Goal: Task Accomplishment & Management: Manage account settings

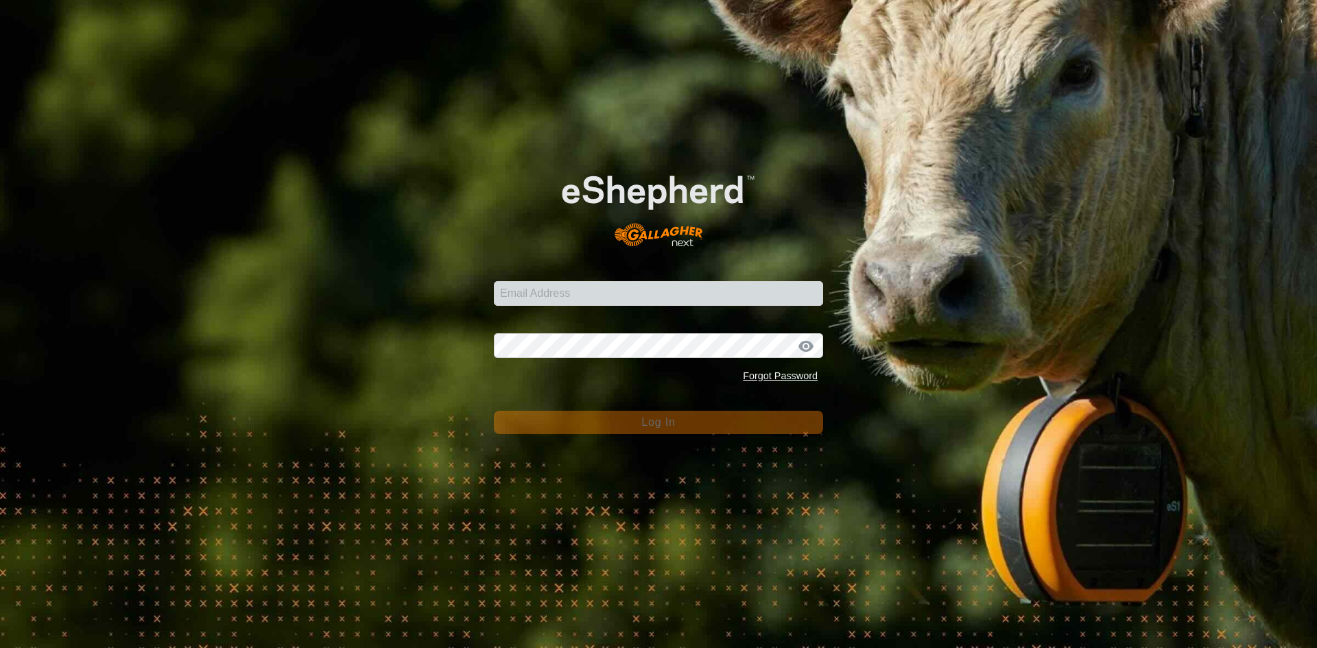
type input "jarud.muller@daf.qld.gov.au"
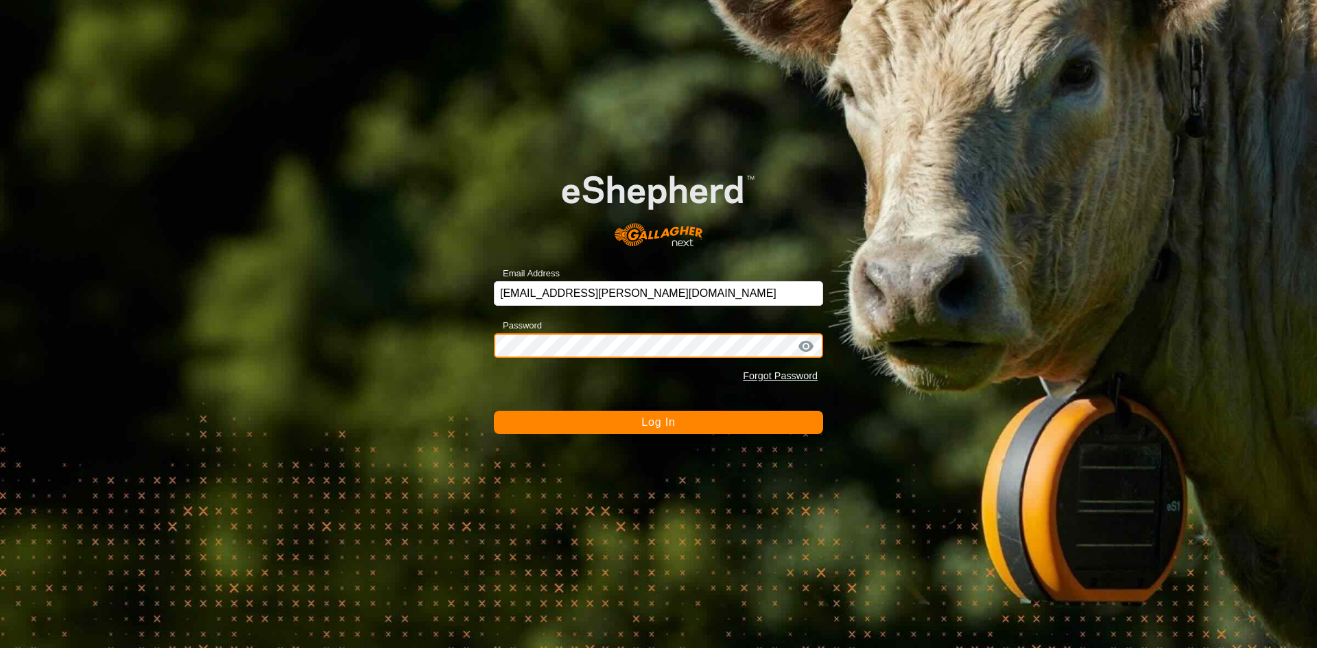
click at [494, 411] on button "Log In" at bounding box center [658, 422] width 329 height 23
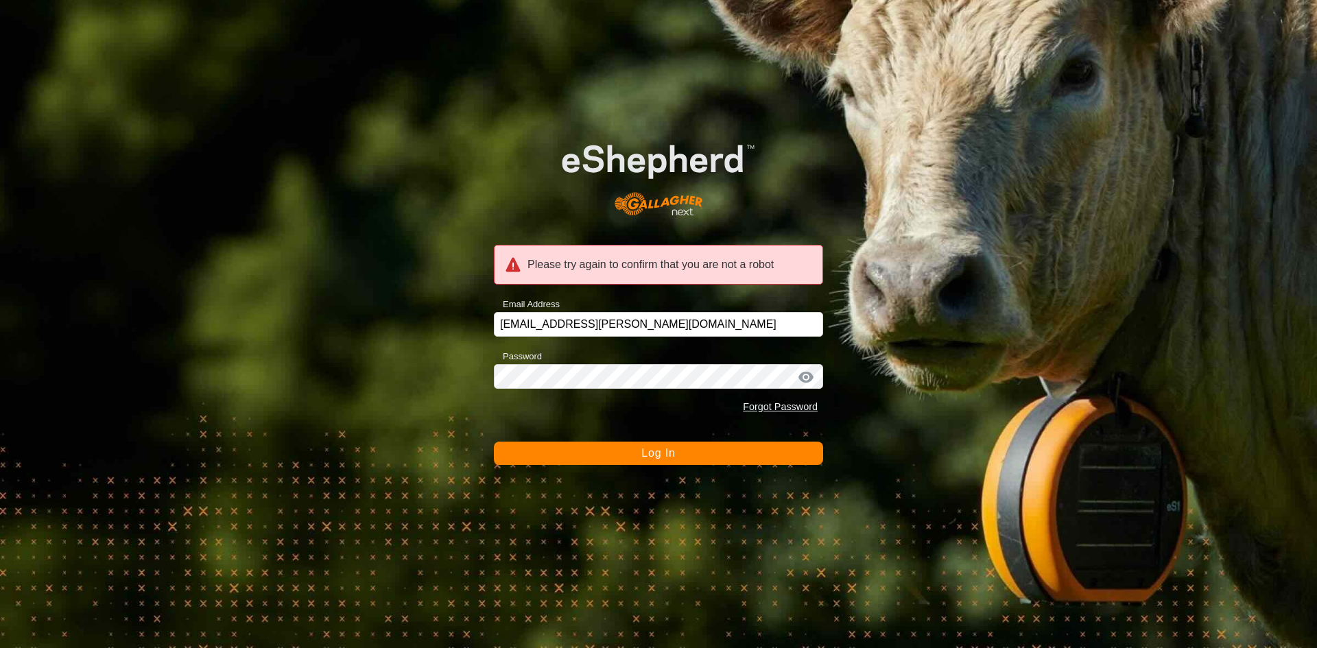
click at [583, 396] on div "Forgot Password" at bounding box center [658, 407] width 329 height 26
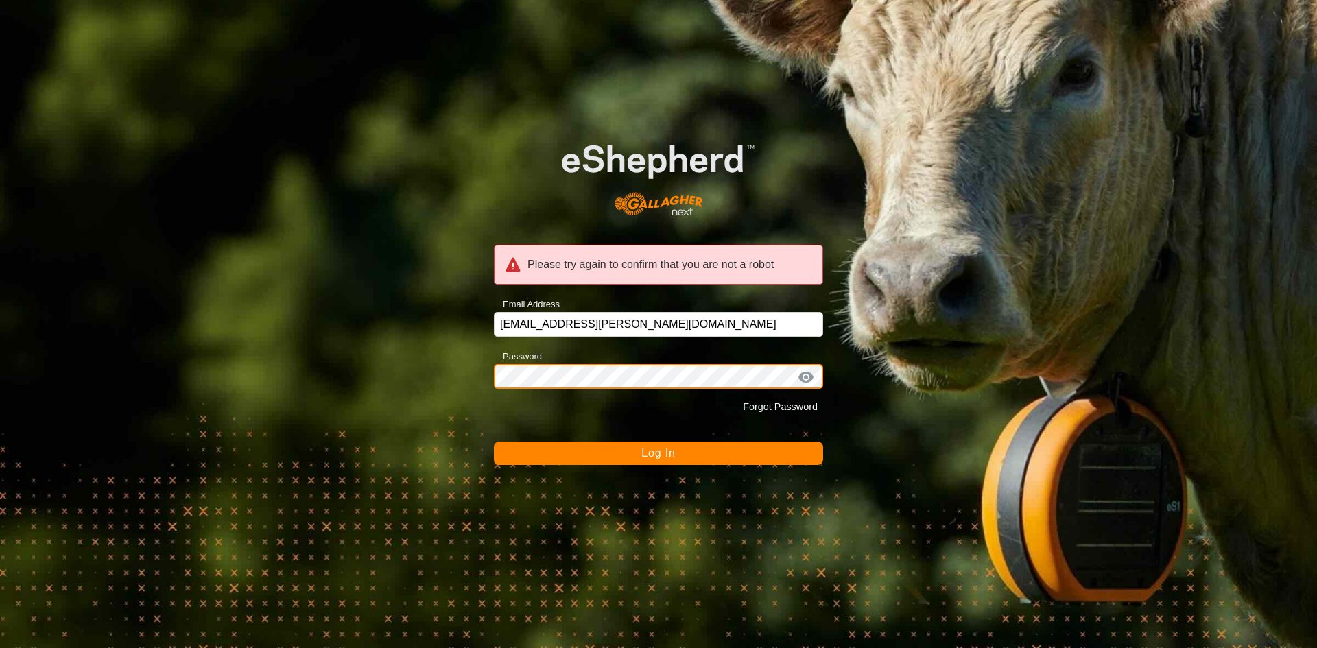
click at [494, 442] on button "Log In" at bounding box center [658, 453] width 329 height 23
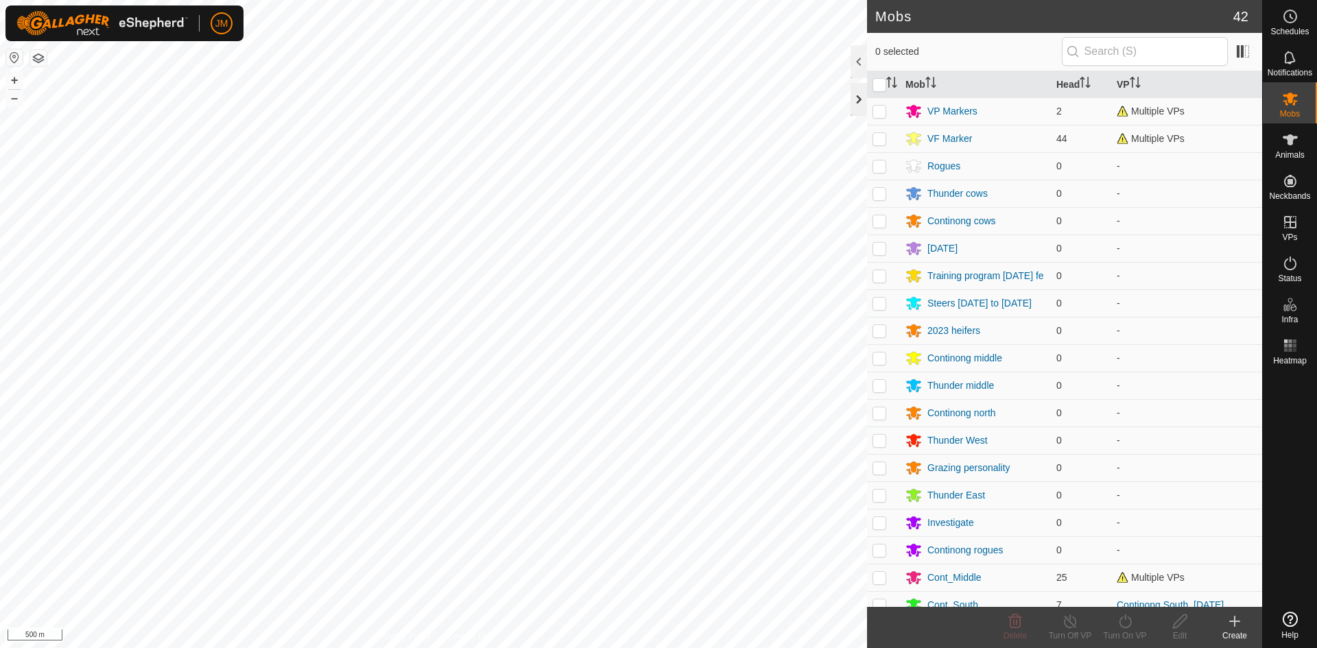
click at [853, 103] on div at bounding box center [858, 99] width 16 height 33
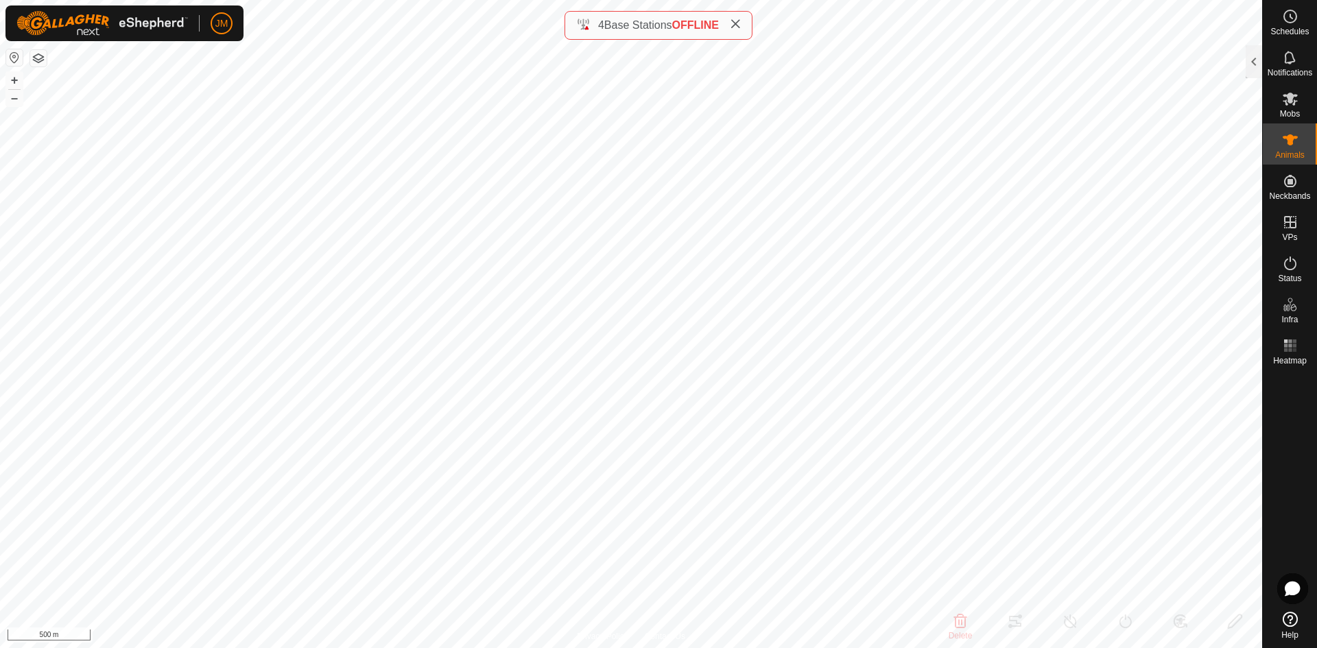
type input "18522"
type input "-"
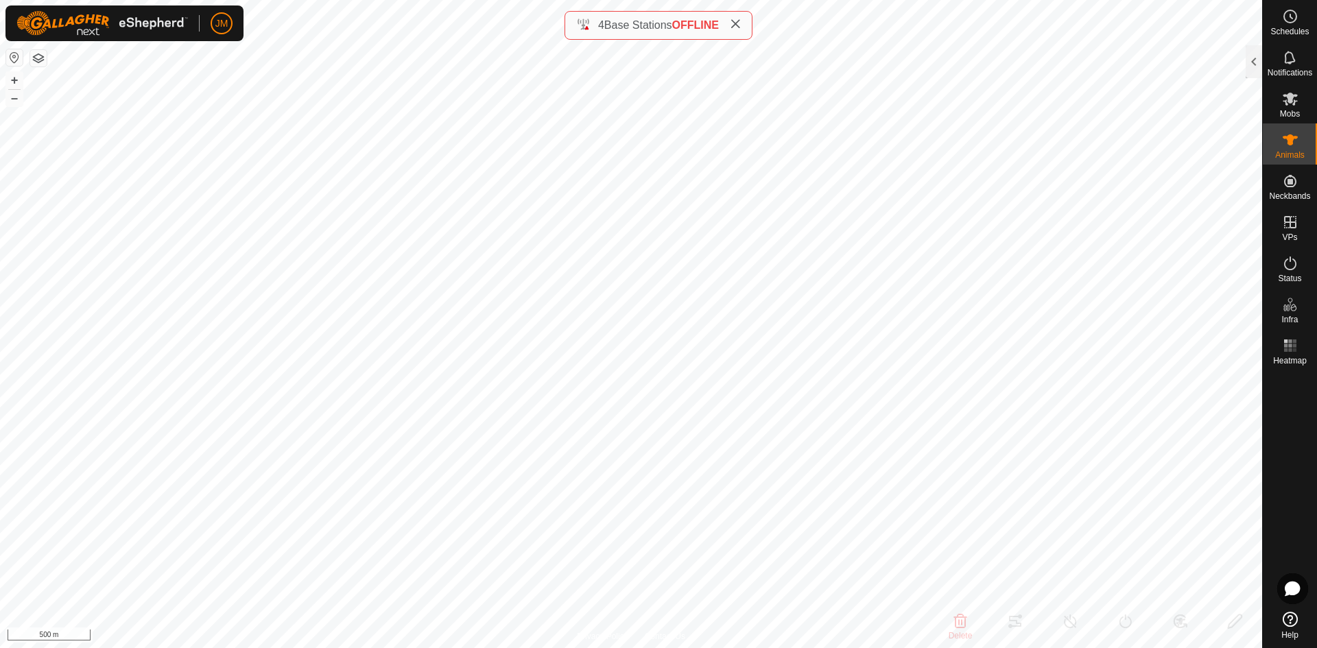
type input "-"
click at [737, 24] on icon at bounding box center [735, 24] width 11 height 11
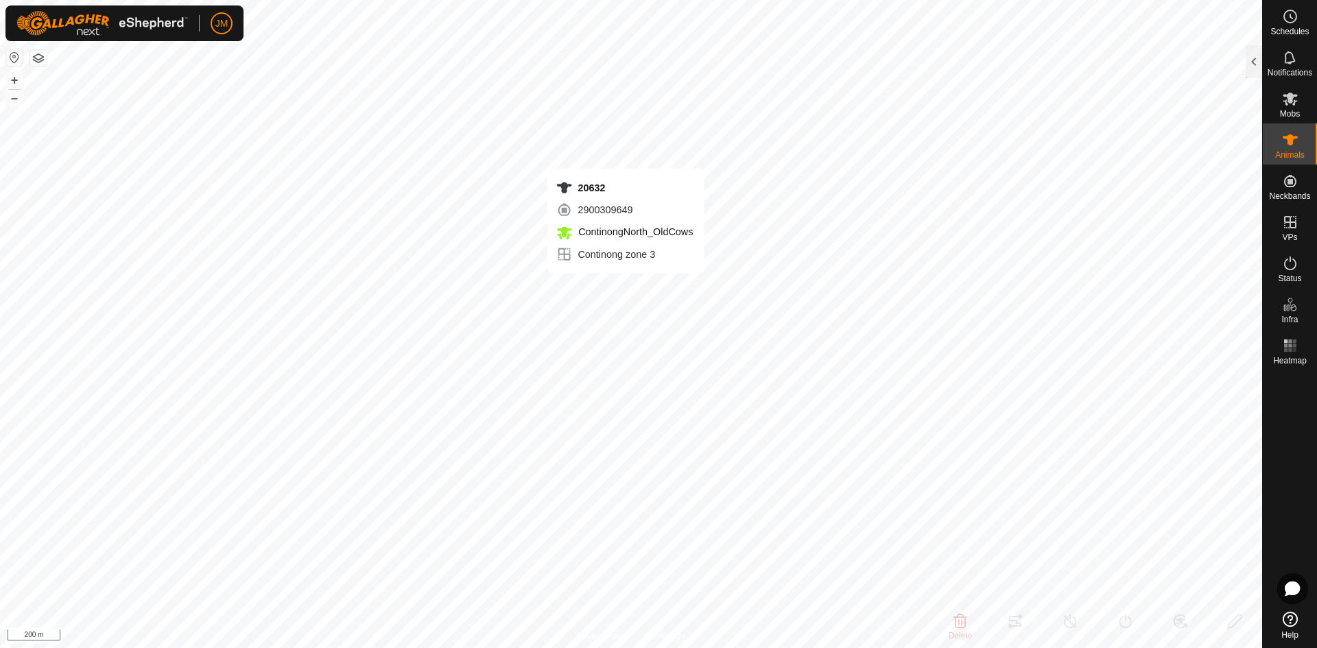
type input "21384"
type input "-"
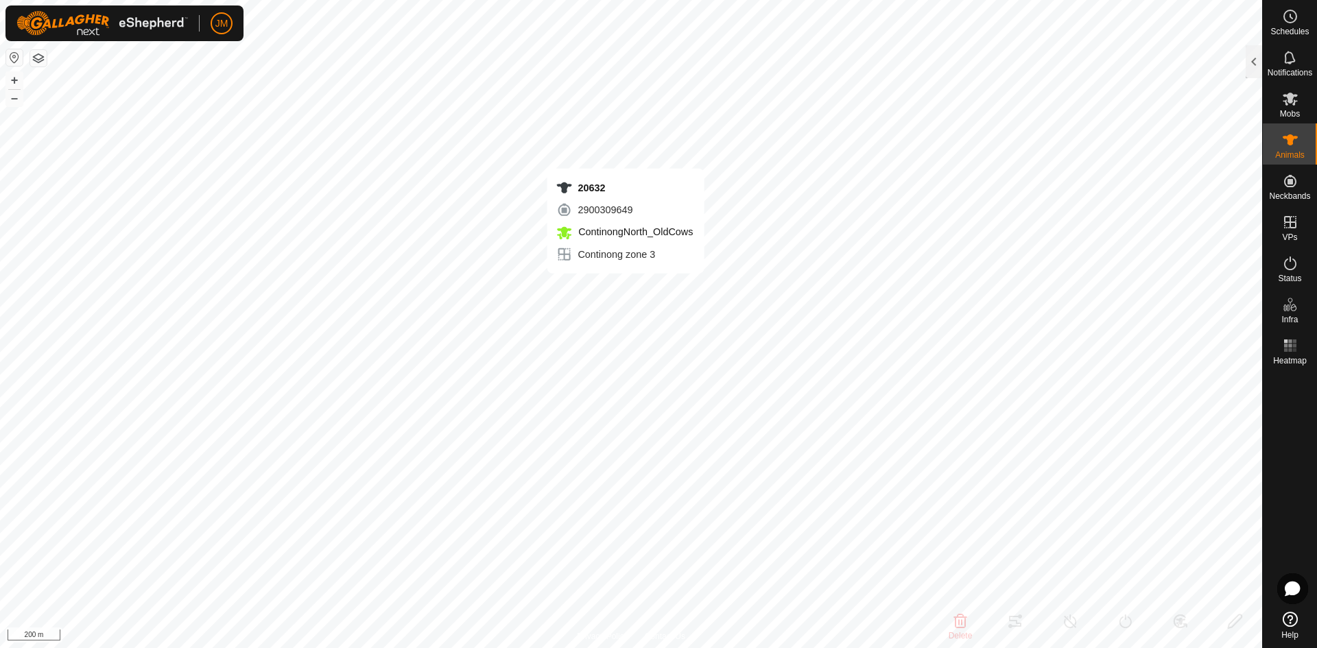
type input "-"
type input "220654"
type input "-"
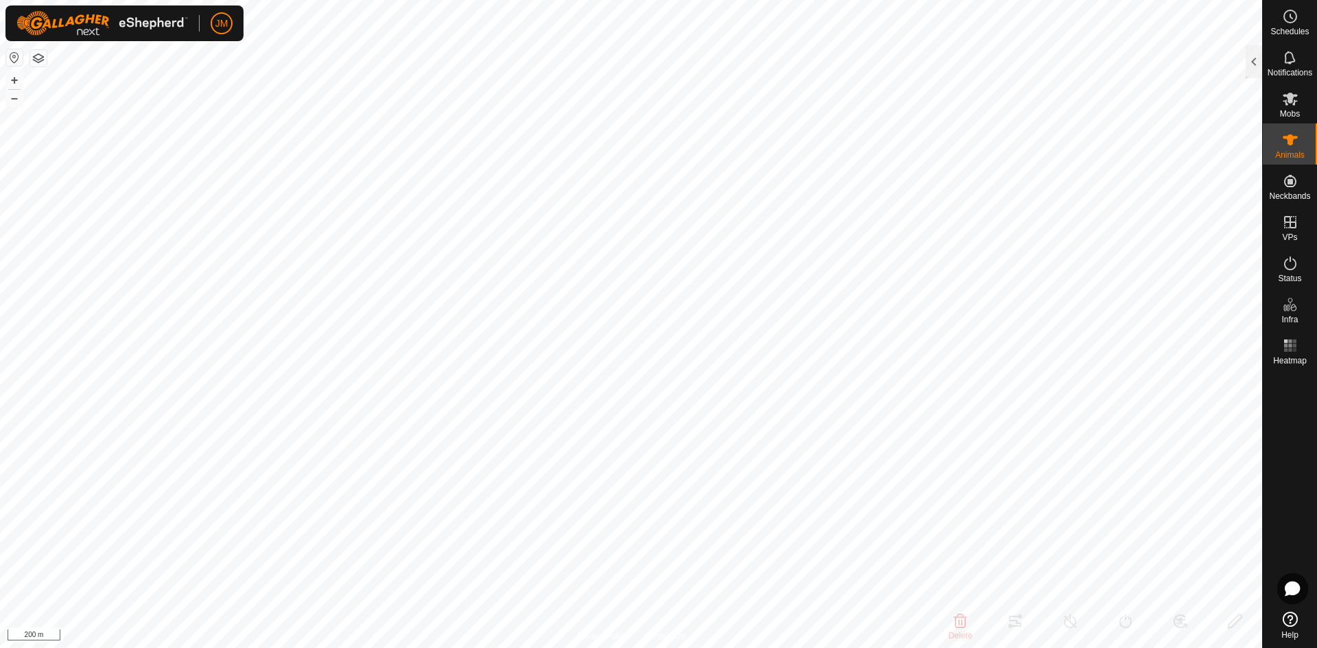
type input "-"
type input "0 kg"
type input "-"
type input "18809"
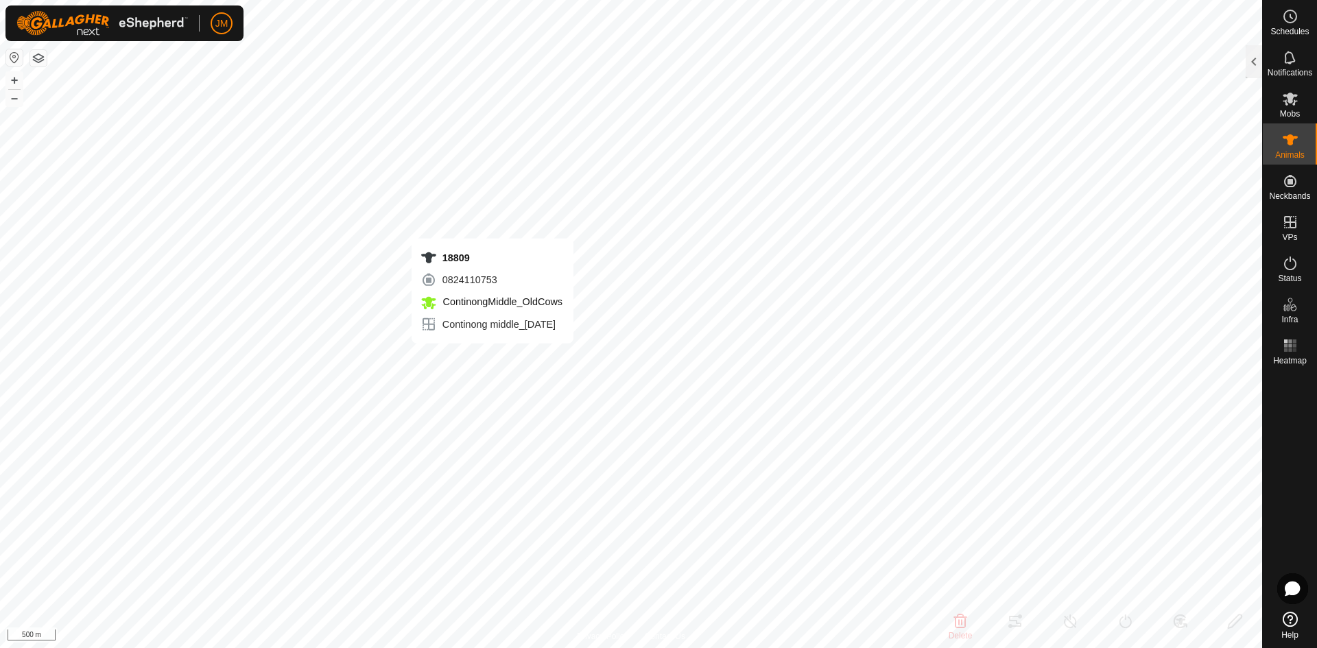
type input "-"
type input "0 kg"
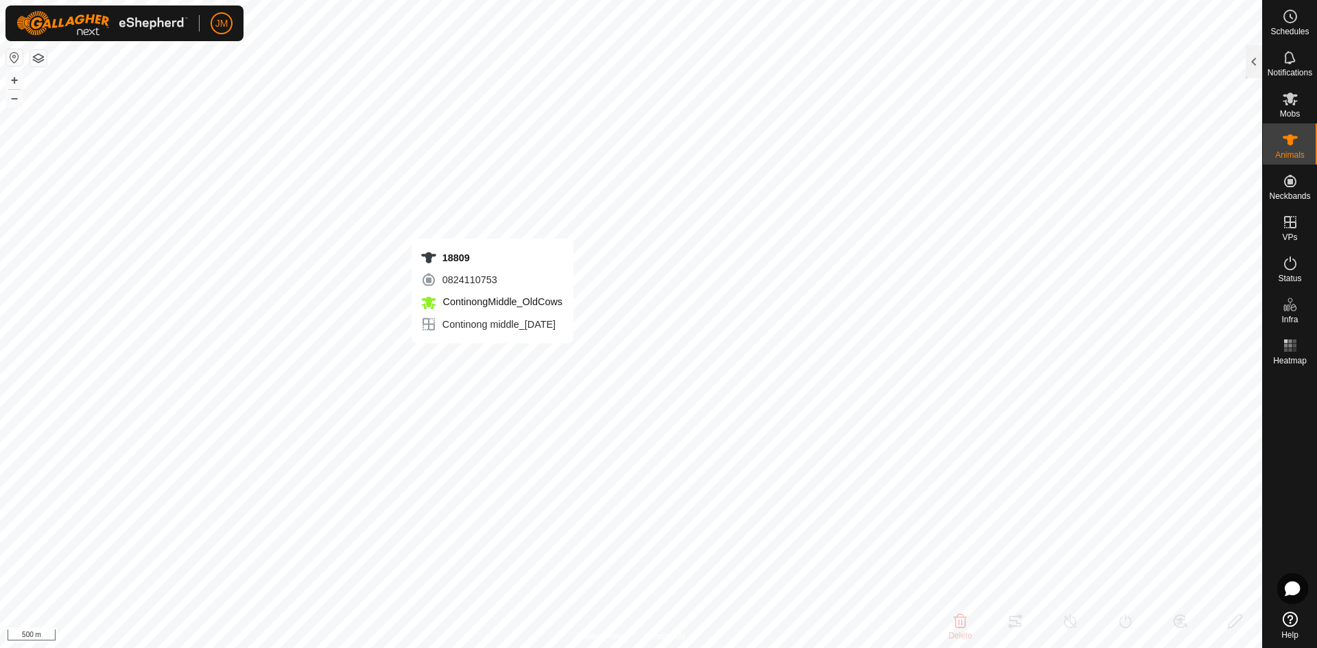
type input "-"
type input "20494"
type input "-"
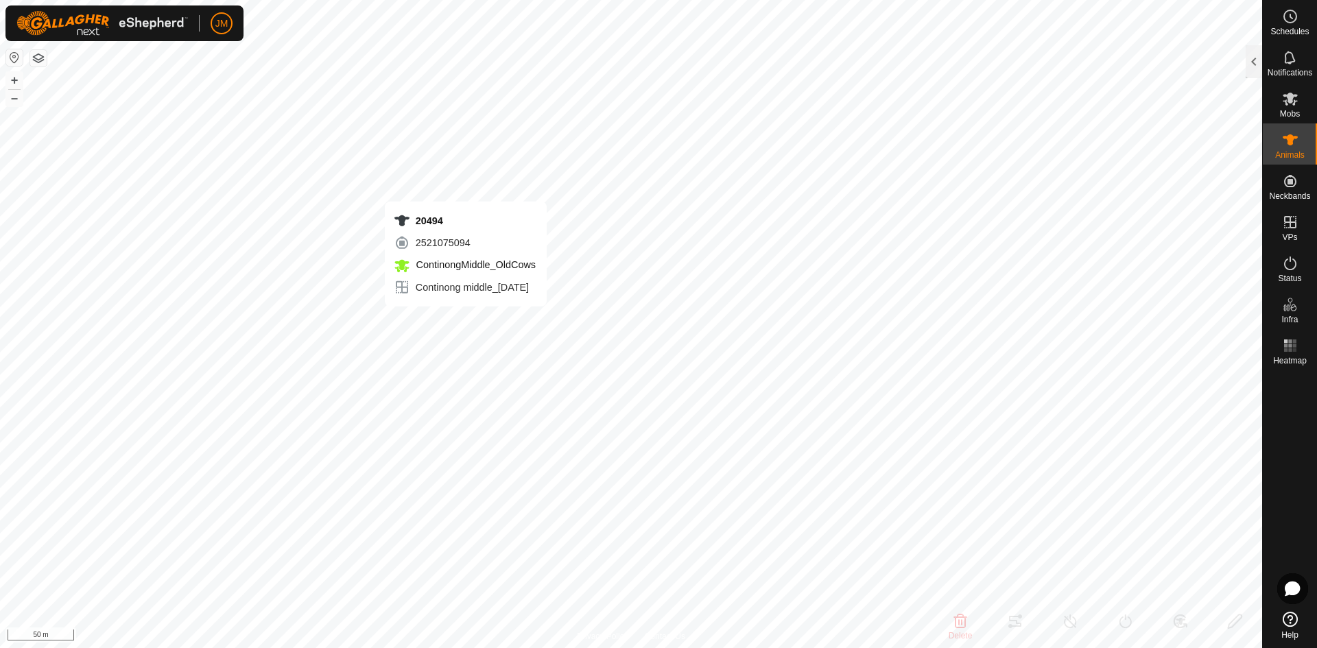
type input "-"
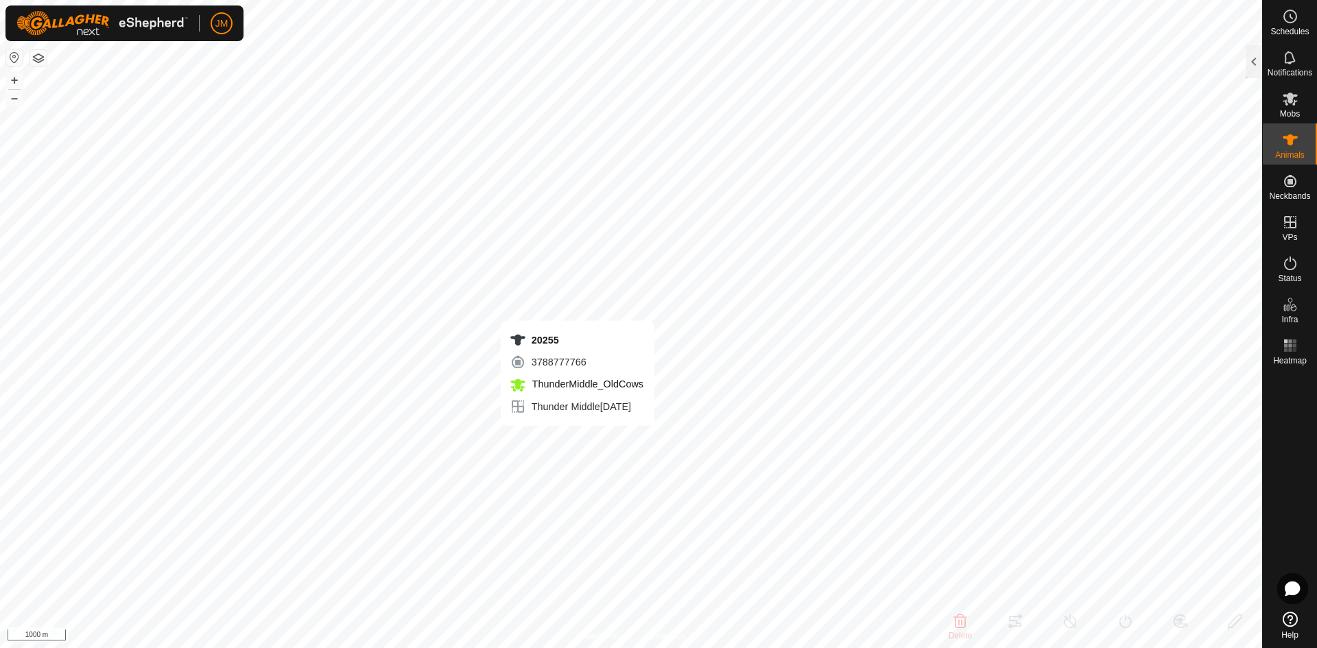
type input "20255"
type input "-"
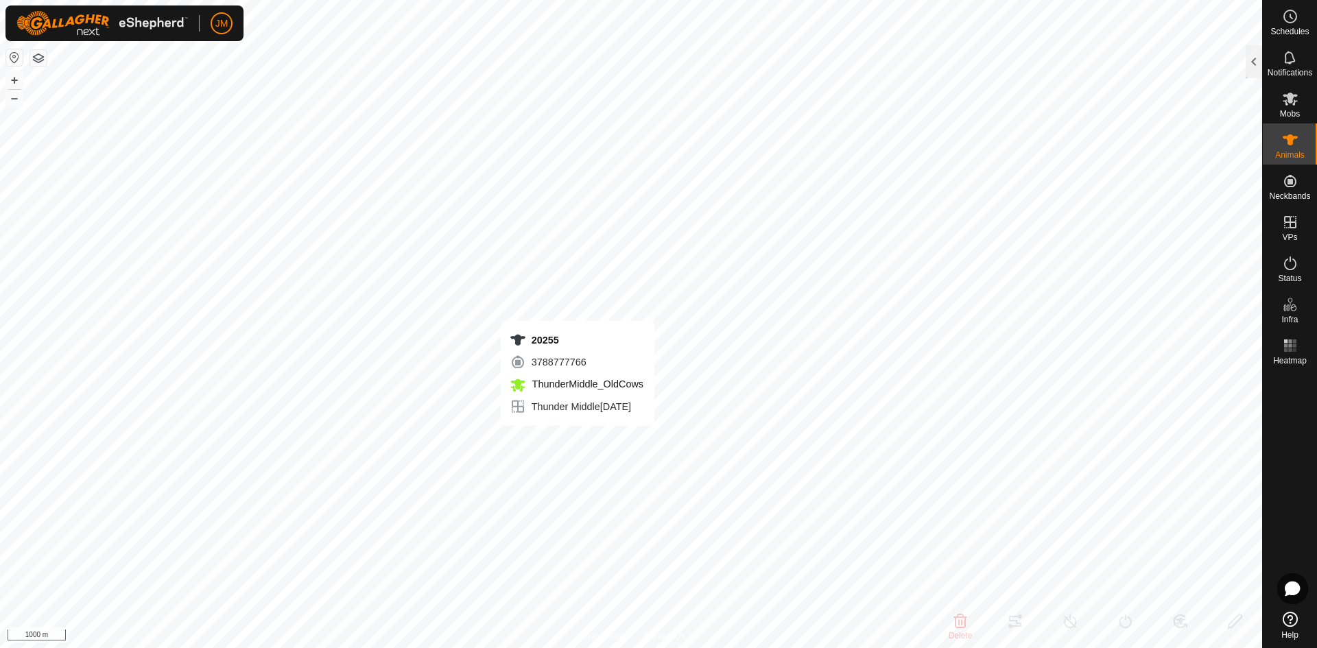
type input "-"
click at [1246, 75] on div at bounding box center [1254, 61] width 16 height 33
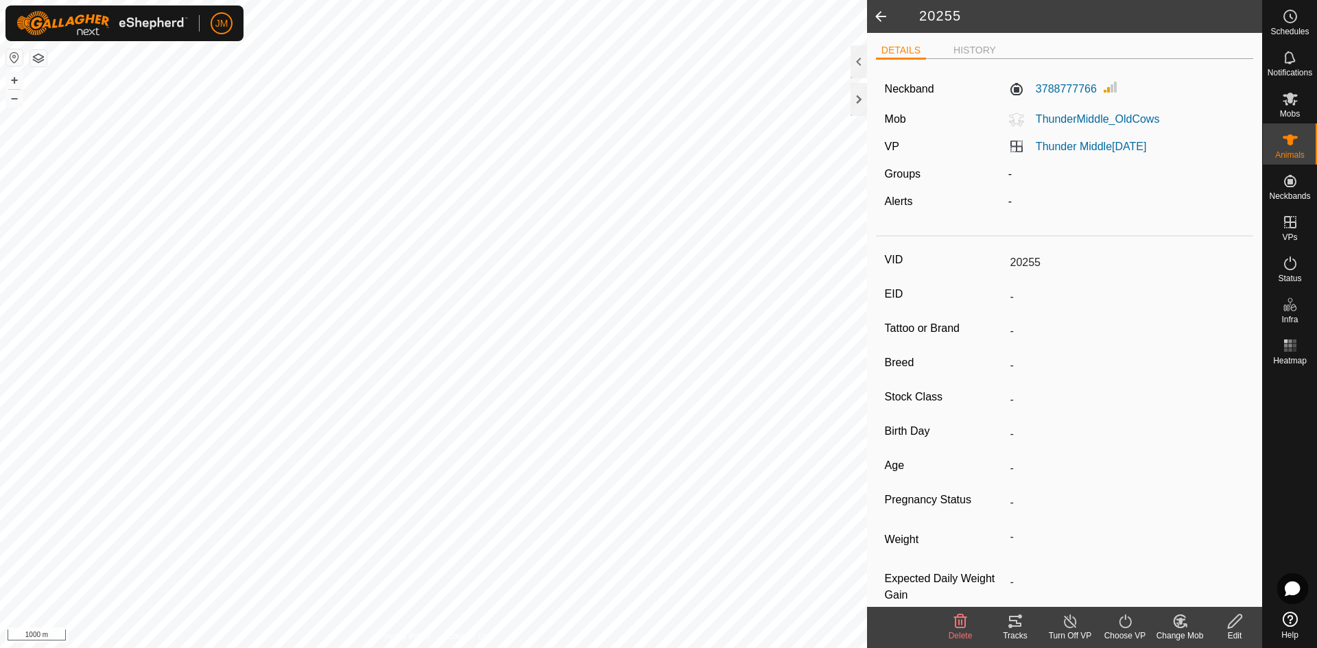
click at [887, 19] on span at bounding box center [880, 16] width 27 height 33
type input "20494"
type input "-"
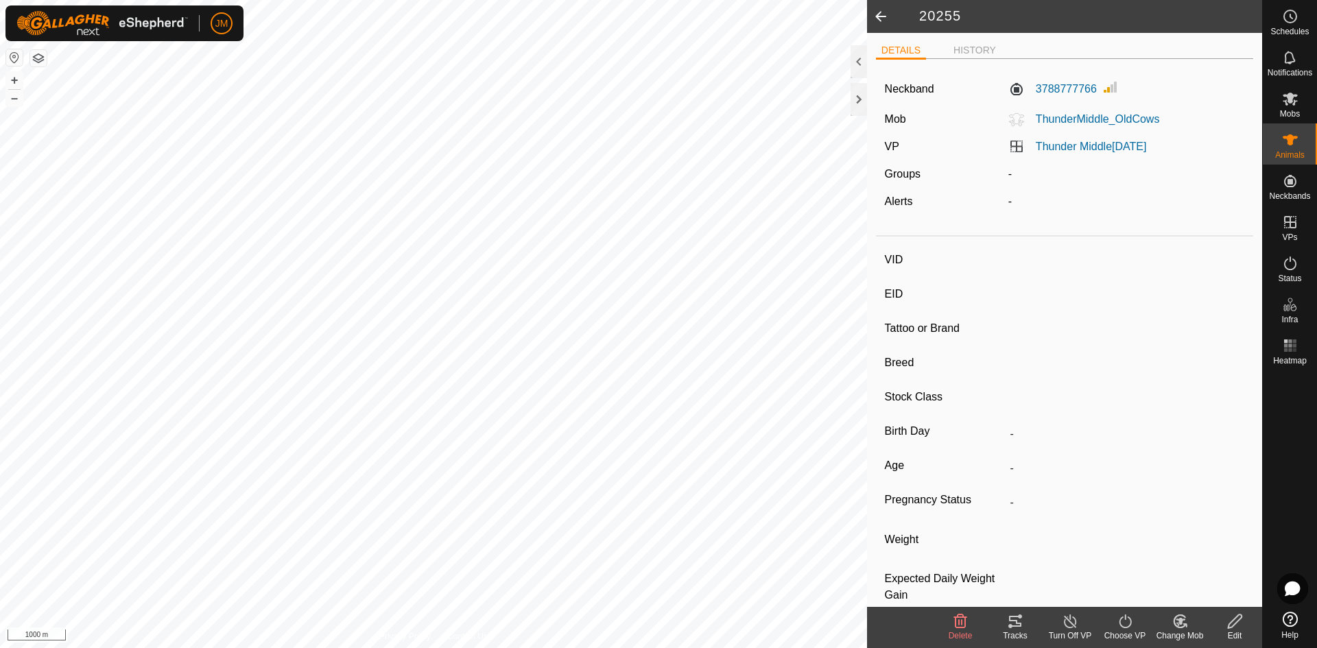
type input "-"
click at [1292, 97] on icon at bounding box center [1290, 99] width 15 height 13
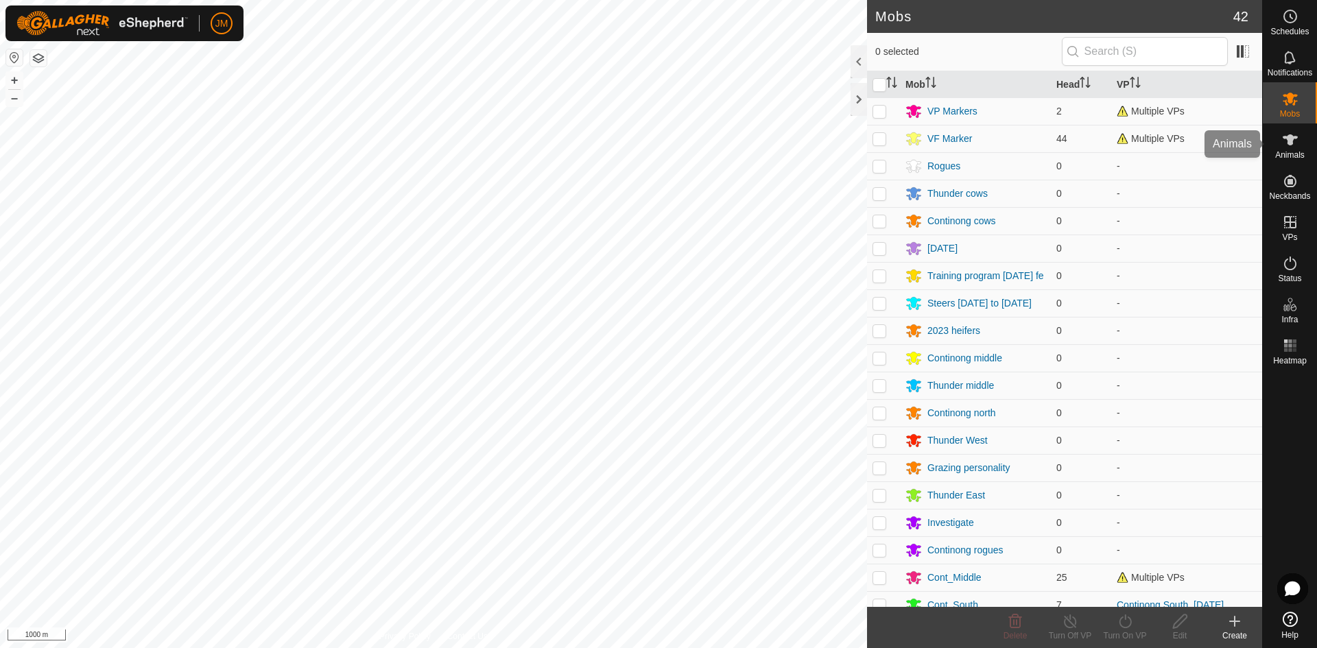
click at [1291, 139] on icon at bounding box center [1290, 139] width 15 height 11
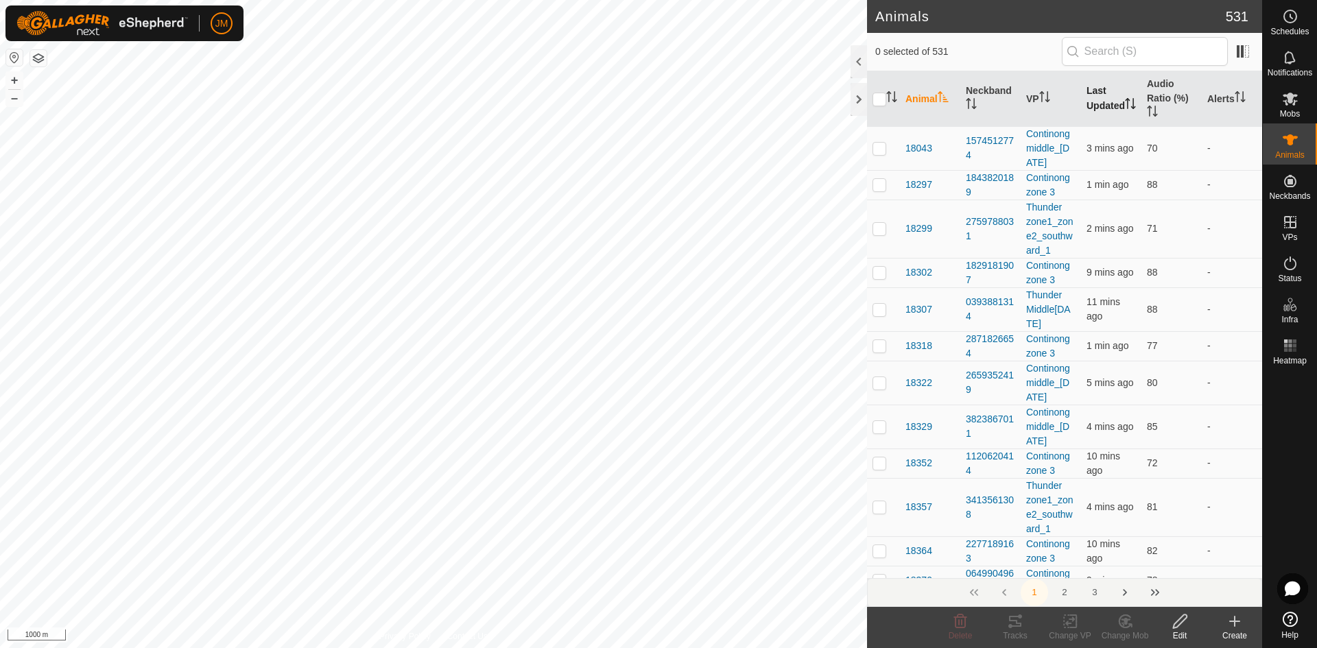
click at [1106, 83] on th "Last Updated" at bounding box center [1111, 99] width 60 height 56
click at [1100, 99] on th "Last Updated" at bounding box center [1111, 99] width 60 height 56
click at [1102, 97] on th "Last Updated" at bounding box center [1111, 99] width 60 height 56
click at [1095, 105] on th "Last Updated" at bounding box center [1111, 99] width 60 height 56
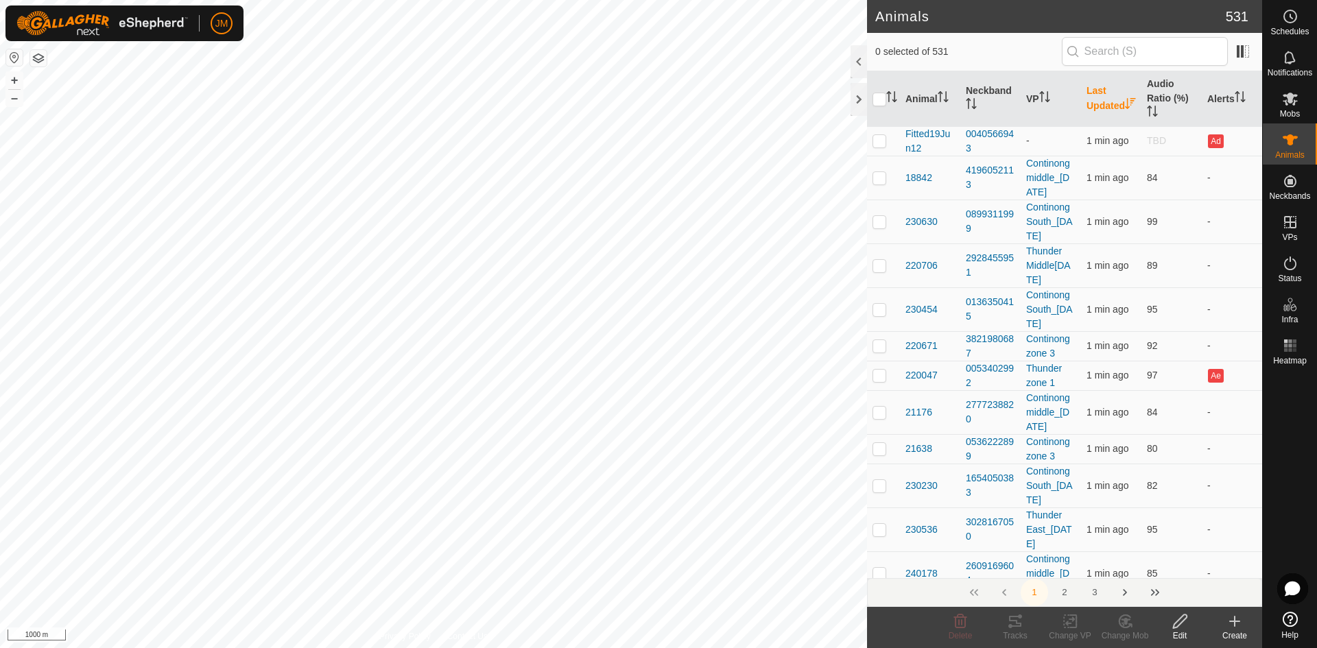
click at [1097, 101] on th "Last Updated" at bounding box center [1111, 99] width 60 height 56
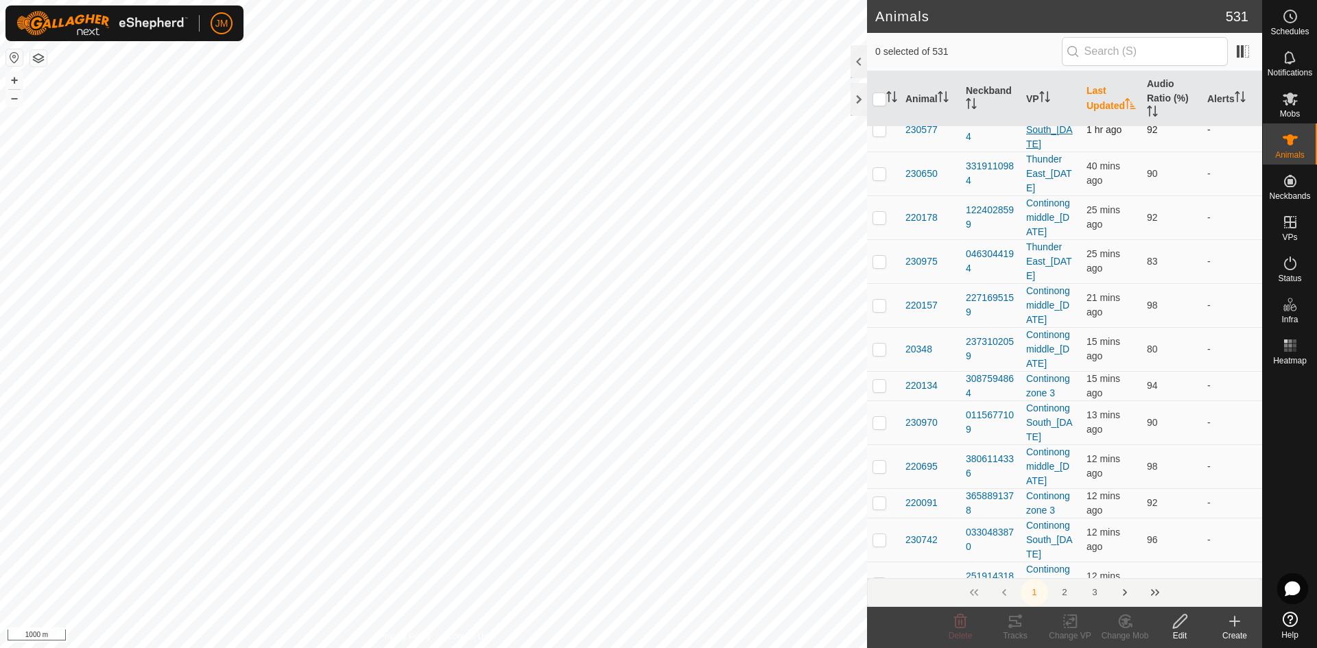
scroll to position [6989, 0]
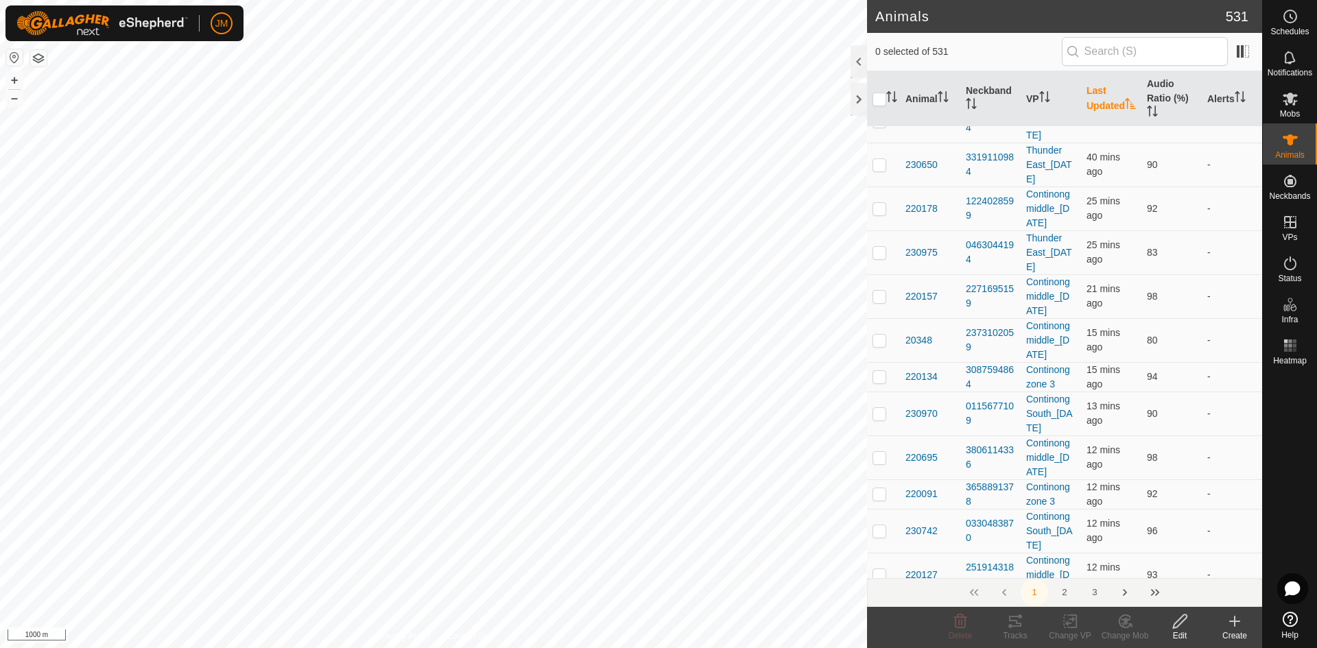
drag, startPoint x: 900, startPoint y: 171, endPoint x: 1156, endPoint y: 235, distance: 264.2
click at [1182, 25] on td "87" at bounding box center [1171, 3] width 60 height 44
click at [876, 9] on p-checkbox at bounding box center [879, 3] width 14 height 11
checkbox input "true"
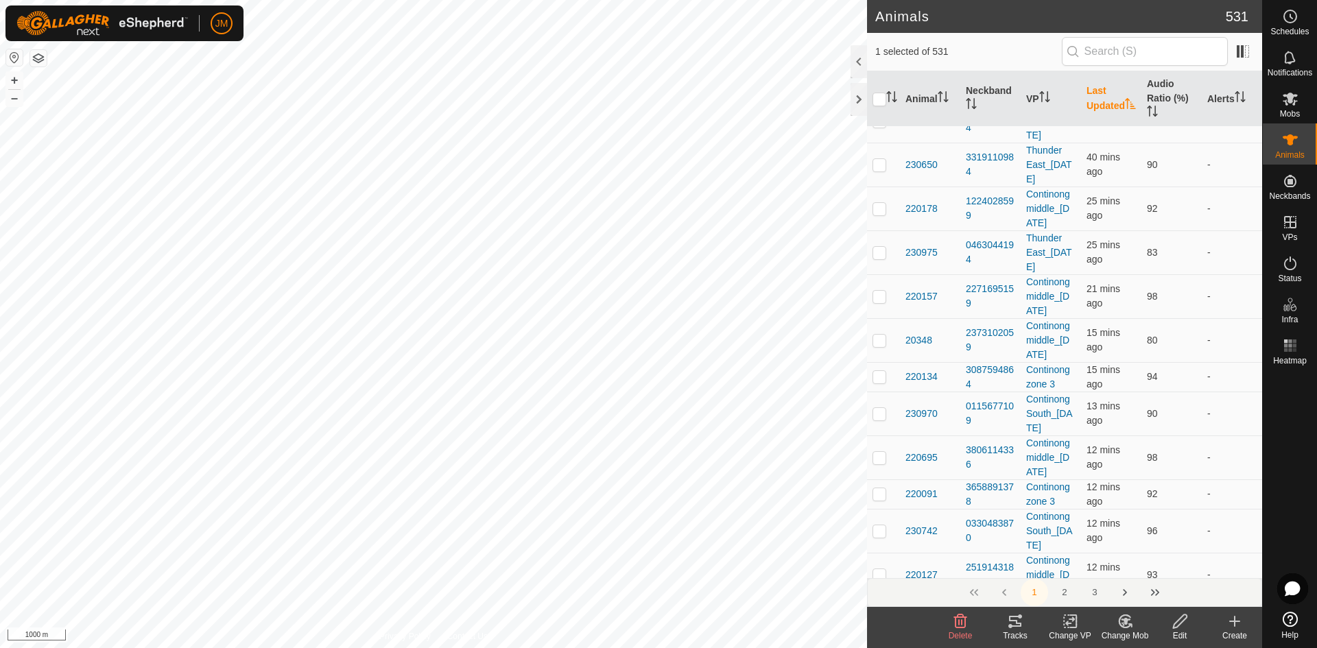
click at [885, 45] on p-checkbox at bounding box center [879, 39] width 14 height 11
checkbox input "true"
click at [876, 82] on p-checkbox at bounding box center [879, 76] width 14 height 11
checkbox input "true"
click at [878, 126] on p-checkbox at bounding box center [879, 120] width 14 height 11
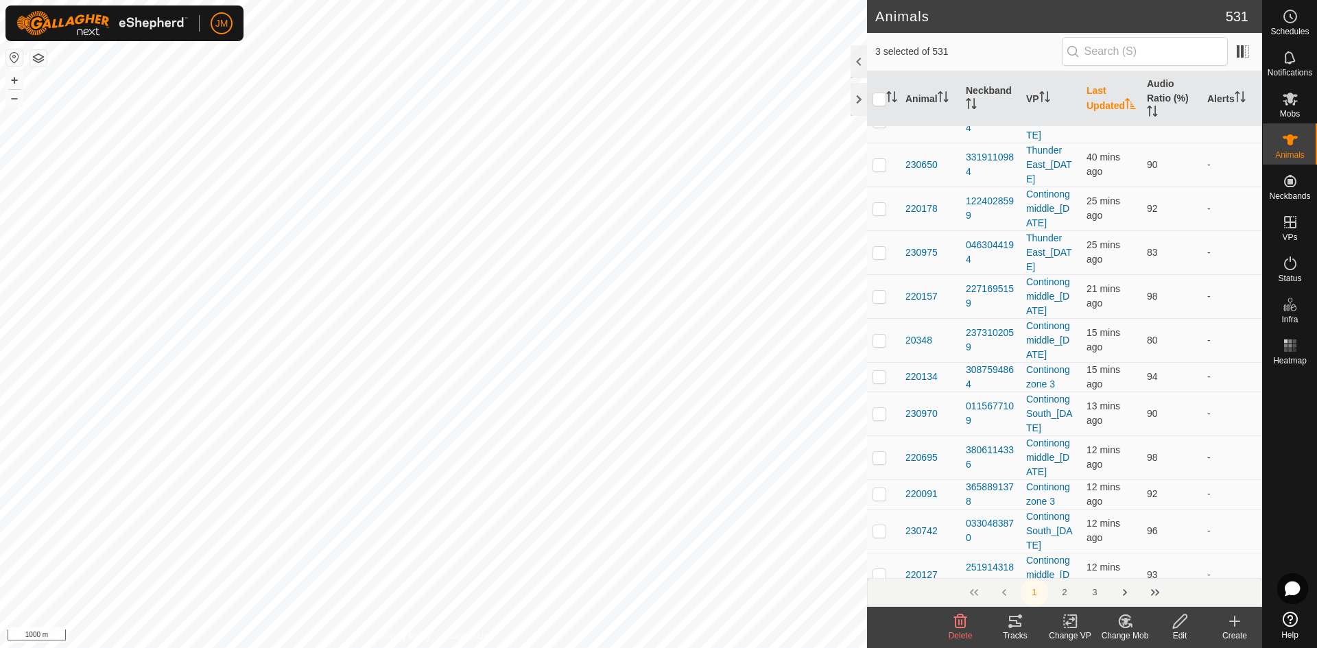
checkbox input "true"
click at [881, 170] on p-checkbox at bounding box center [879, 164] width 14 height 11
checkbox input "true"
click at [886, 230] on td at bounding box center [883, 209] width 33 height 44
checkbox input "true"
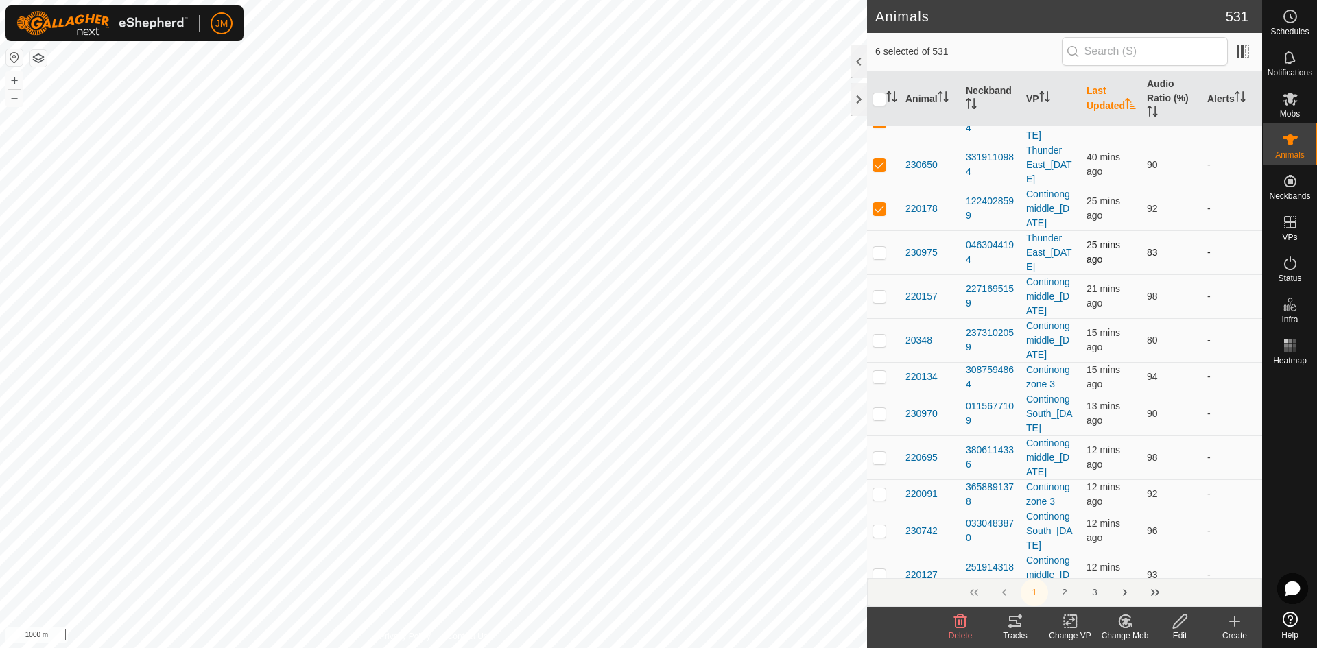
click at [885, 258] on p-checkbox at bounding box center [879, 252] width 14 height 11
checkbox input "true"
click at [879, 302] on p-checkbox at bounding box center [879, 296] width 14 height 11
checkbox input "true"
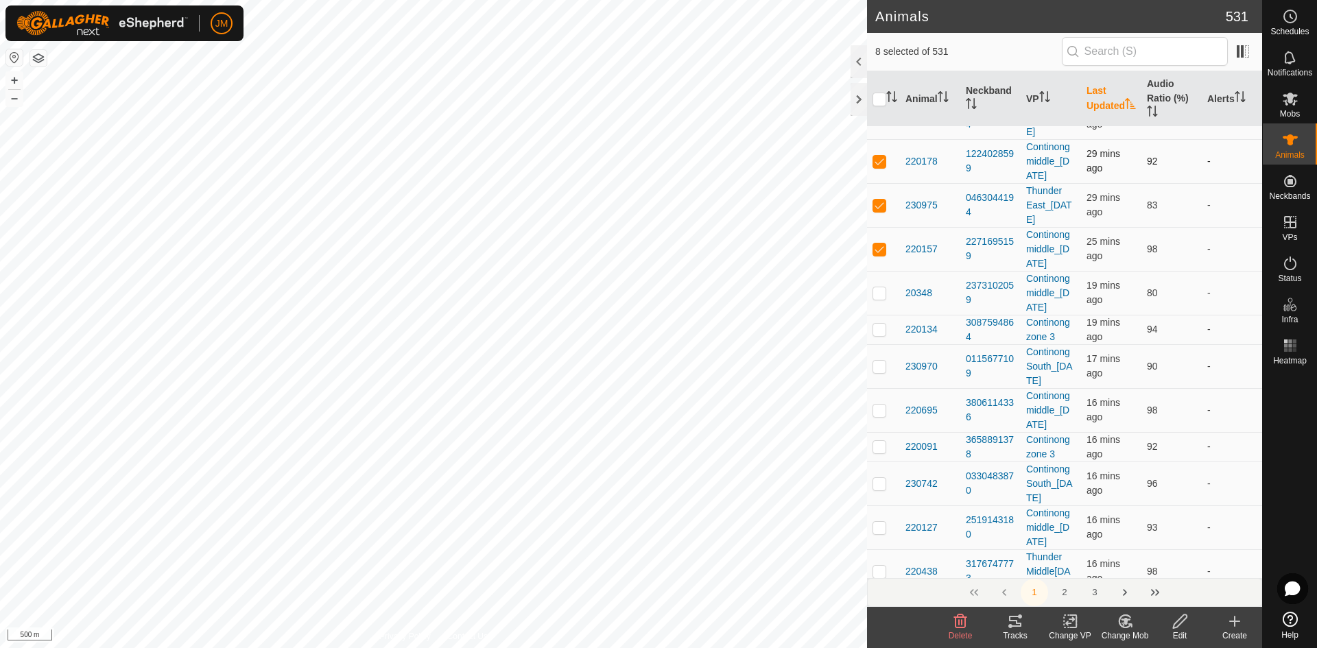
scroll to position [7058, 0]
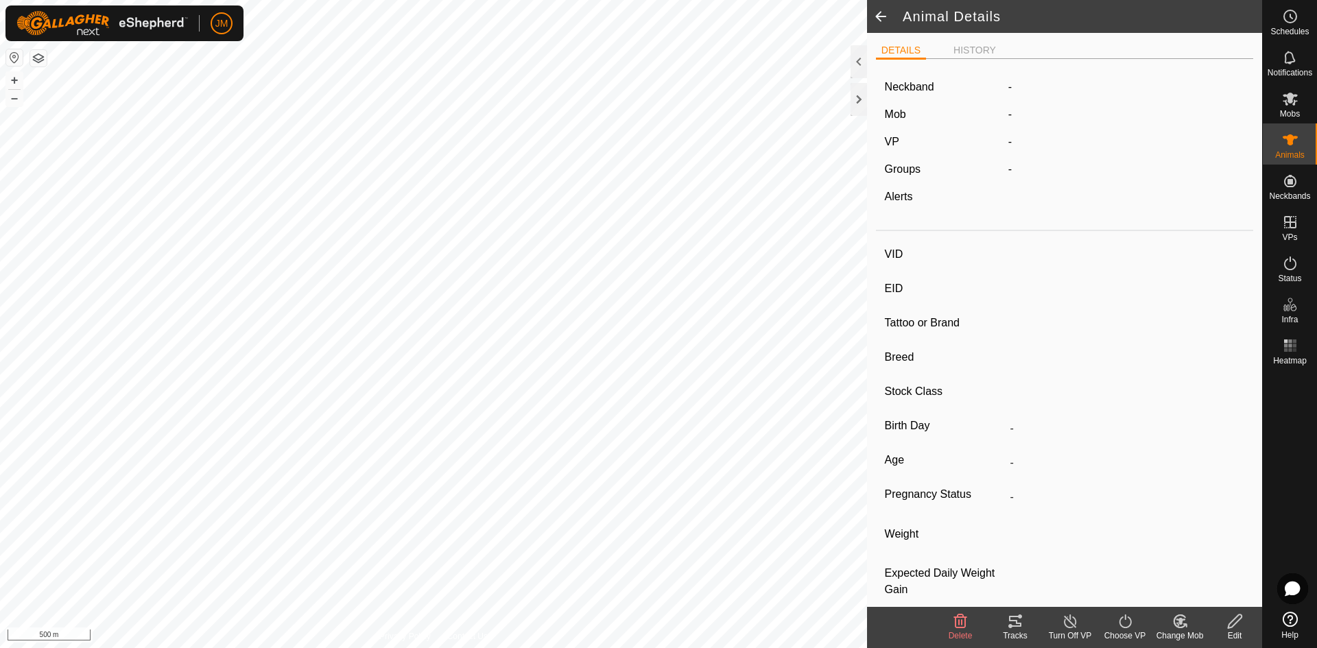
type input "20632"
type input "-"
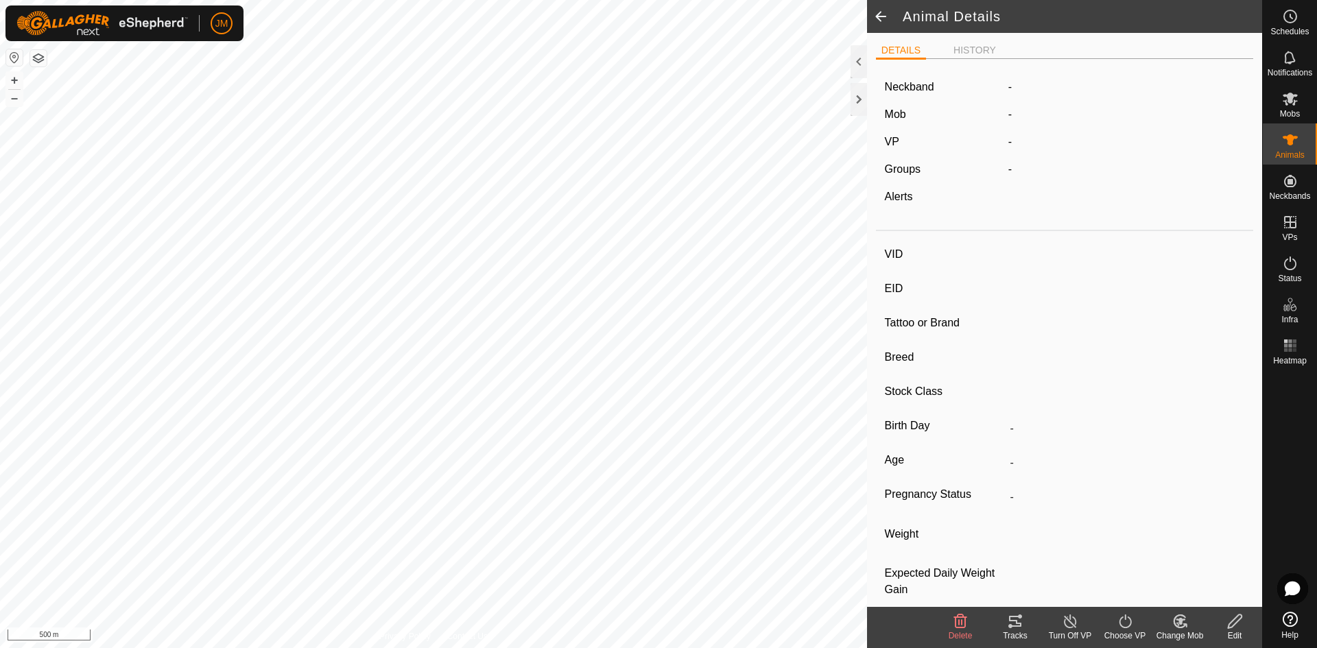
type input "-"
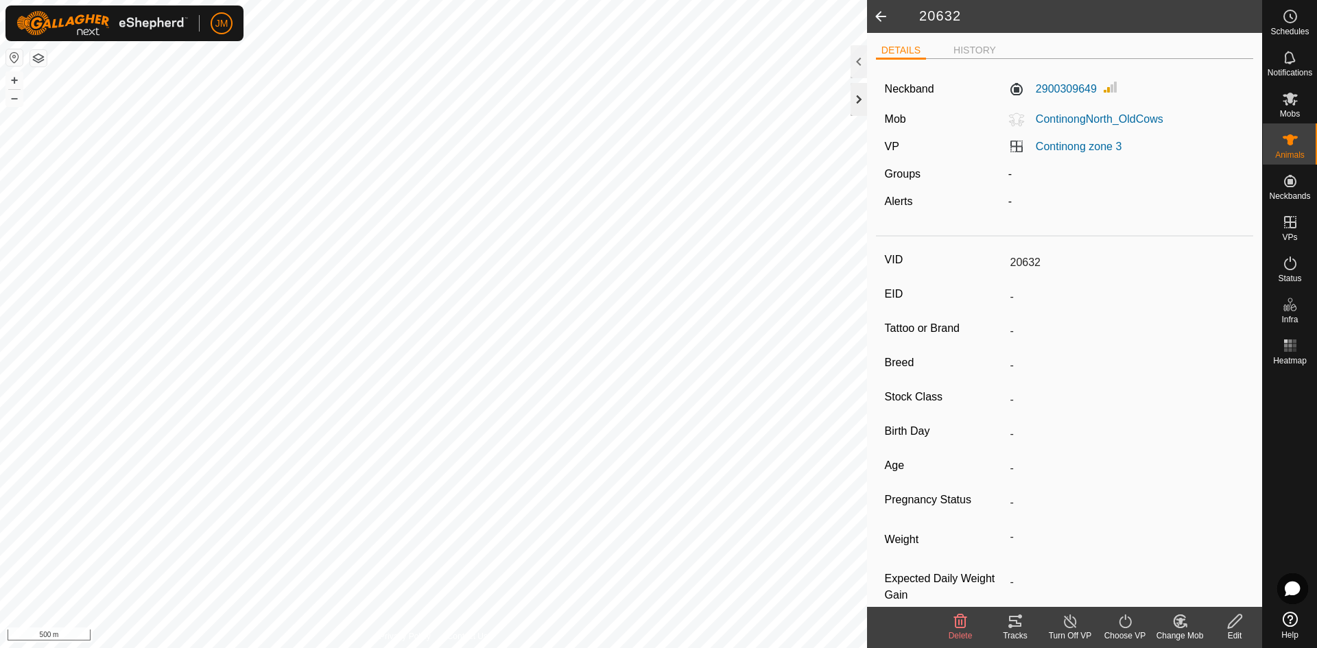
click at [857, 114] on div at bounding box center [858, 99] width 16 height 33
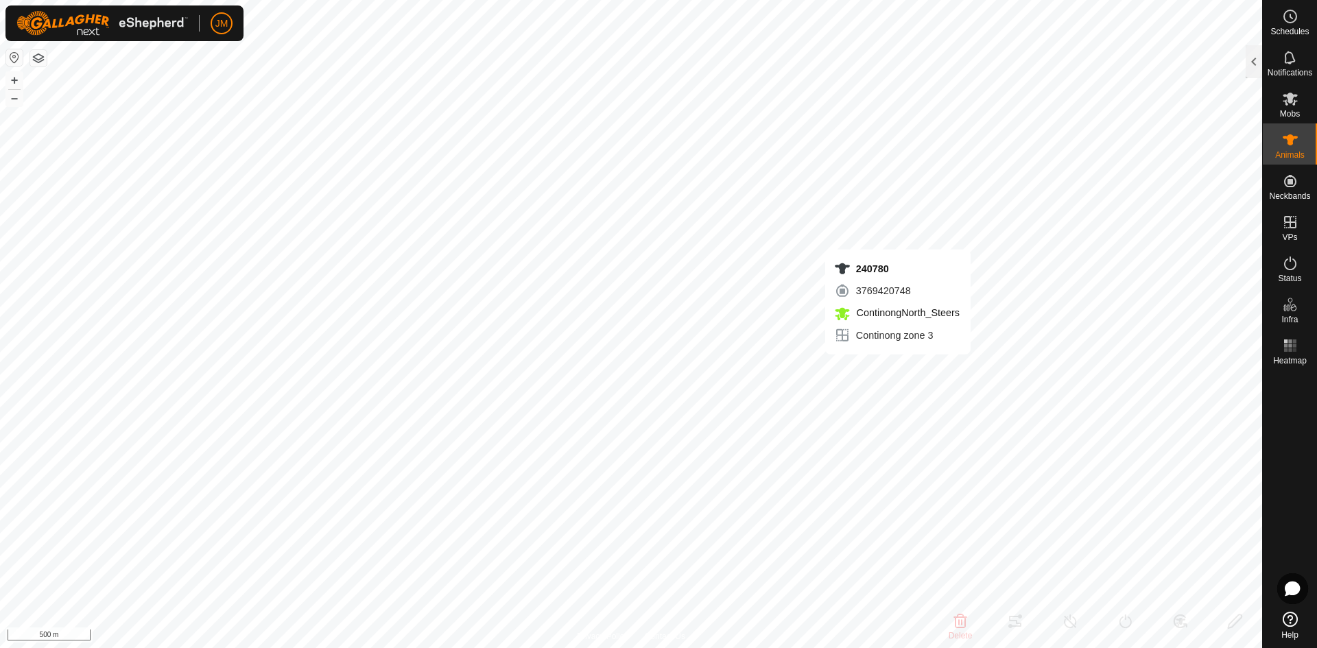
type input "240780"
type input "-"
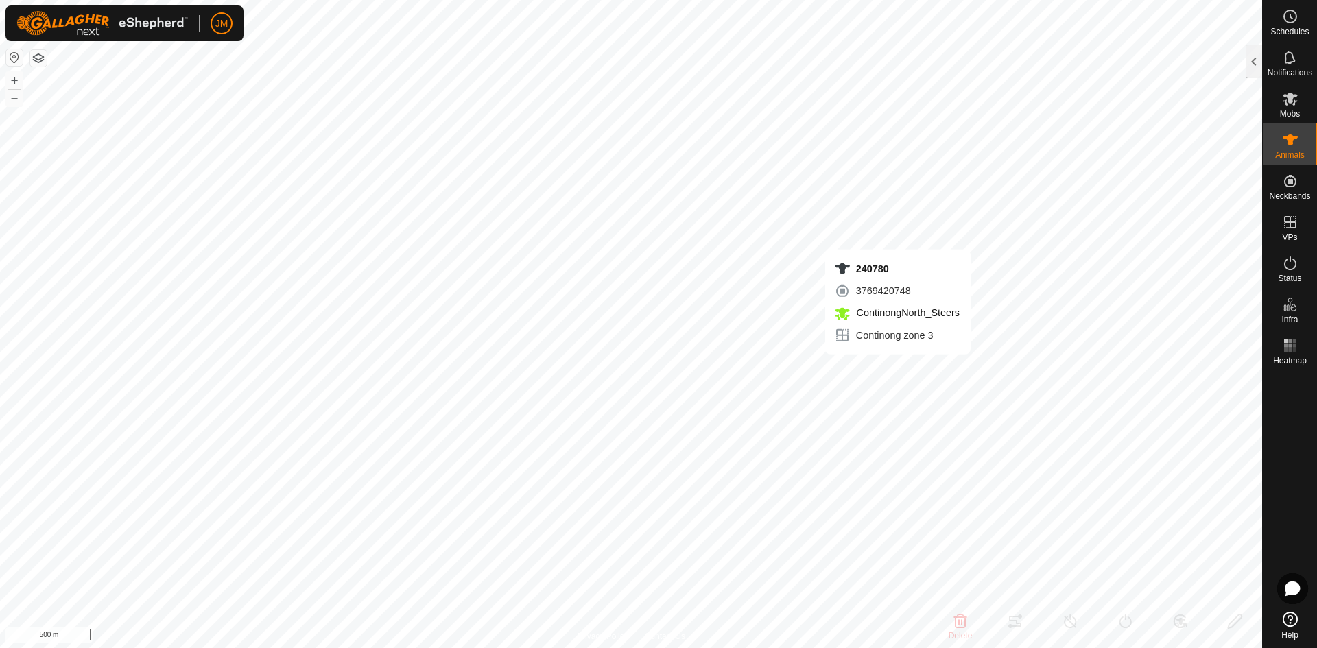
type input "-"
type input "18522"
type input "-"
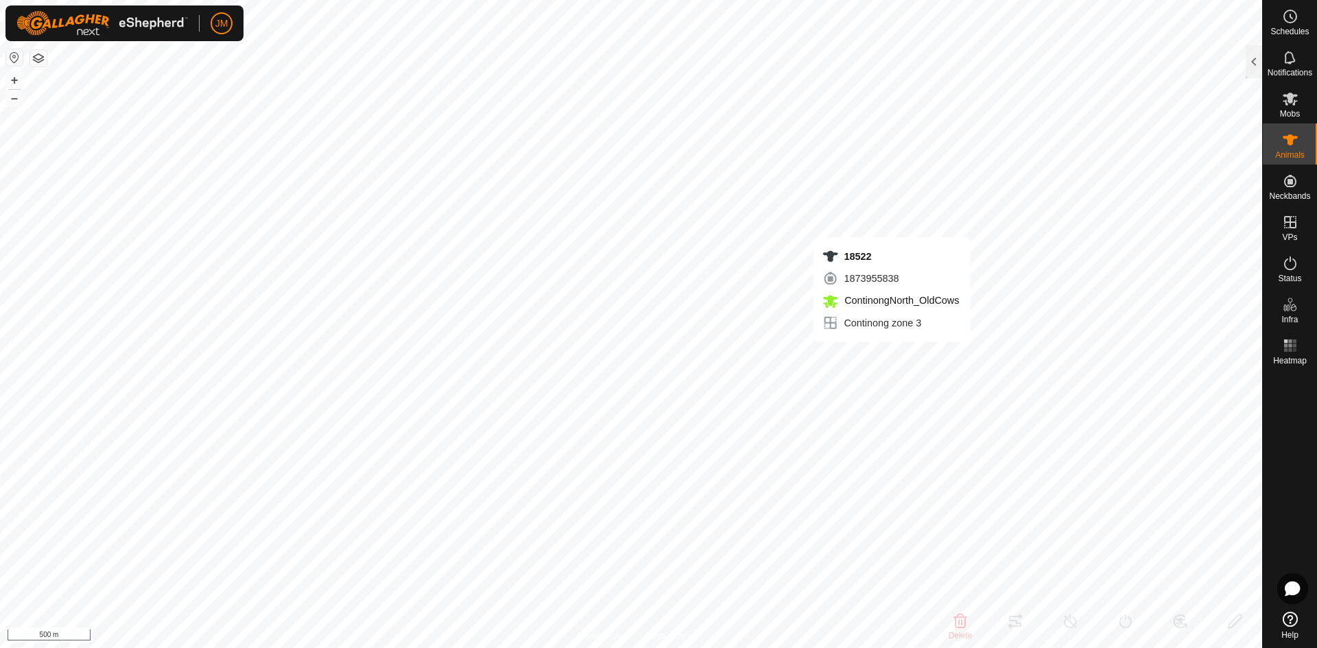
type input "-"
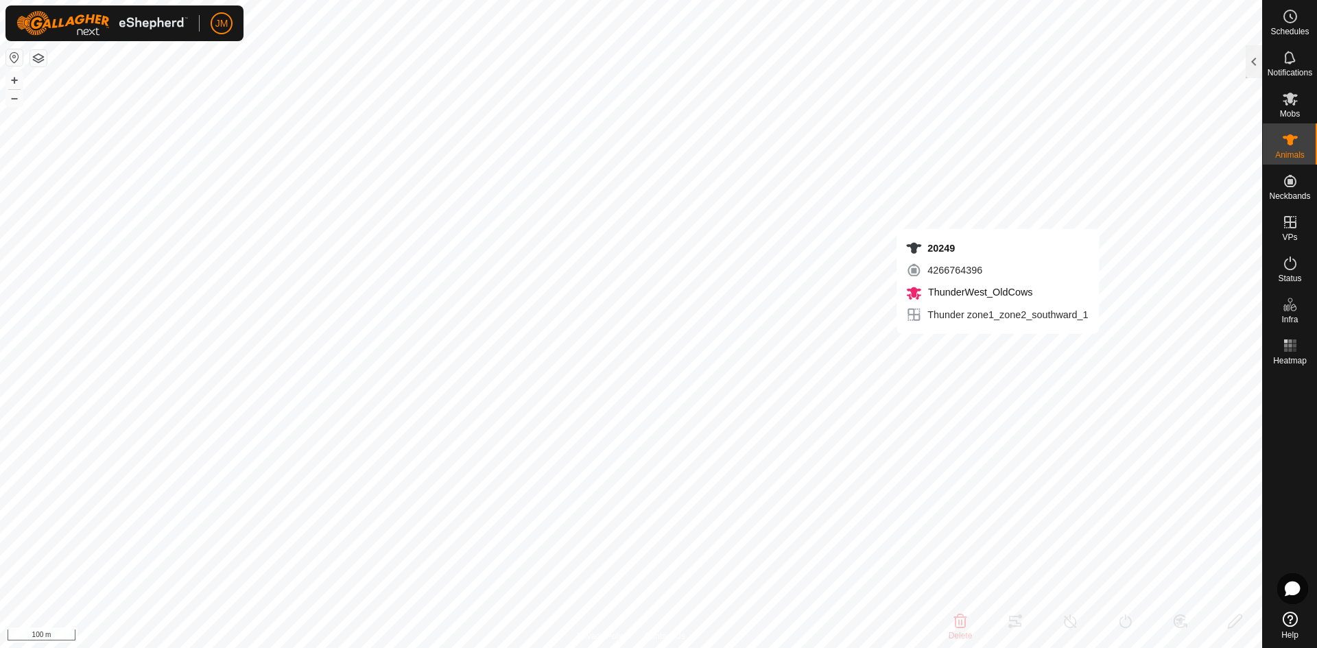
type input "20249"
type input "-"
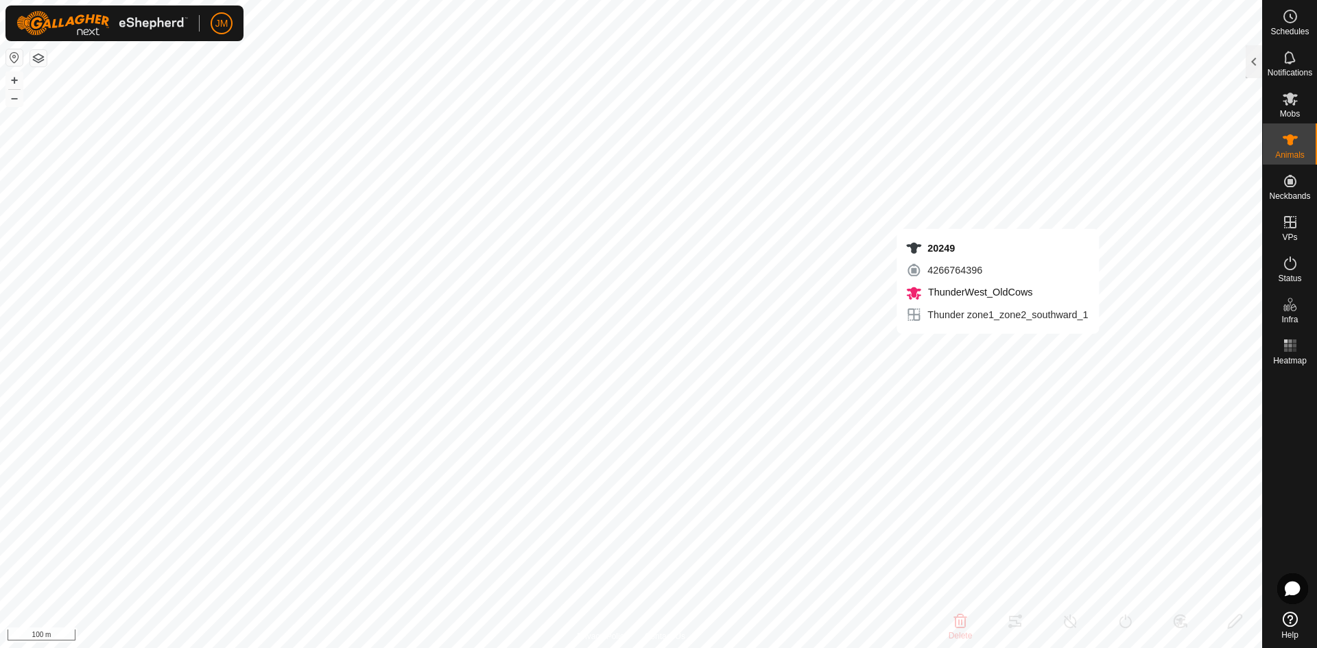
type input "-"
type input "19386"
type input "-"
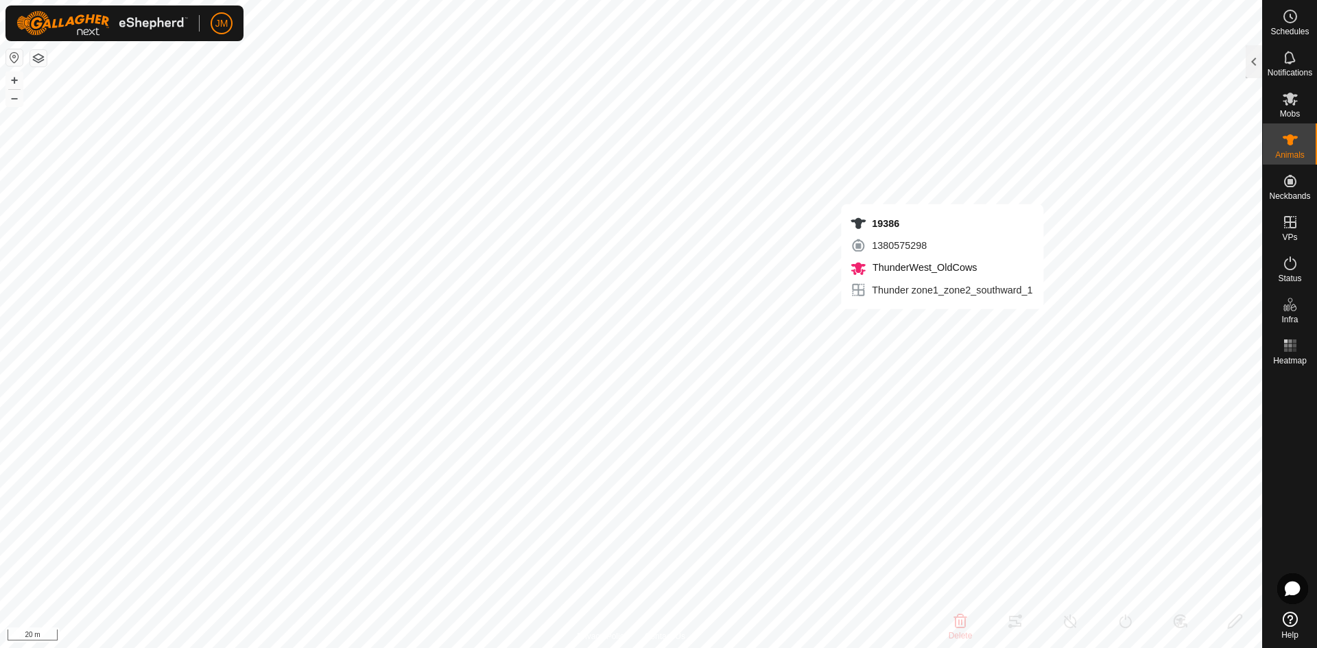
type input "-"
type input "20249"
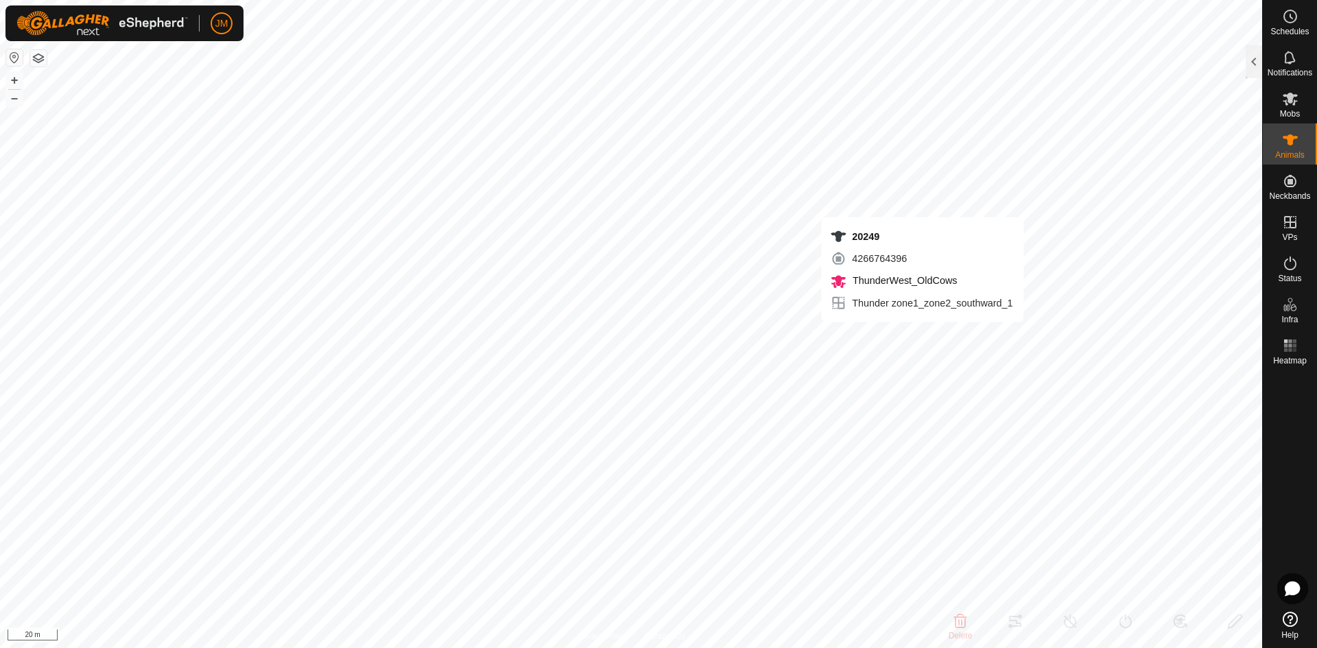
type input "-"
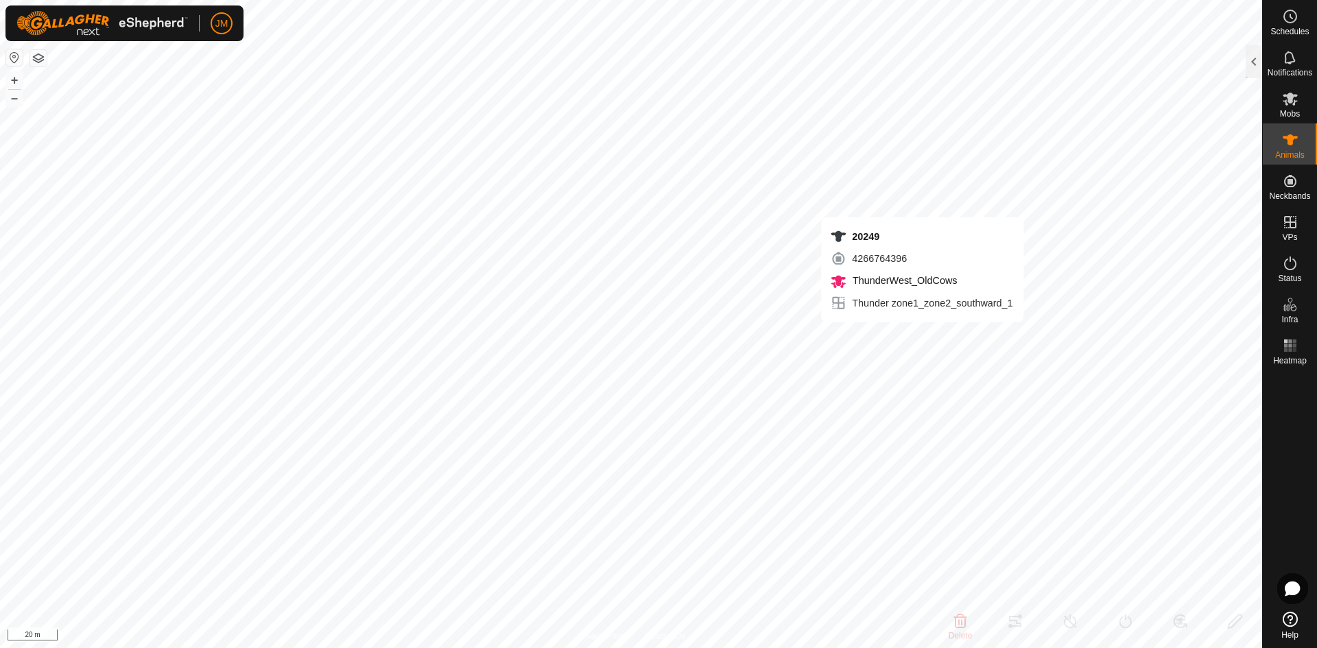
type input "-"
type input "240598"
type input "-"
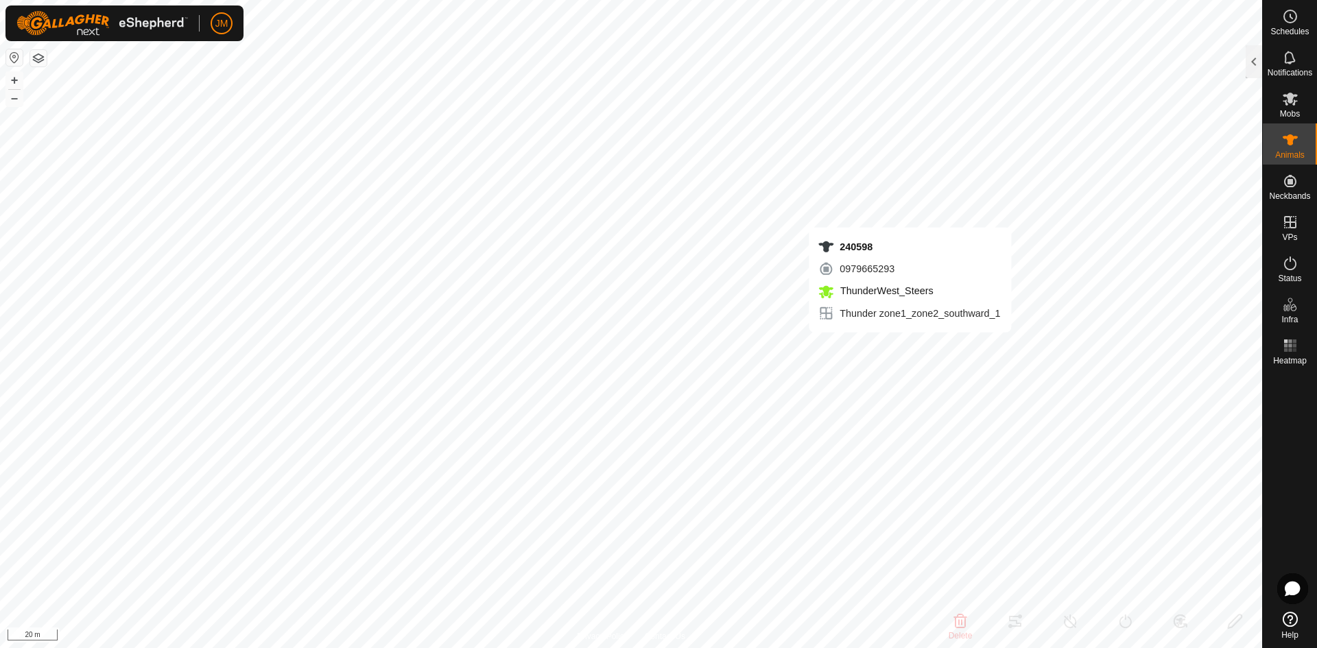
type input "-"
type input "21325"
type input "-"
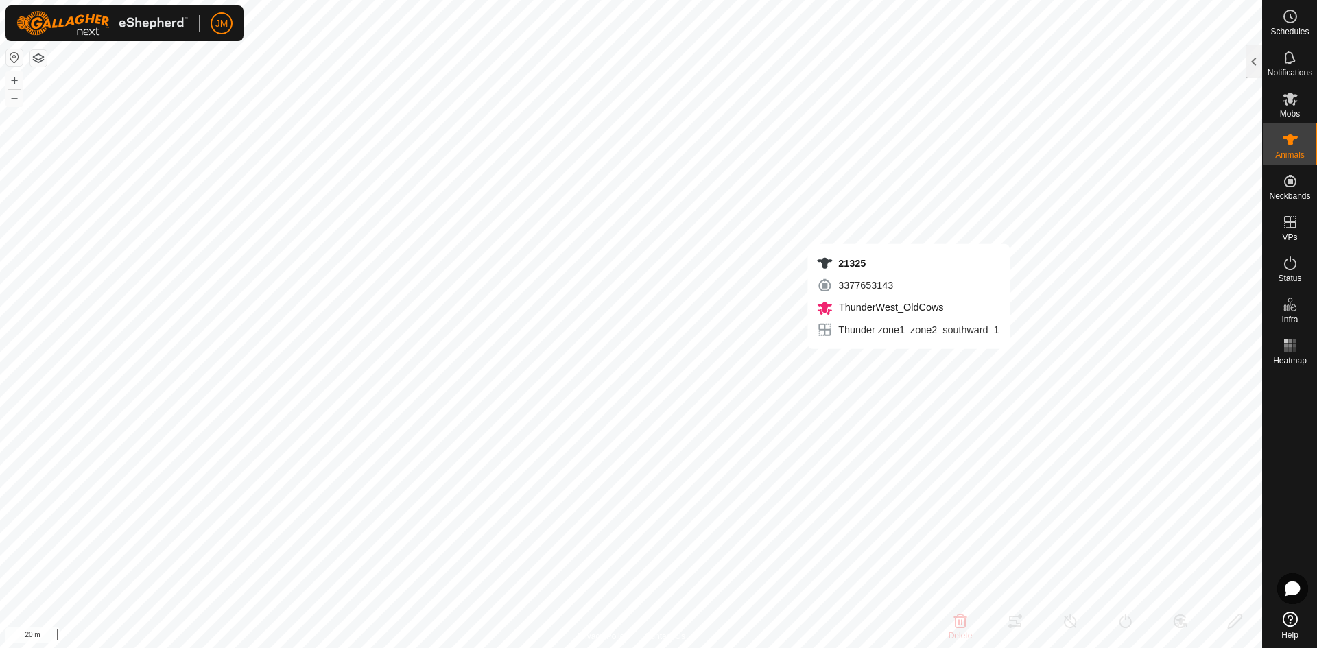
type input "-"
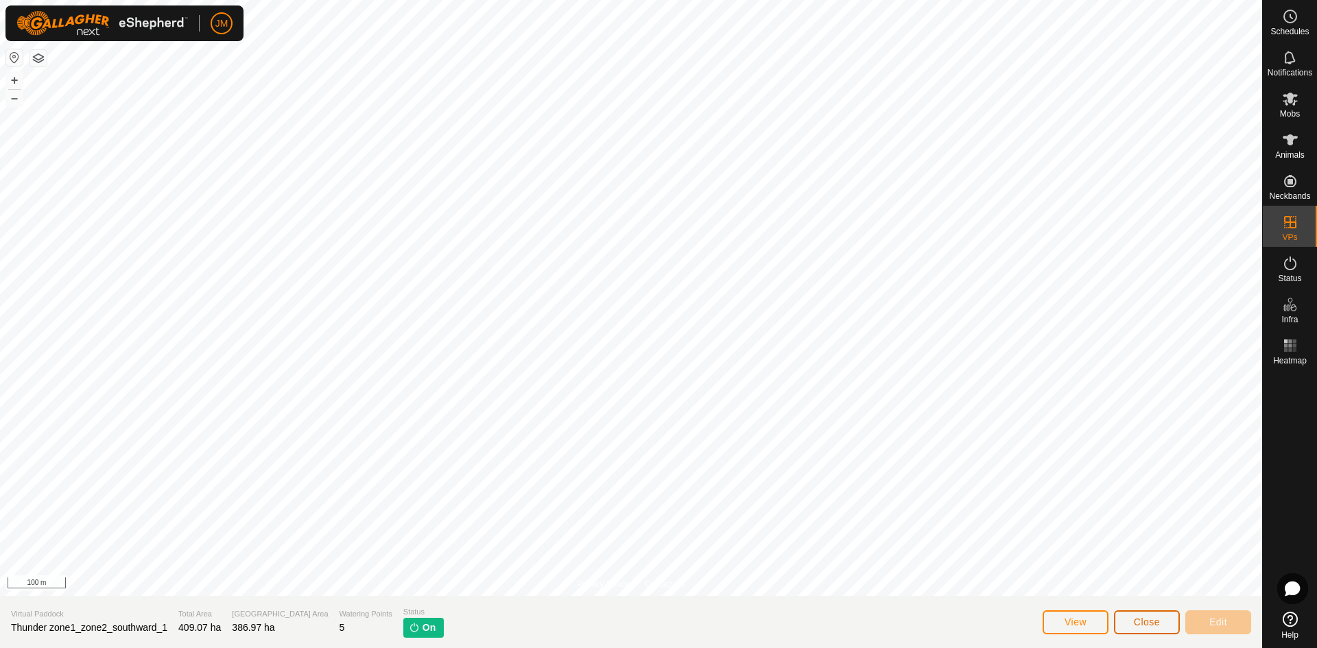
click at [1124, 626] on button "Close" at bounding box center [1147, 622] width 66 height 24
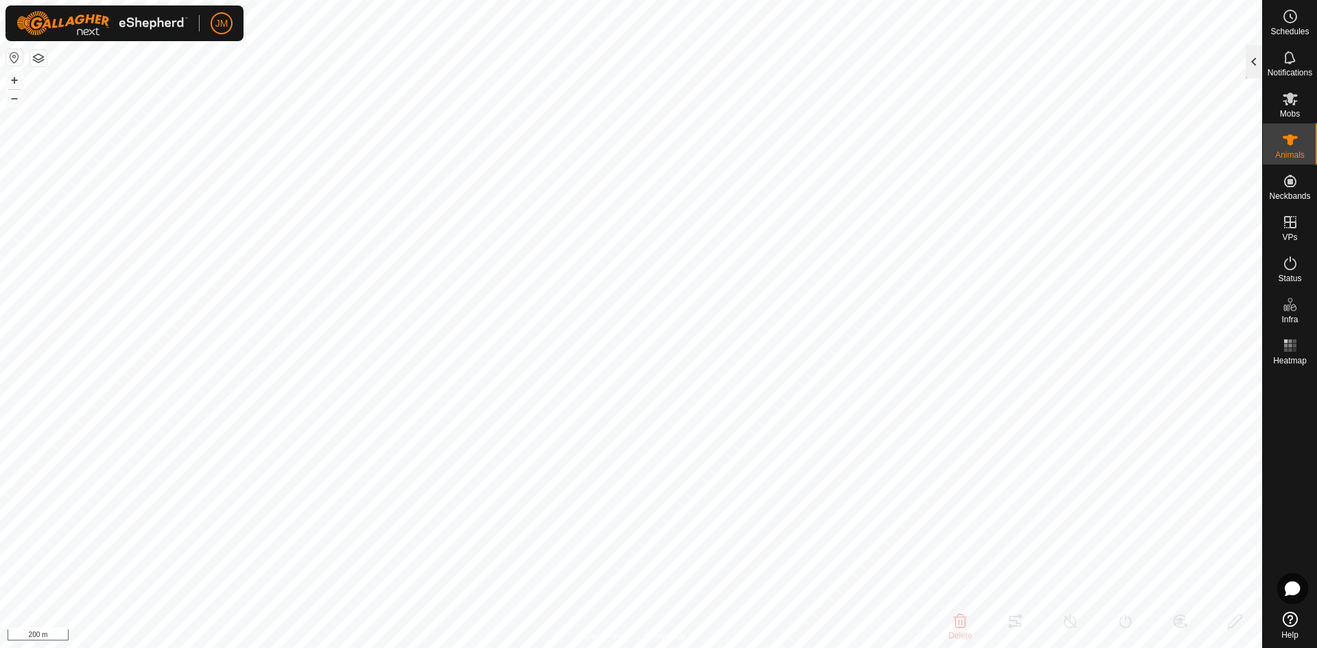
click at [1258, 66] on div at bounding box center [1254, 61] width 16 height 33
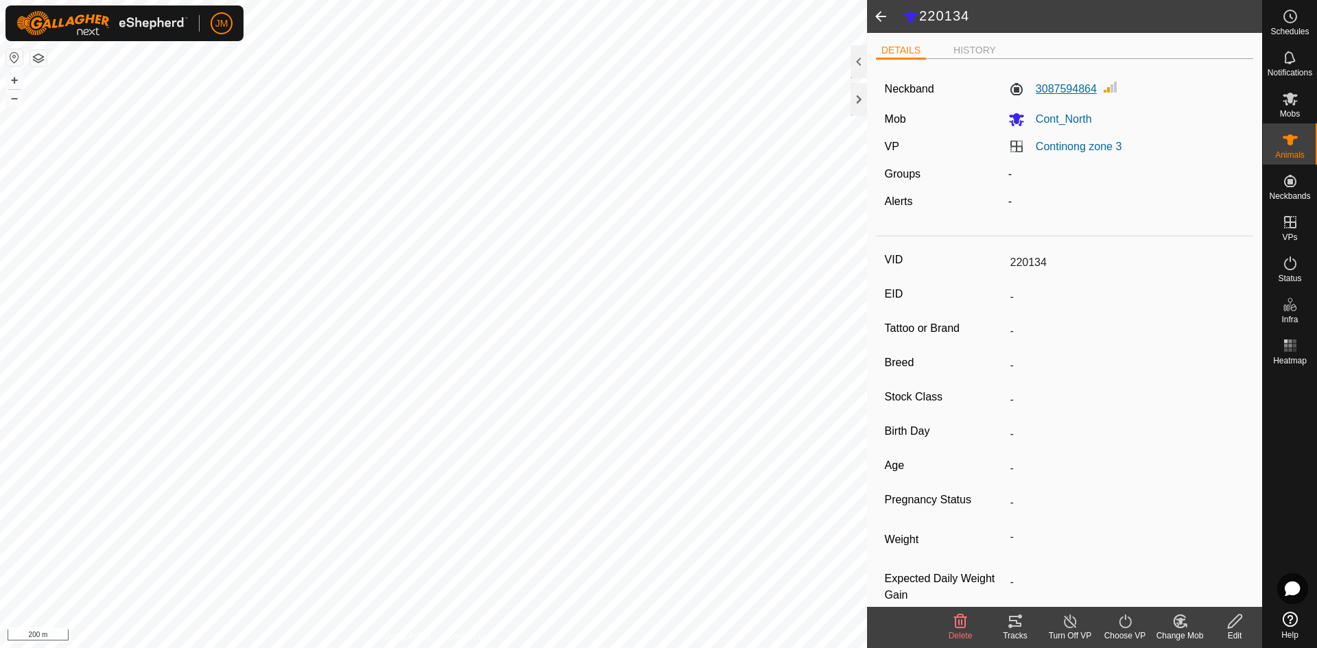
click at [1034, 91] on label "3087594864" at bounding box center [1052, 89] width 88 height 16
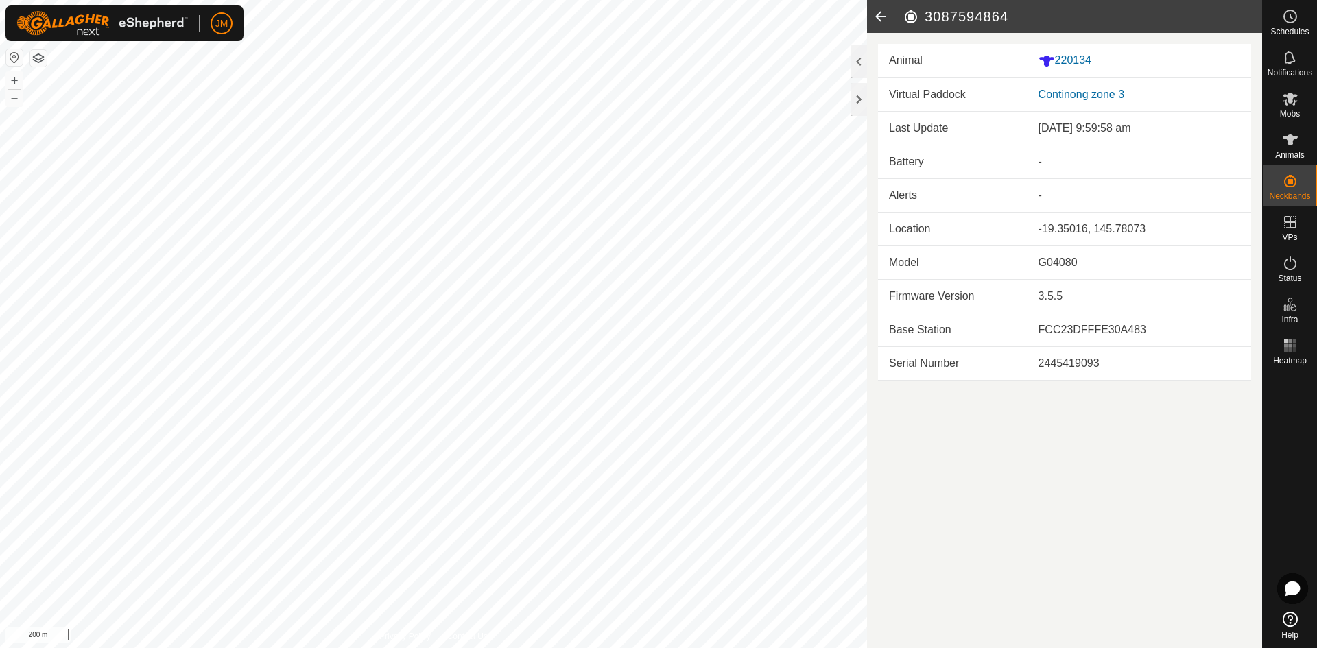
click at [883, 19] on icon at bounding box center [880, 16] width 27 height 33
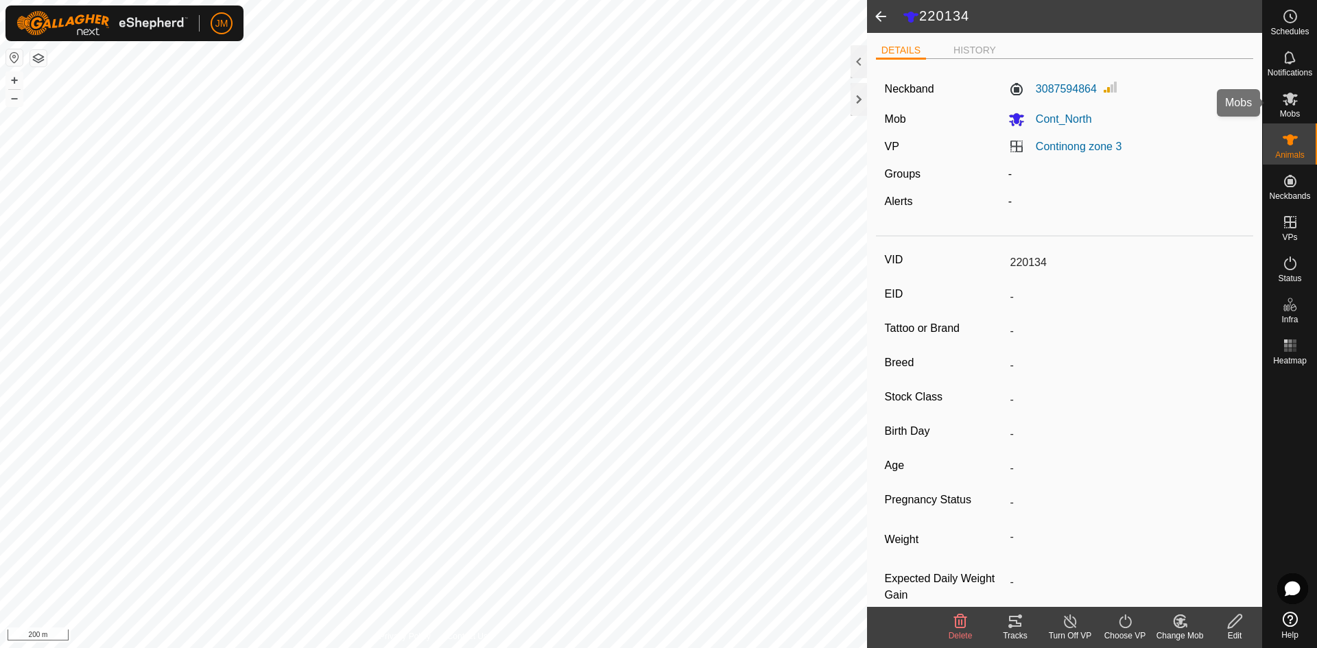
click at [1292, 120] on div "Mobs" at bounding box center [1290, 102] width 54 height 41
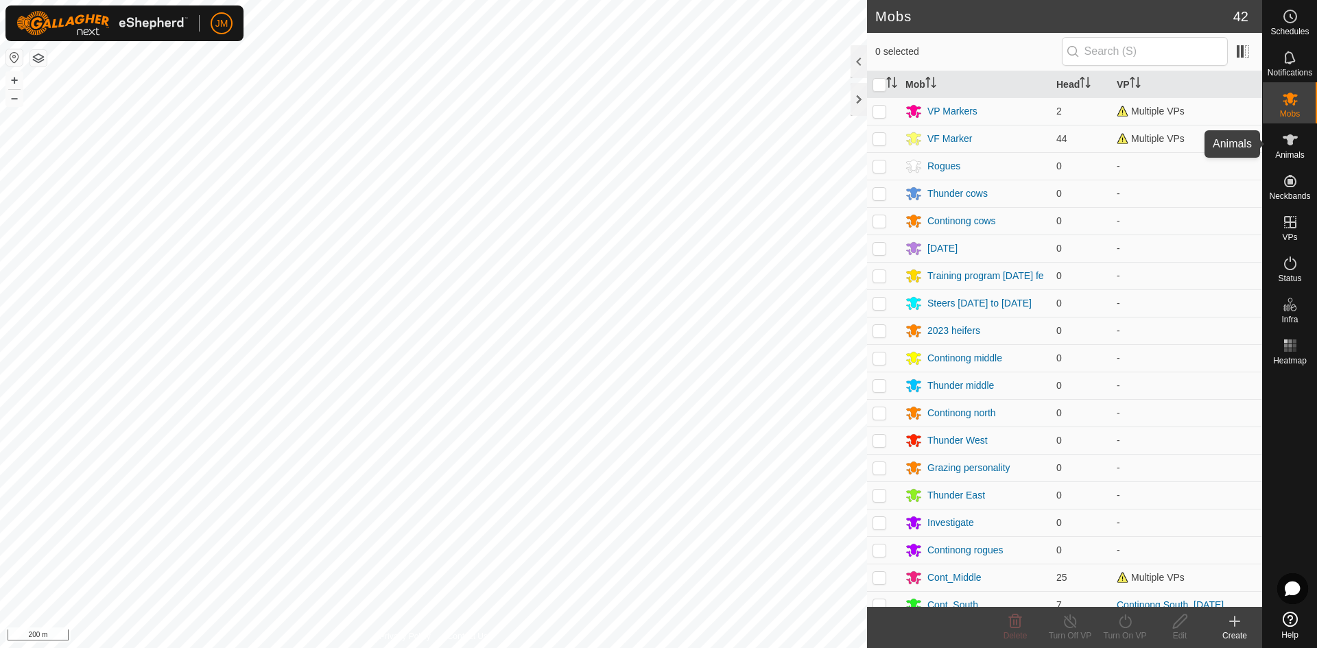
click at [1292, 145] on icon at bounding box center [1290, 140] width 16 height 16
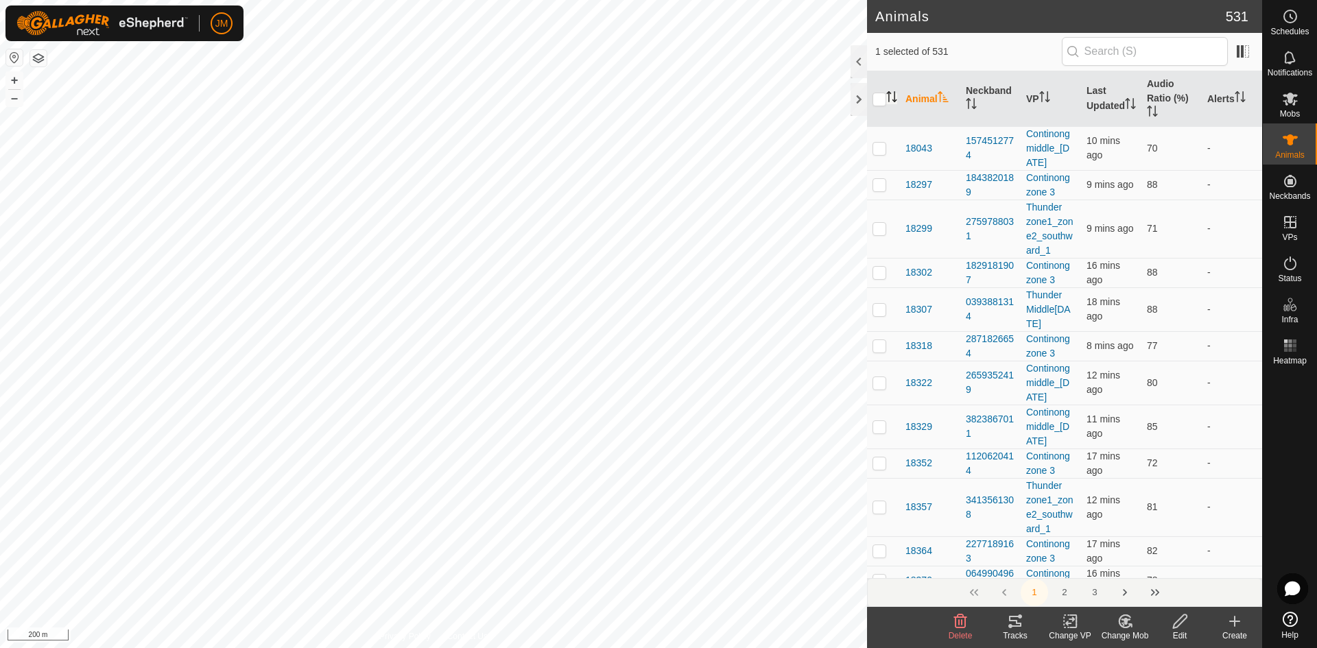
click at [893, 102] on icon "Activate to sort" at bounding box center [891, 96] width 11 height 11
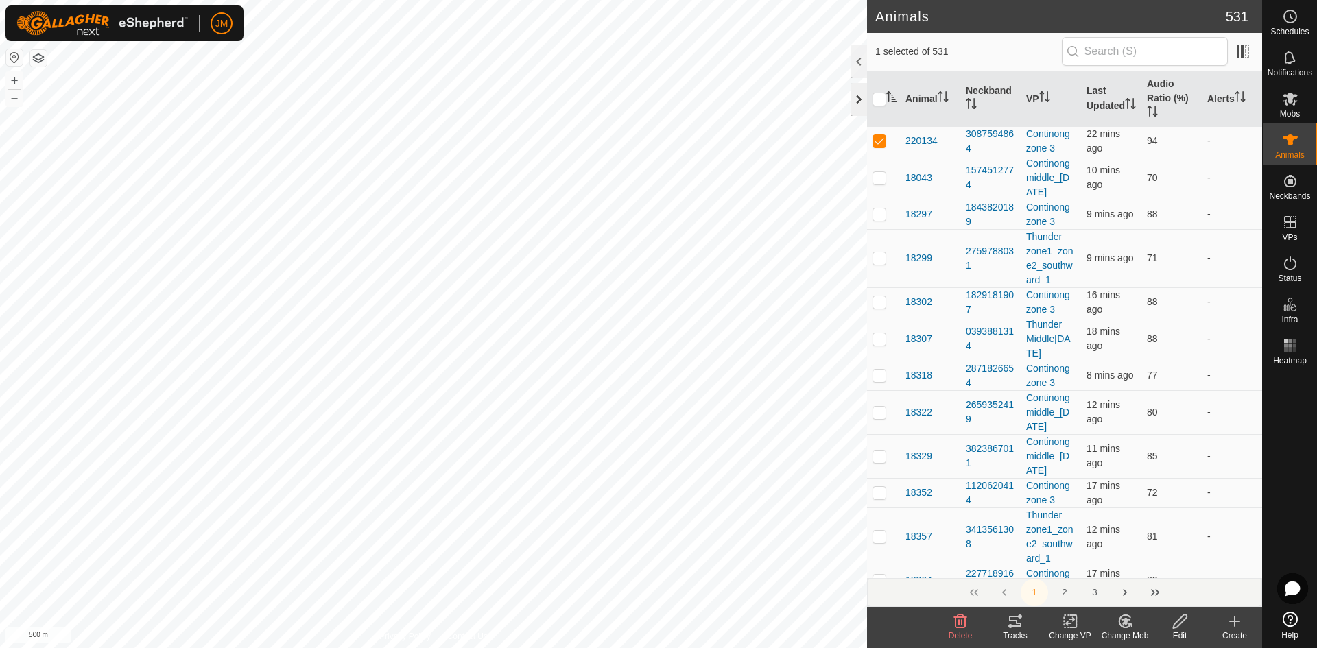
click at [860, 105] on div at bounding box center [858, 99] width 16 height 33
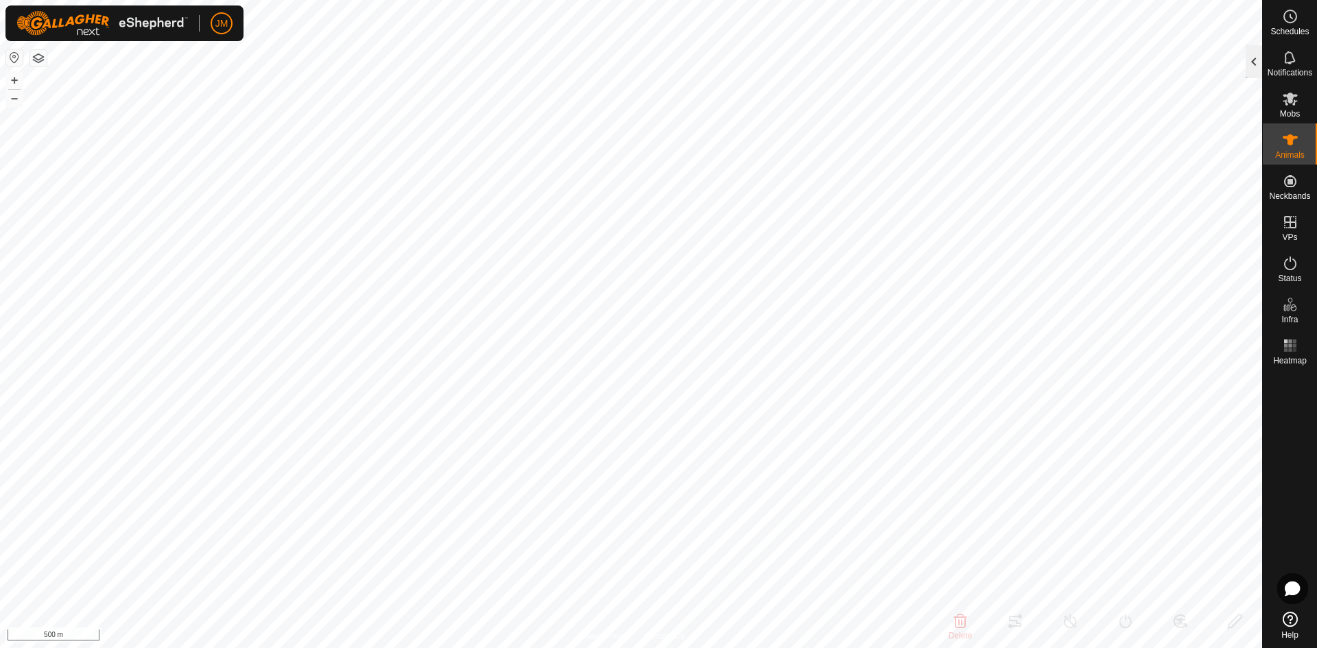
click at [1252, 53] on div at bounding box center [1254, 61] width 16 height 33
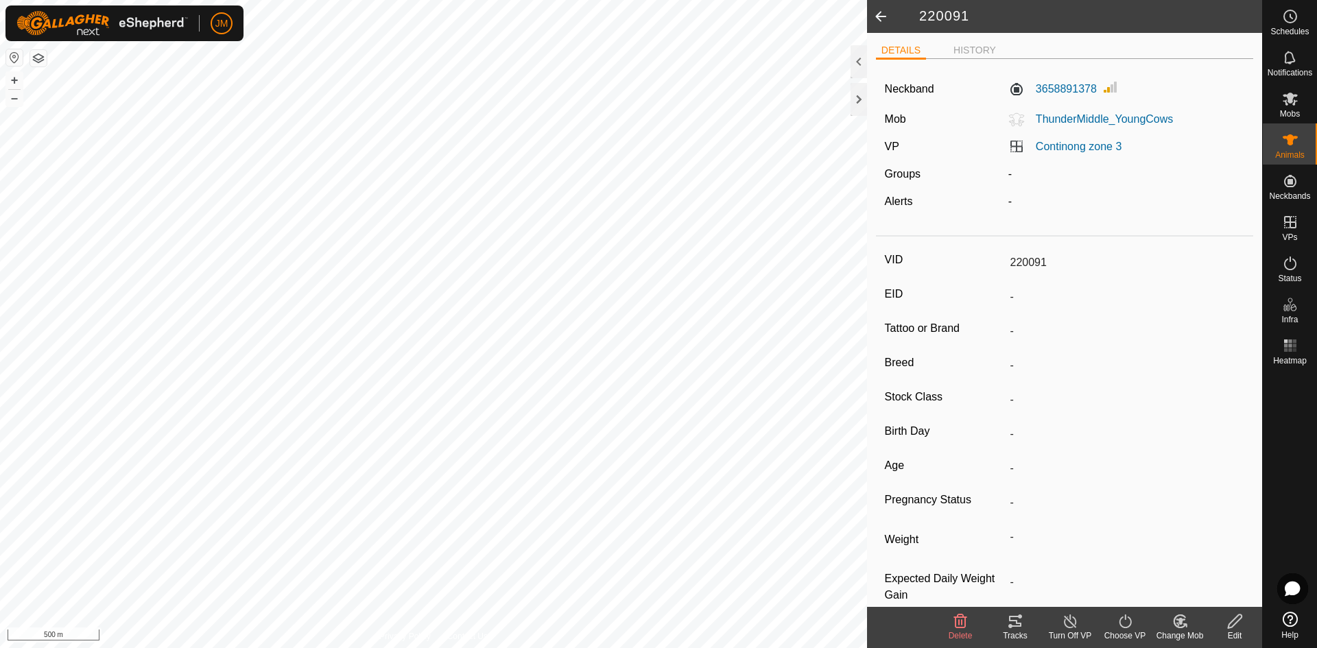
click at [1117, 628] on icon at bounding box center [1125, 621] width 17 height 16
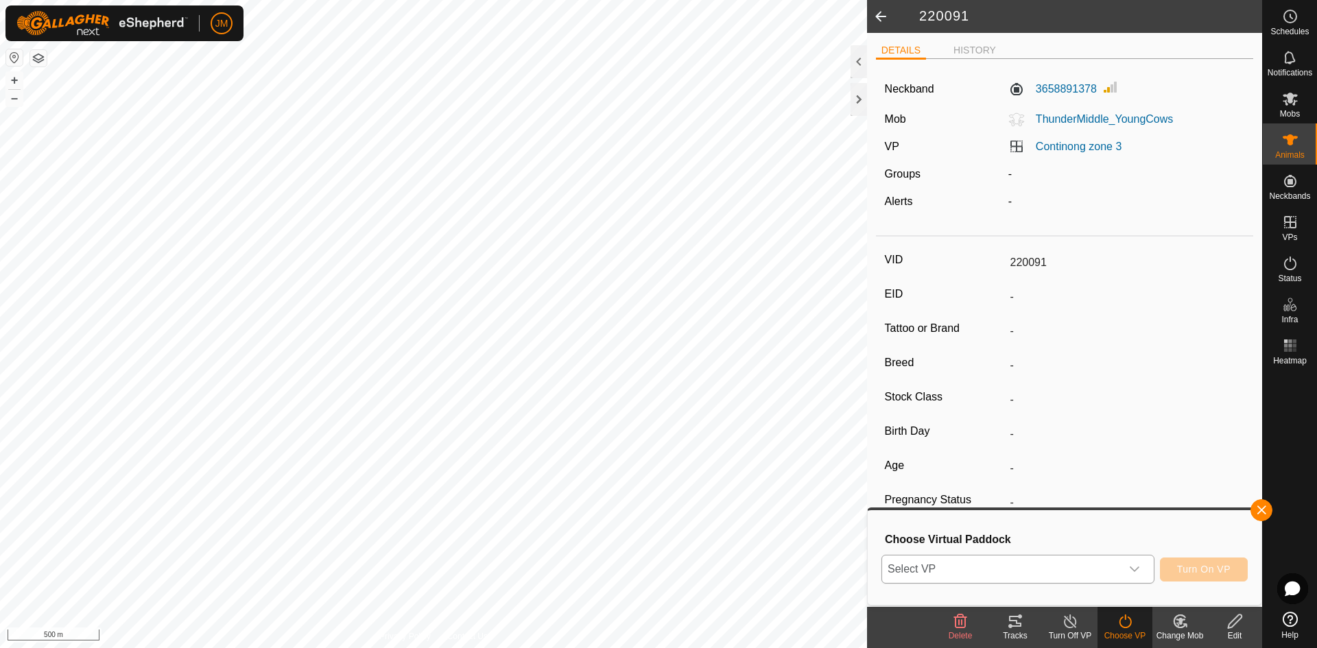
click at [1129, 577] on div "dropdown trigger" at bounding box center [1134, 569] width 27 height 27
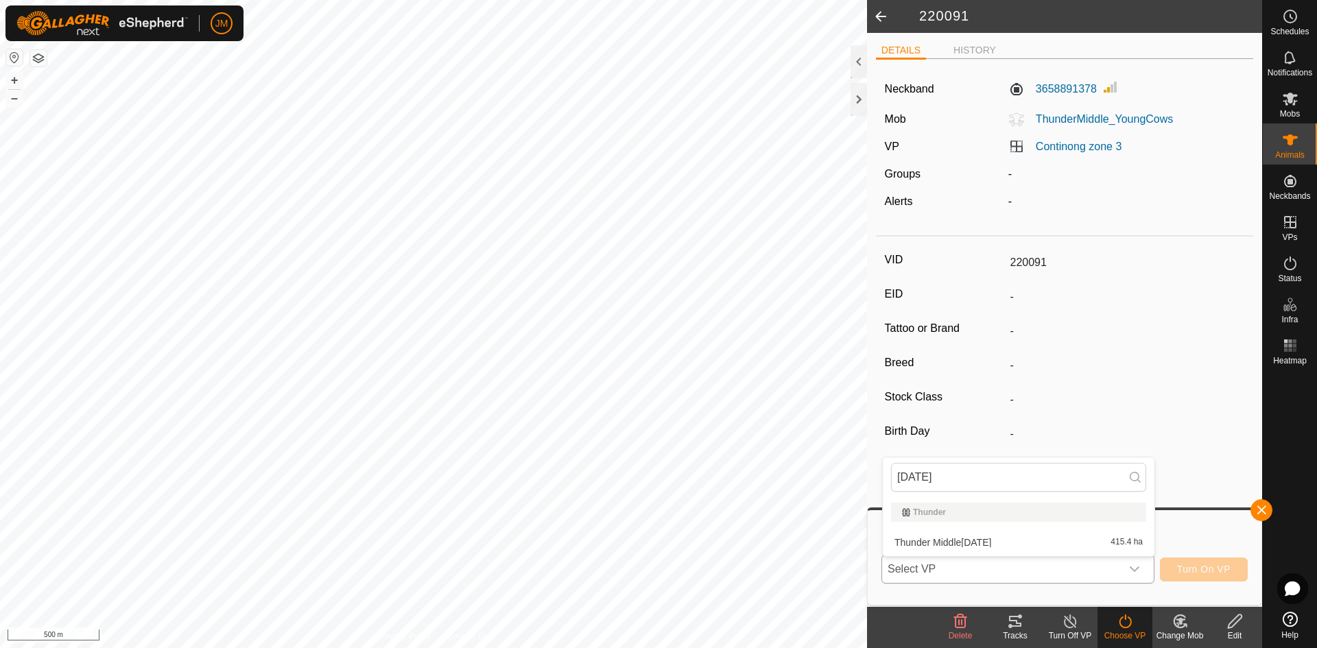
click at [1066, 545] on li "Thunder Middle[DATE] 415.4 ha" at bounding box center [1019, 542] width 272 height 27
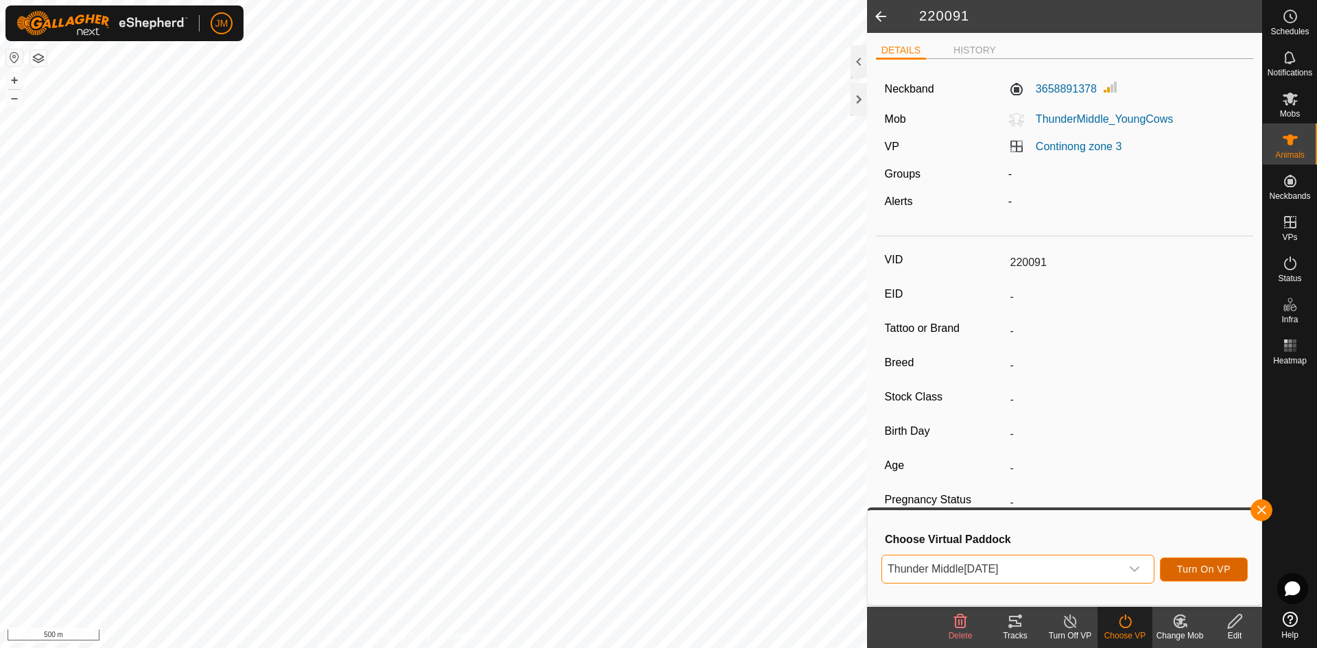
click at [1213, 569] on span "Turn On VP" at bounding box center [1203, 569] width 53 height 11
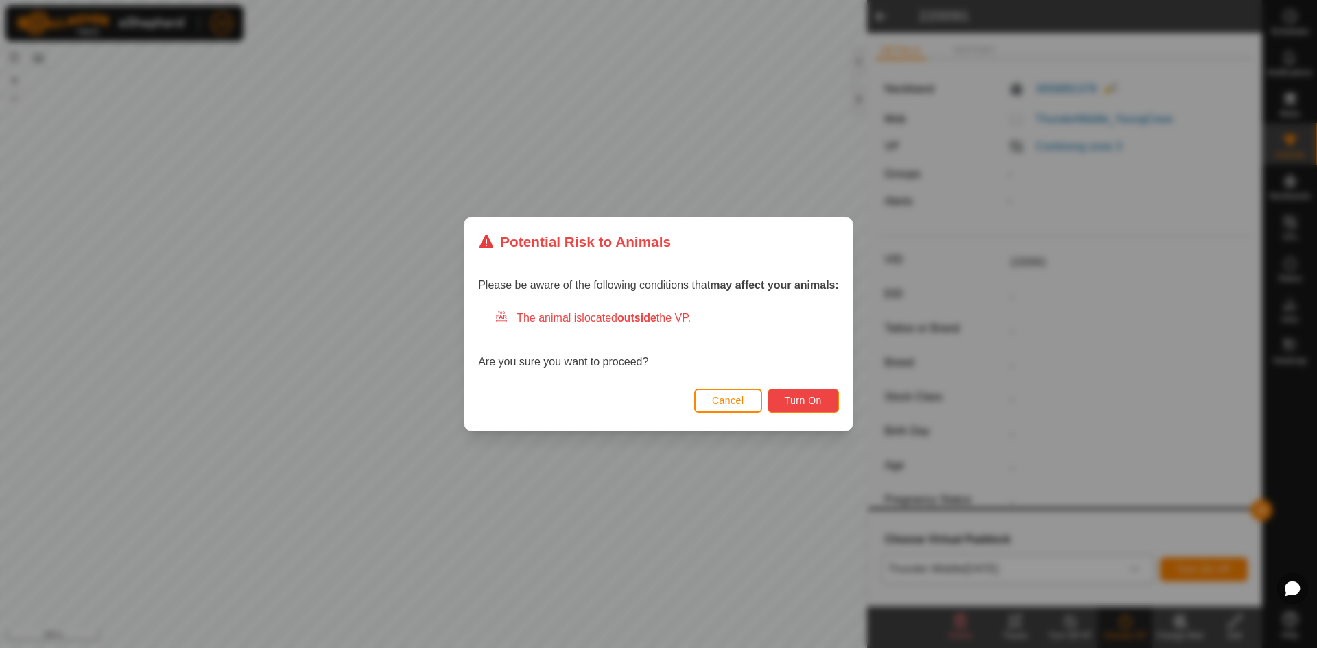
click at [809, 403] on span "Turn On" at bounding box center [803, 400] width 37 height 11
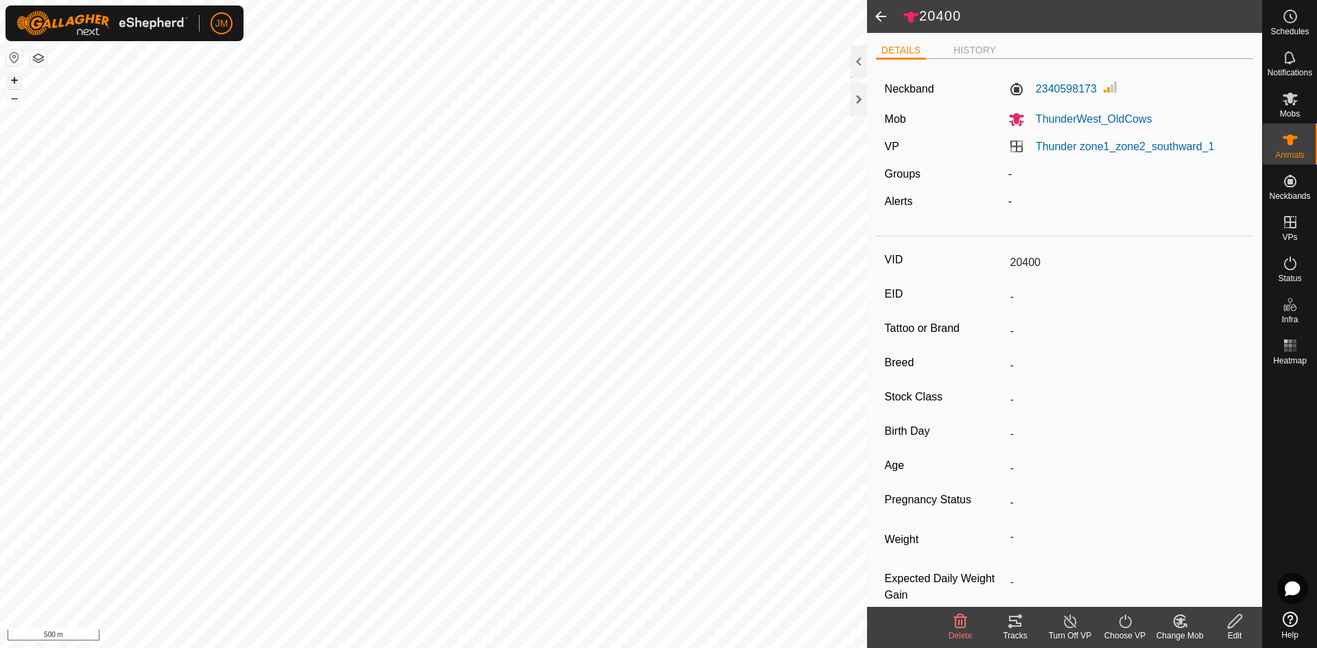
click at [18, 81] on button "+" at bounding box center [14, 80] width 16 height 16
click at [857, 99] on div at bounding box center [858, 99] width 16 height 33
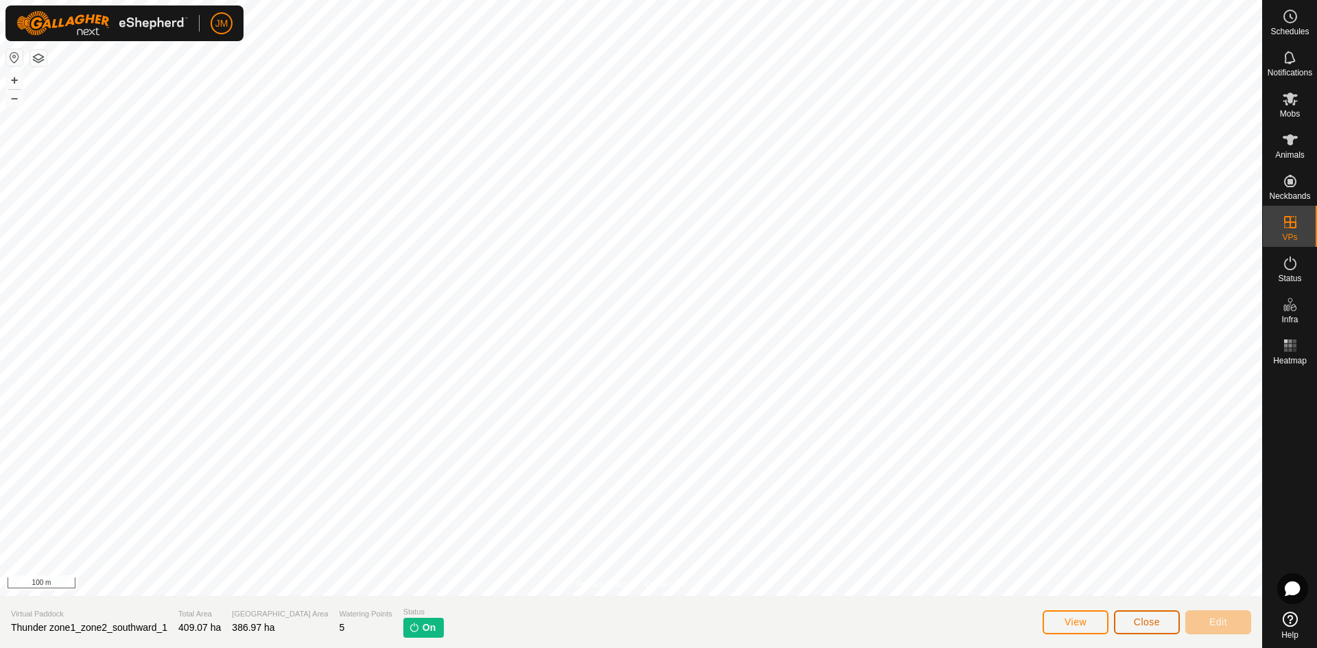
click at [1134, 631] on button "Close" at bounding box center [1147, 622] width 66 height 24
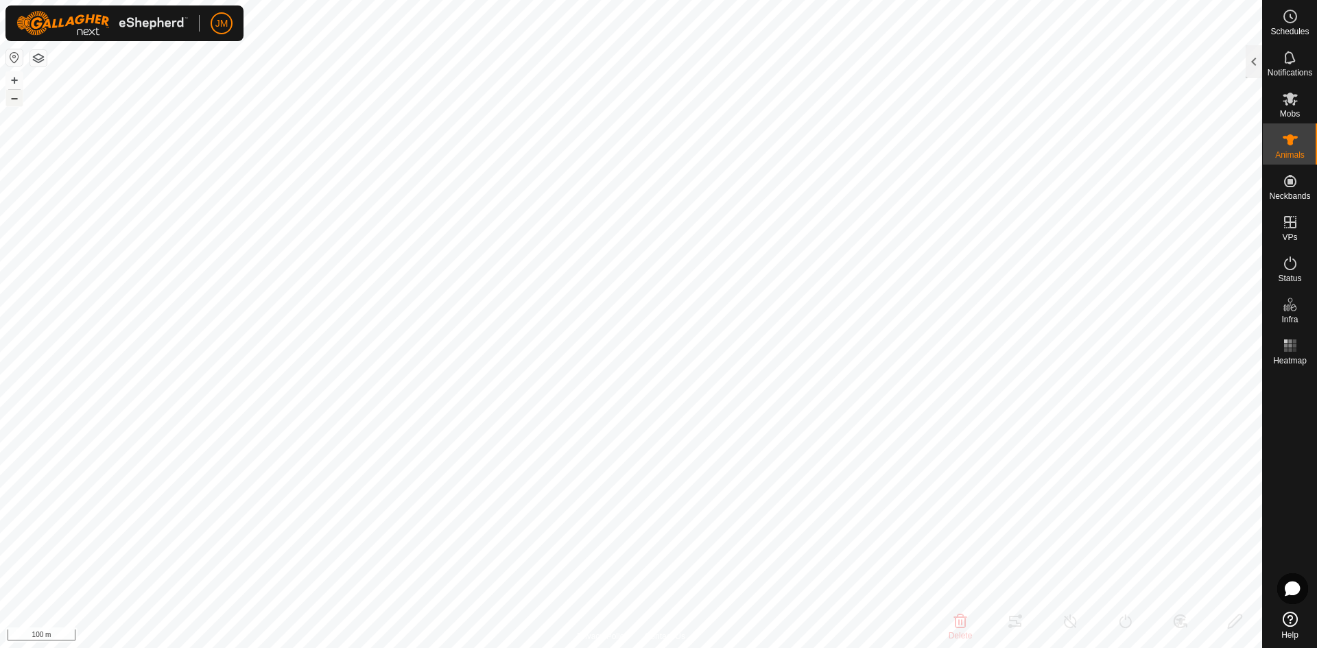
click at [19, 95] on button "–" at bounding box center [14, 98] width 16 height 16
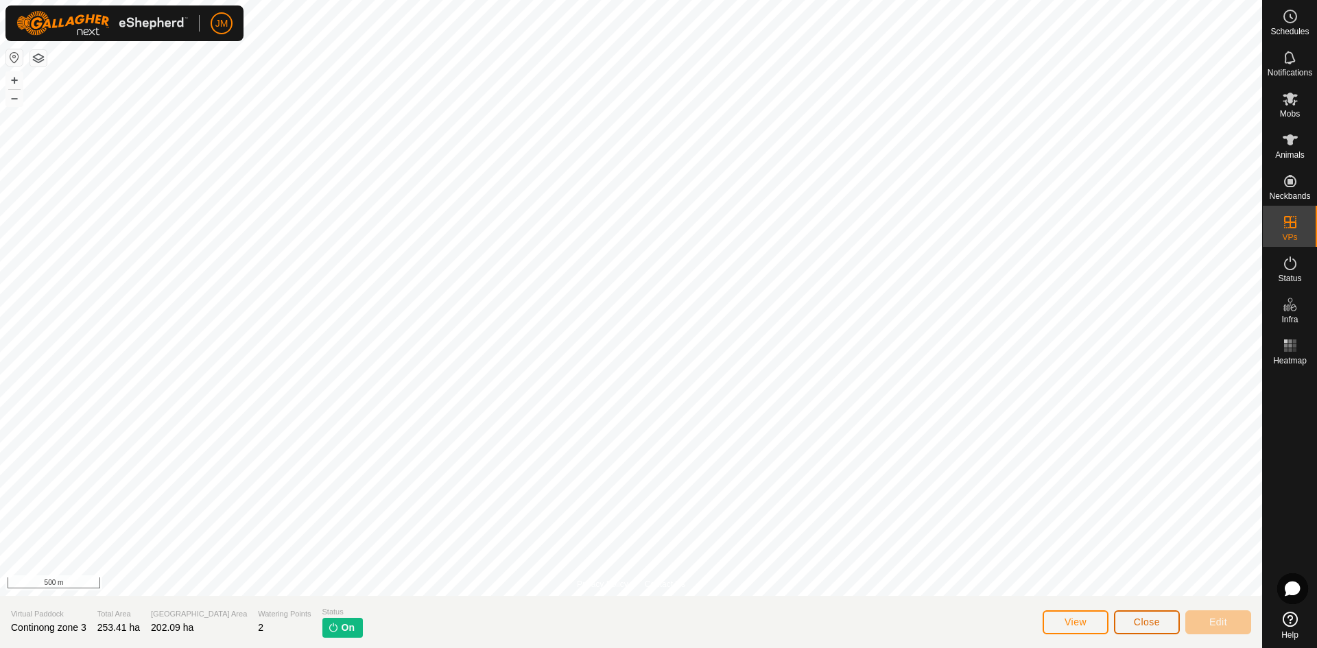
click at [1145, 618] on span "Close" at bounding box center [1147, 622] width 26 height 11
click at [1149, 617] on span "Close" at bounding box center [1147, 622] width 26 height 11
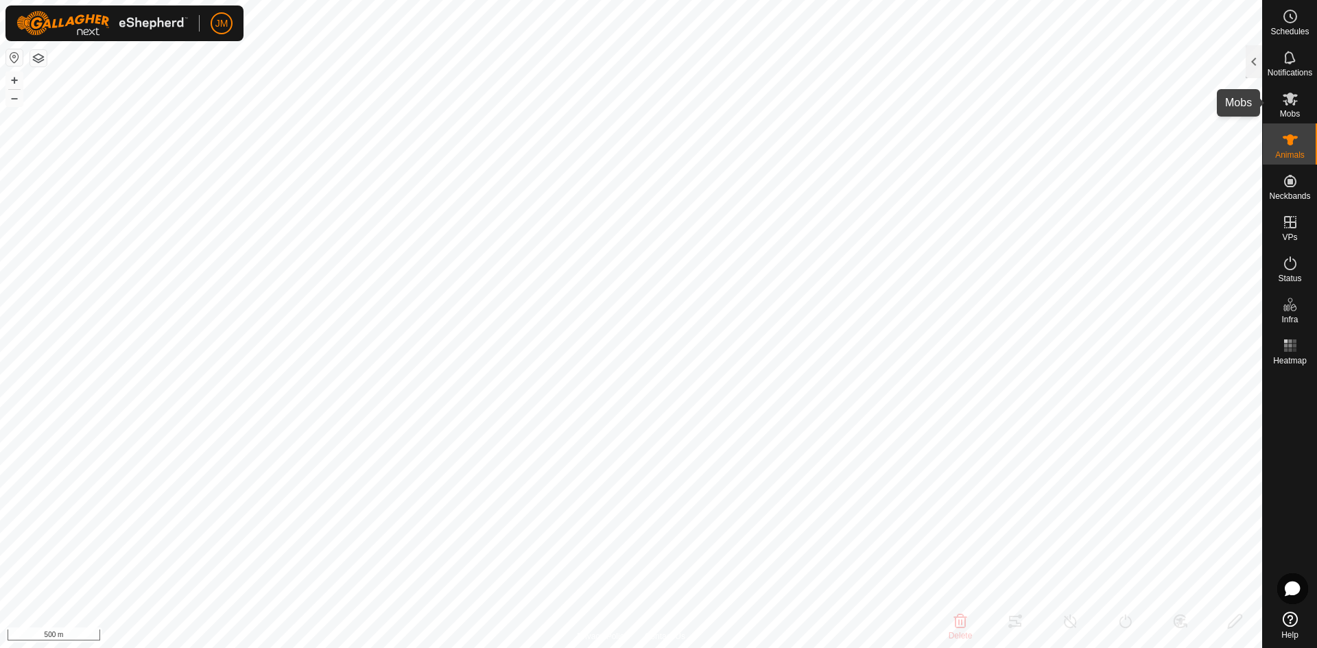
click at [1289, 103] on icon at bounding box center [1290, 99] width 15 height 13
click at [1289, 132] on icon at bounding box center [1290, 140] width 16 height 16
click at [1252, 69] on div at bounding box center [1254, 61] width 16 height 33
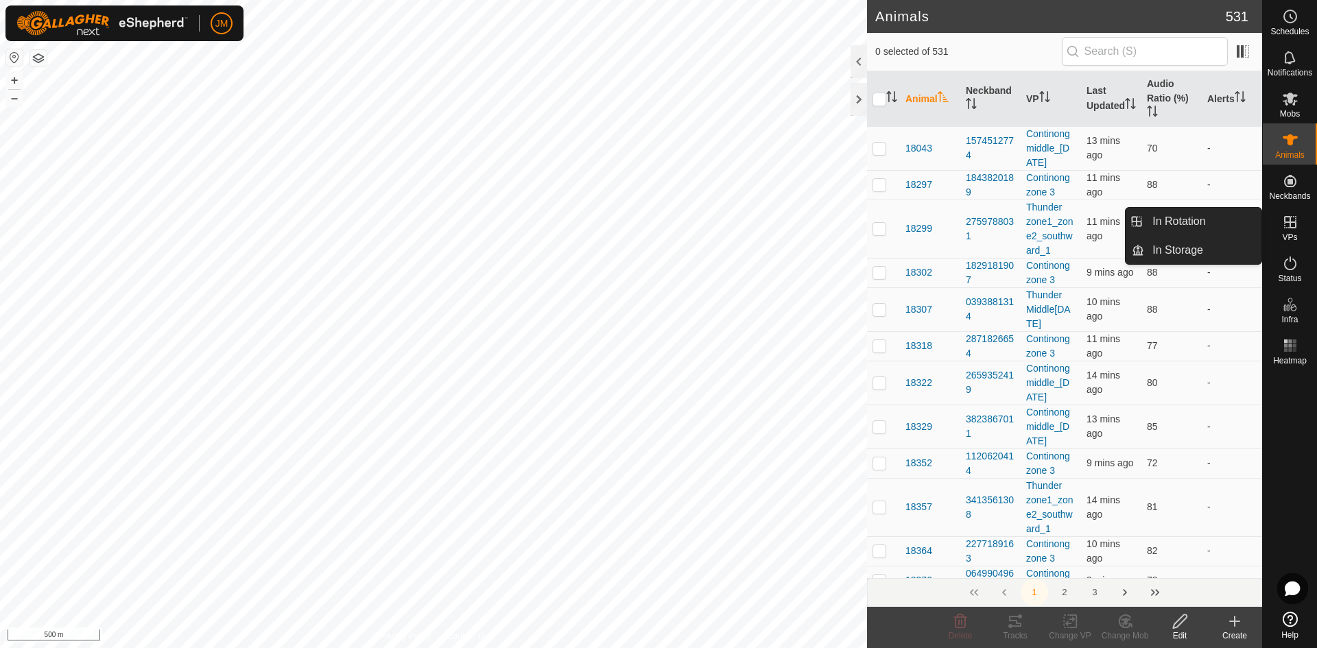
click at [1288, 219] on icon at bounding box center [1290, 222] width 16 height 16
click at [1202, 219] on link "In Rotation" at bounding box center [1202, 221] width 117 height 27
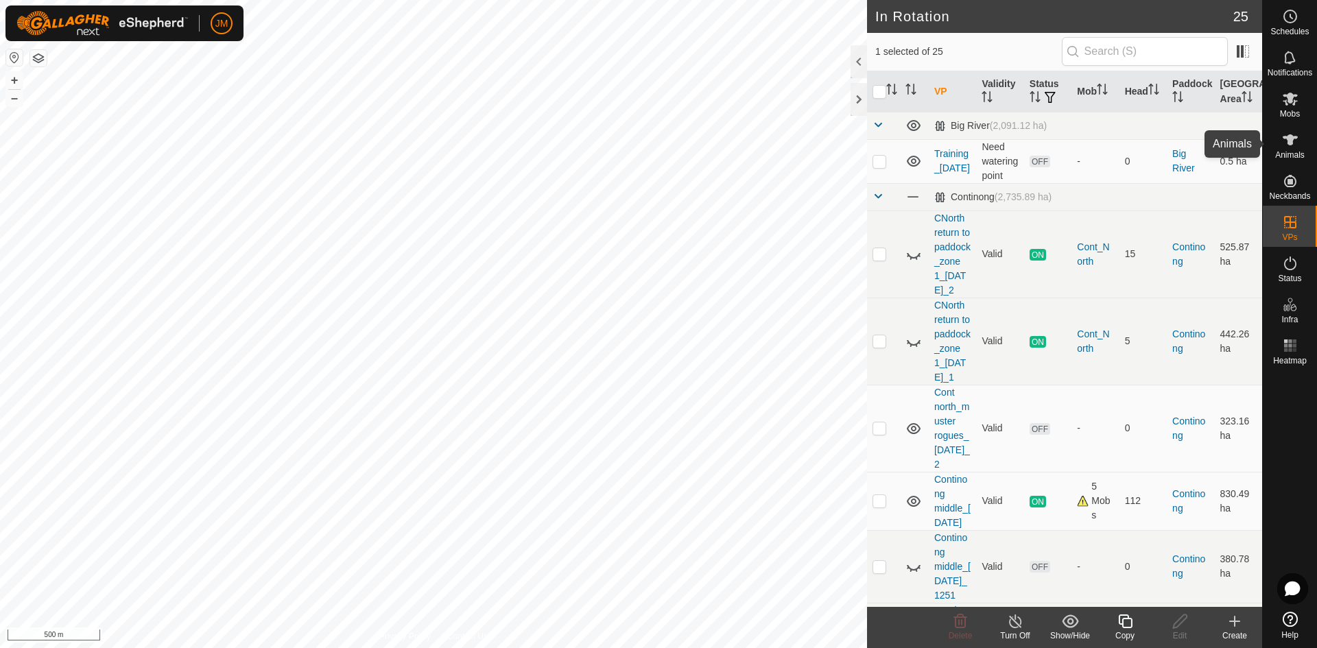
click at [1282, 159] on span "Animals" at bounding box center [1289, 155] width 29 height 8
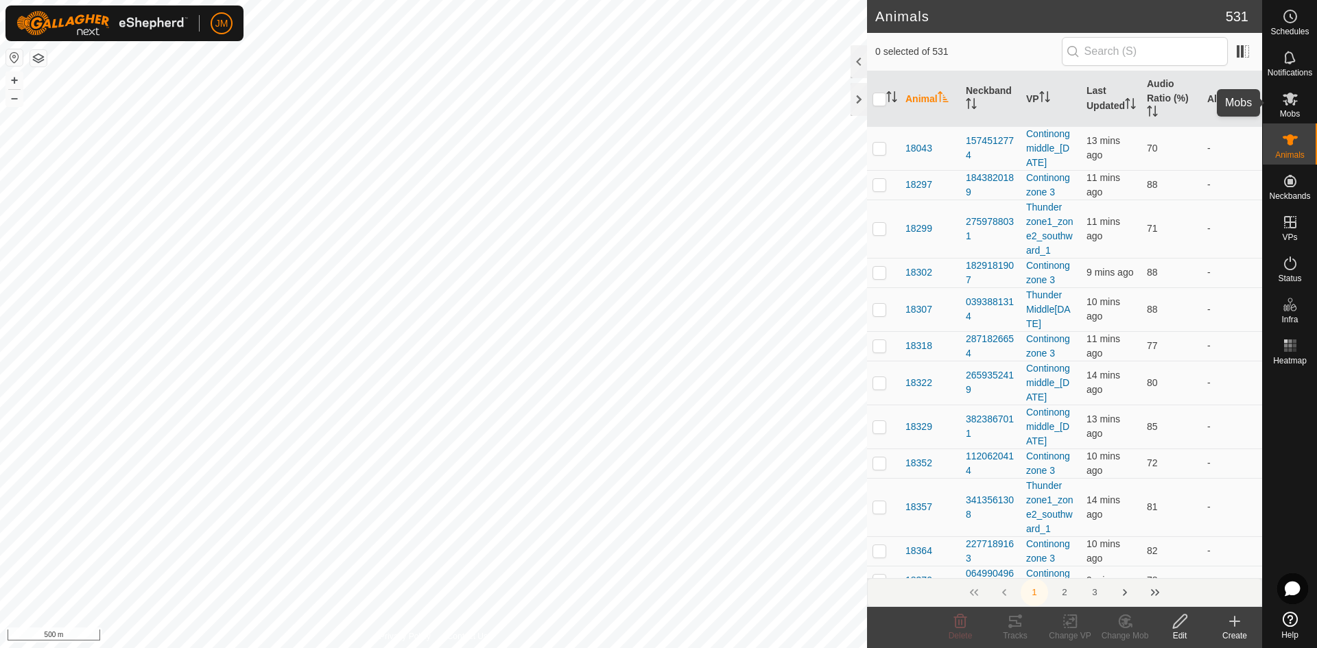
click at [1293, 104] on icon at bounding box center [1290, 99] width 15 height 13
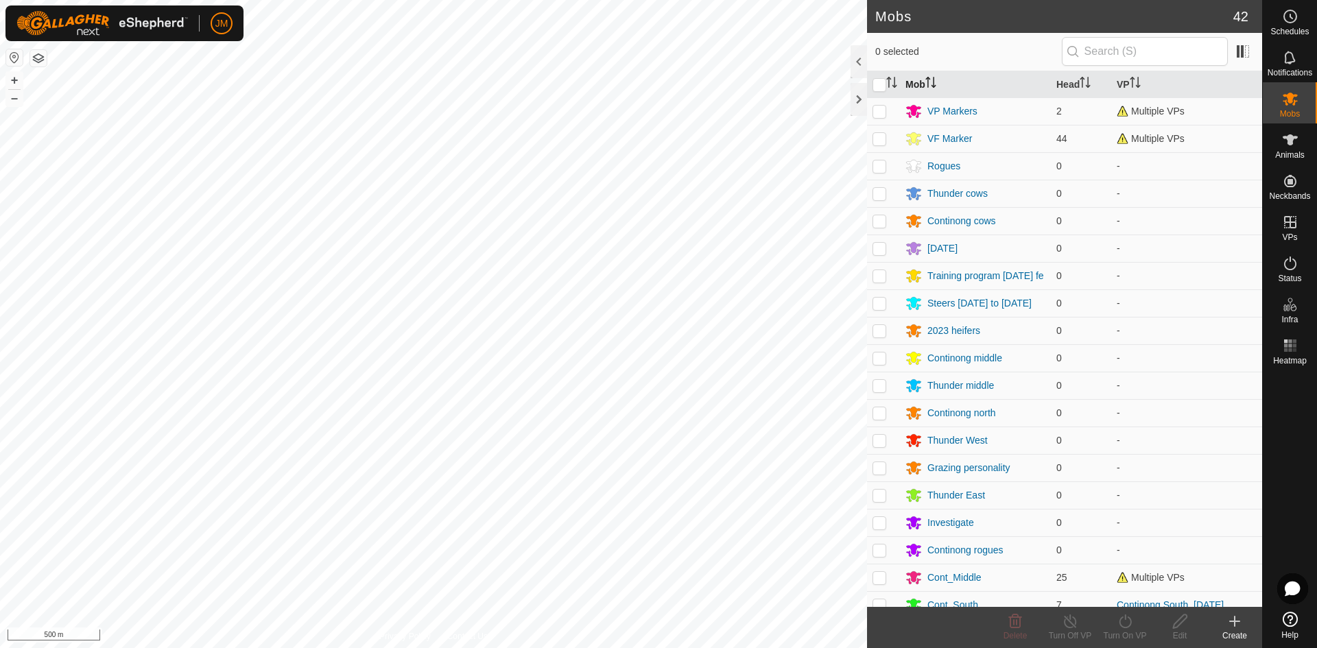
drag, startPoint x: 1142, startPoint y: 82, endPoint x: 931, endPoint y: 73, distance: 211.4
click at [931, 73] on th "Mob" at bounding box center [975, 84] width 151 height 27
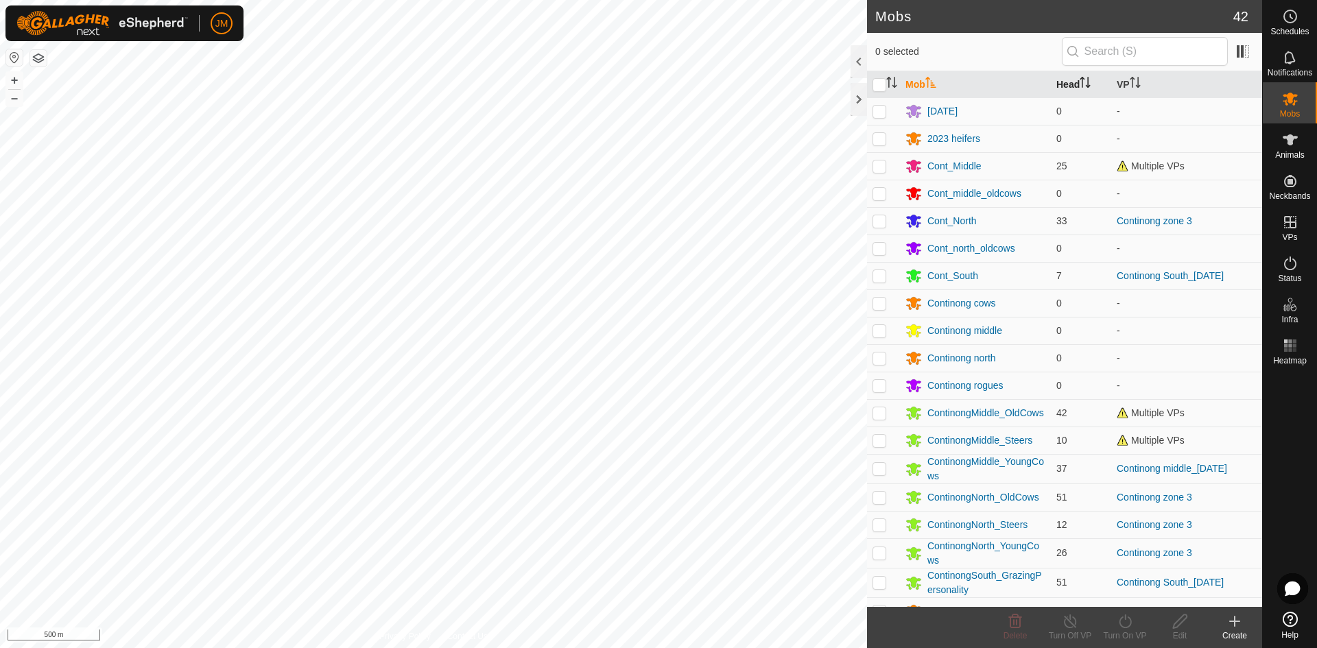
click at [1069, 81] on th "Head" at bounding box center [1081, 84] width 60 height 27
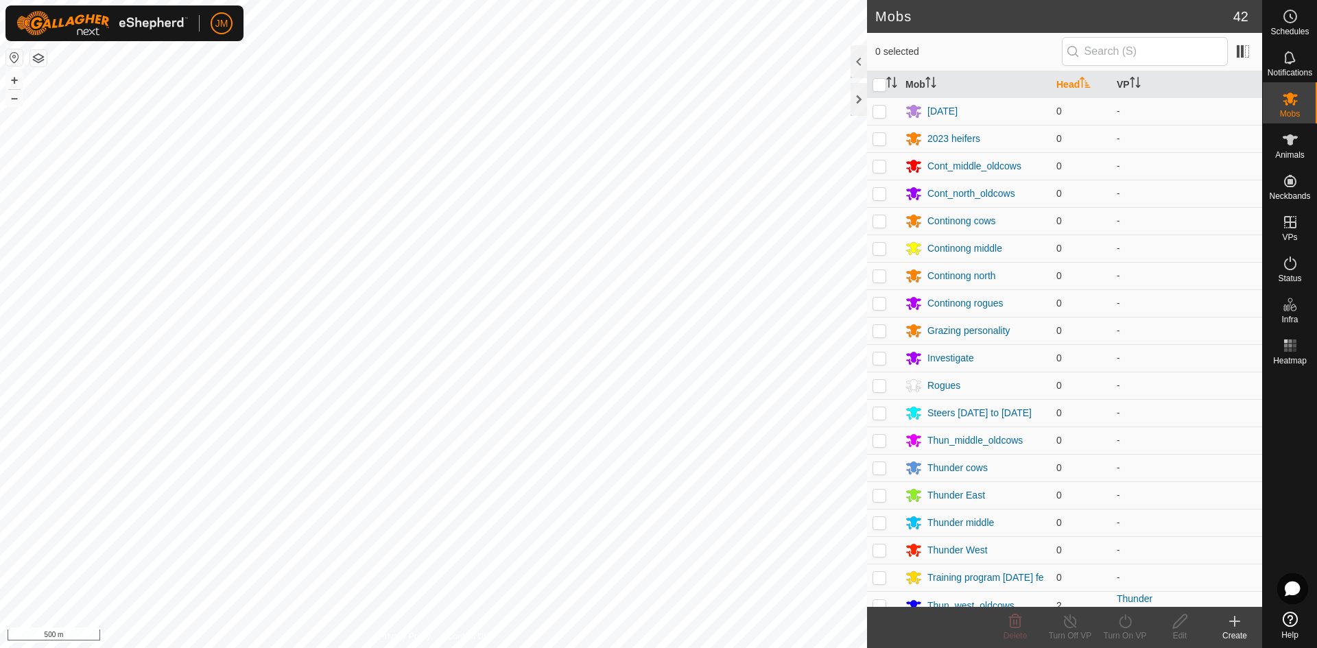
click at [1069, 81] on th "Head" at bounding box center [1081, 84] width 60 height 27
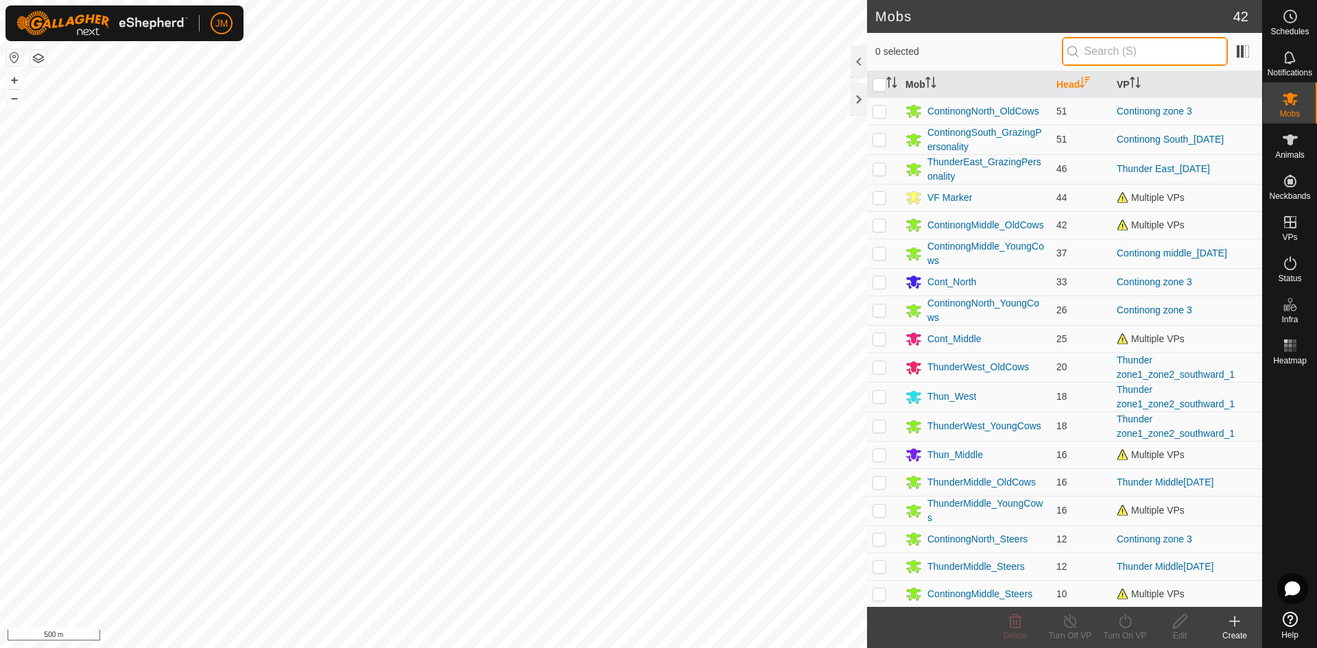
click at [1110, 55] on input "text" at bounding box center [1145, 51] width 166 height 29
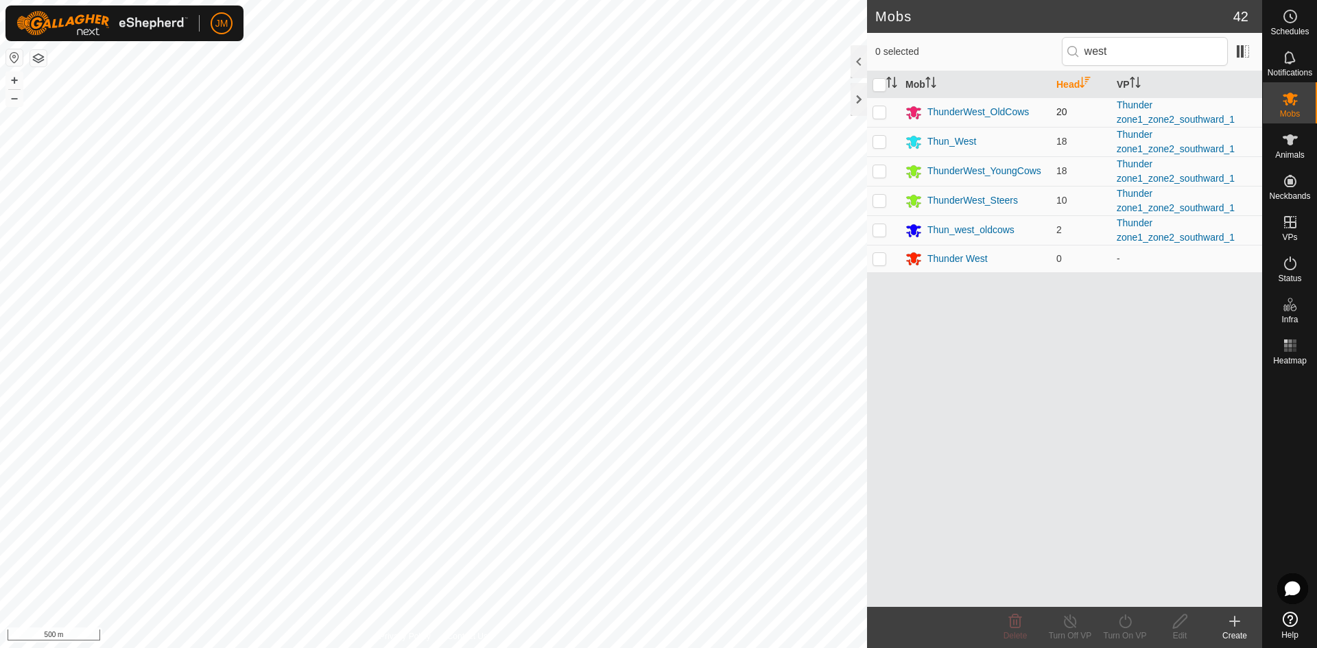
click at [883, 113] on p-checkbox at bounding box center [879, 111] width 14 height 11
click at [1167, 626] on edit-svg-icon at bounding box center [1179, 621] width 55 height 16
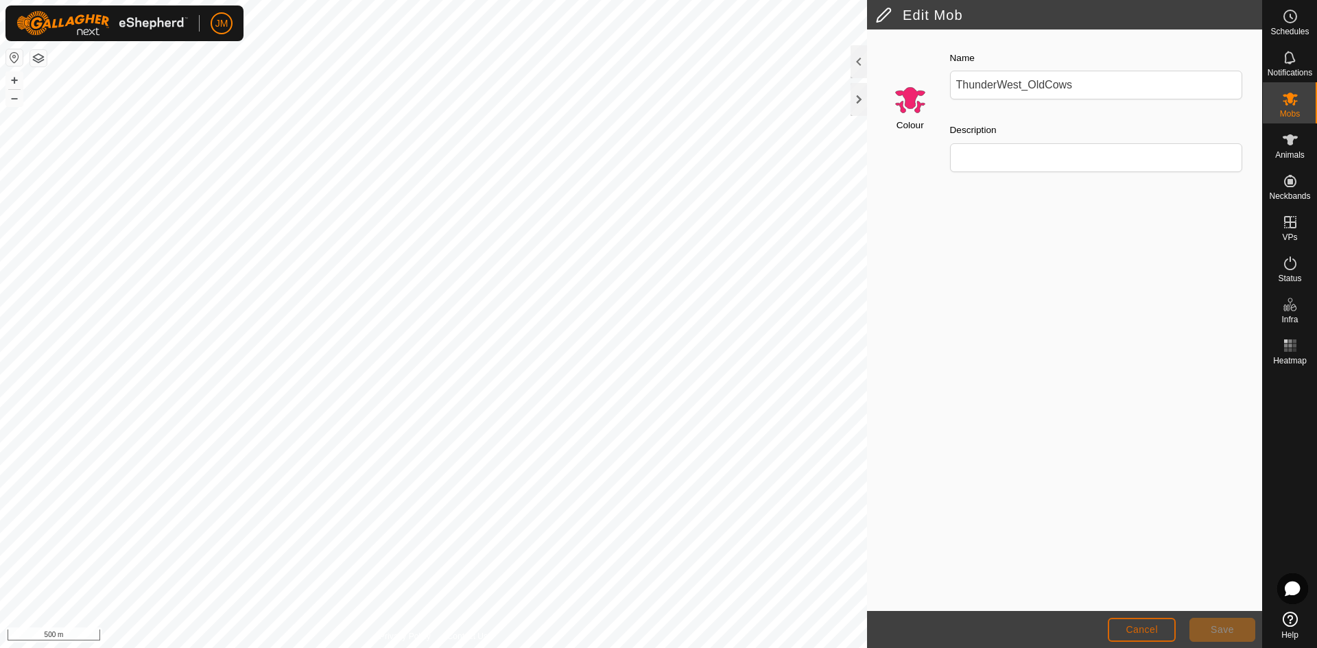
click at [1159, 628] on button "Cancel" at bounding box center [1142, 630] width 68 height 24
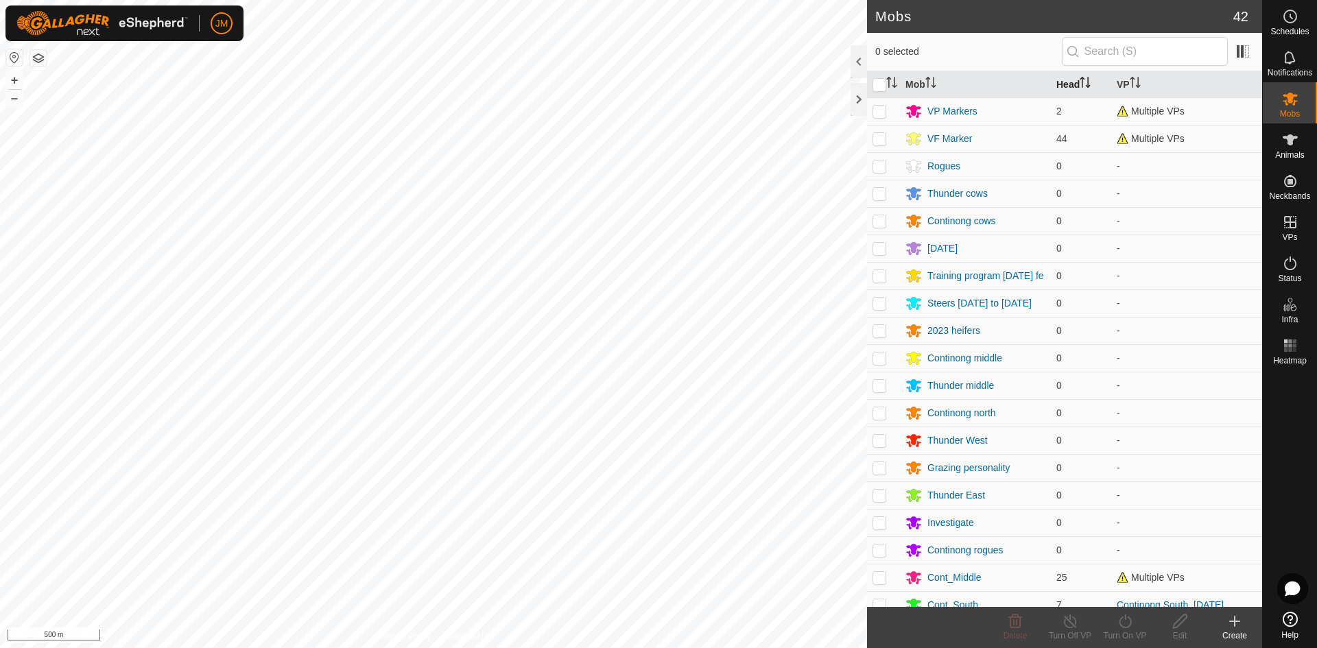
click at [1072, 88] on th "Head" at bounding box center [1081, 84] width 60 height 27
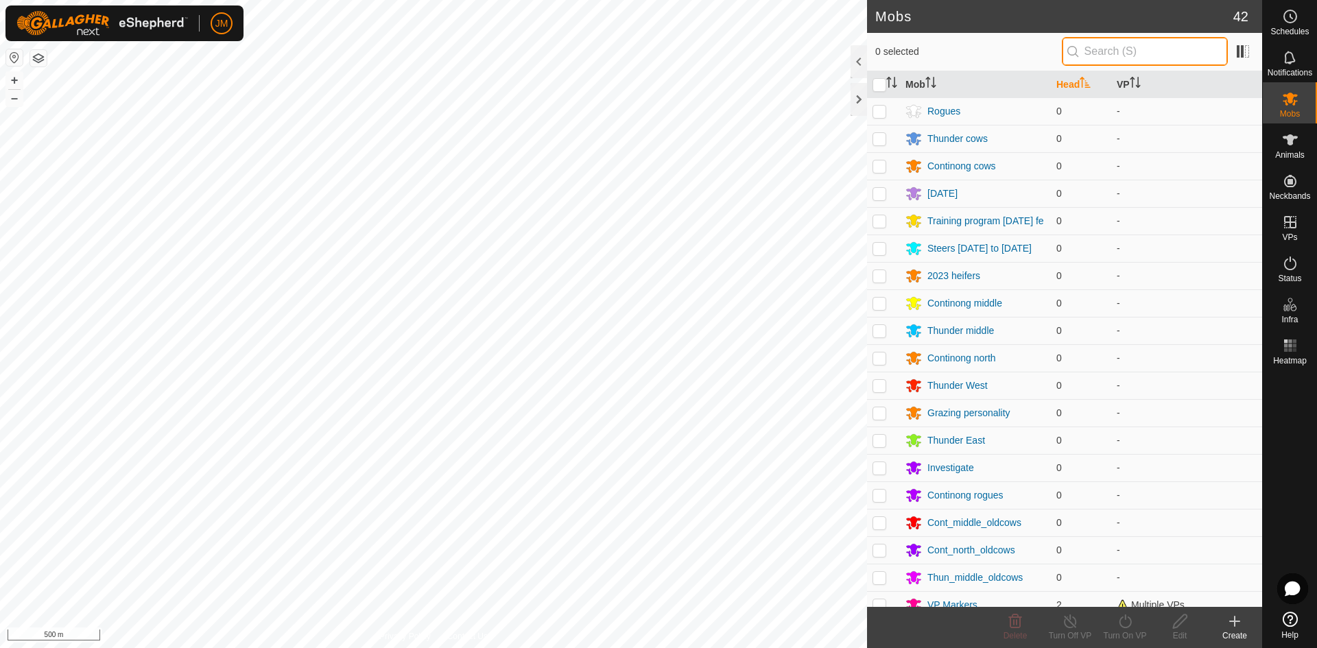
click at [1106, 56] on input "text" at bounding box center [1145, 51] width 166 height 29
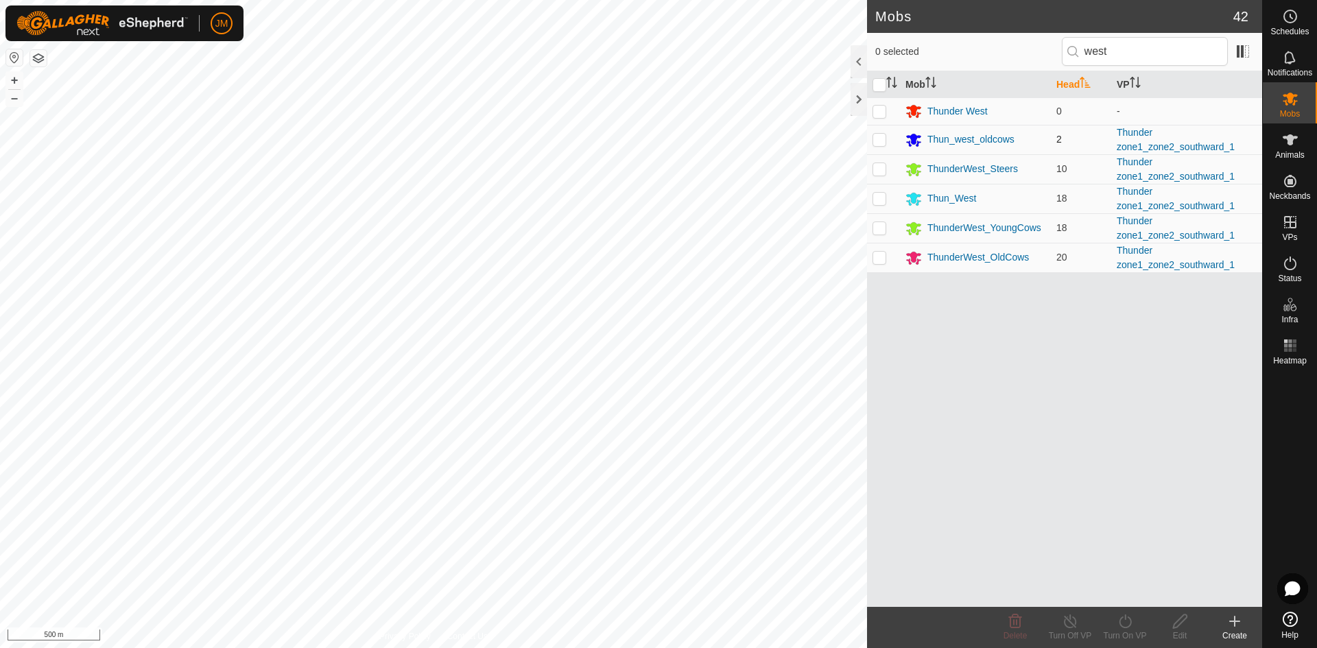
click at [877, 137] on p-checkbox at bounding box center [879, 139] width 14 height 11
click at [1178, 622] on icon at bounding box center [1179, 621] width 17 height 16
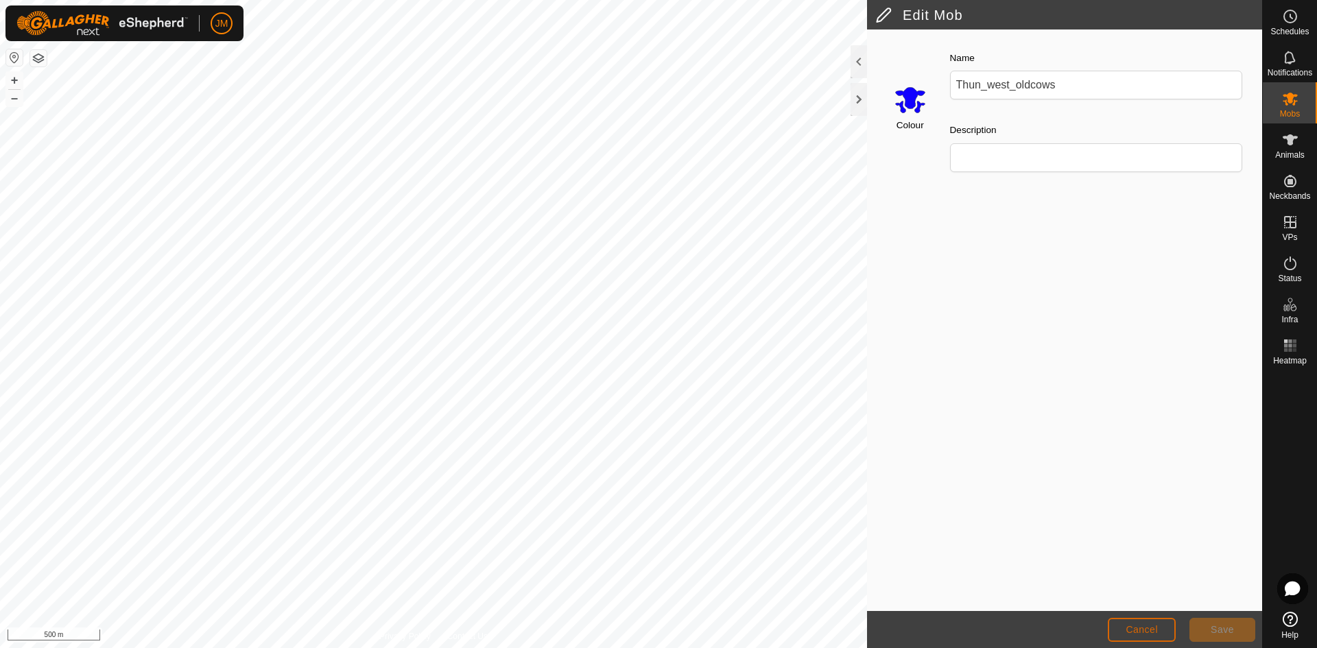
click at [1161, 626] on button "Cancel" at bounding box center [1142, 630] width 68 height 24
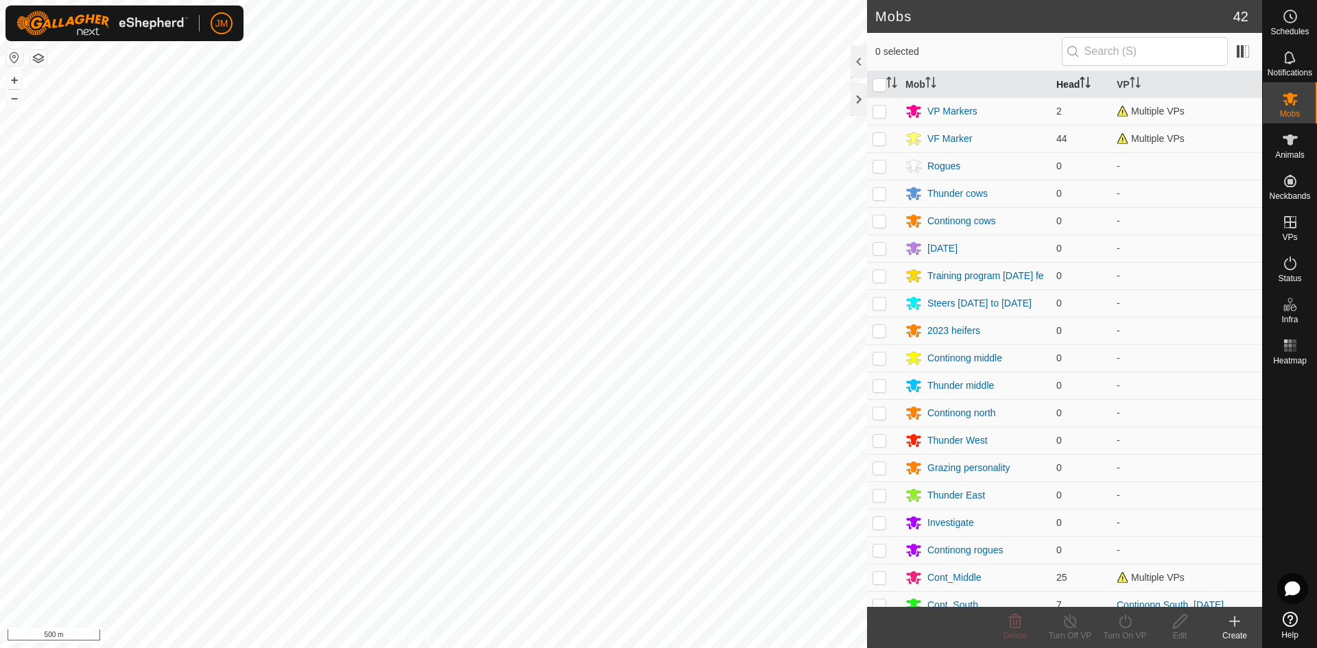
click at [1064, 80] on th "Head" at bounding box center [1081, 84] width 60 height 27
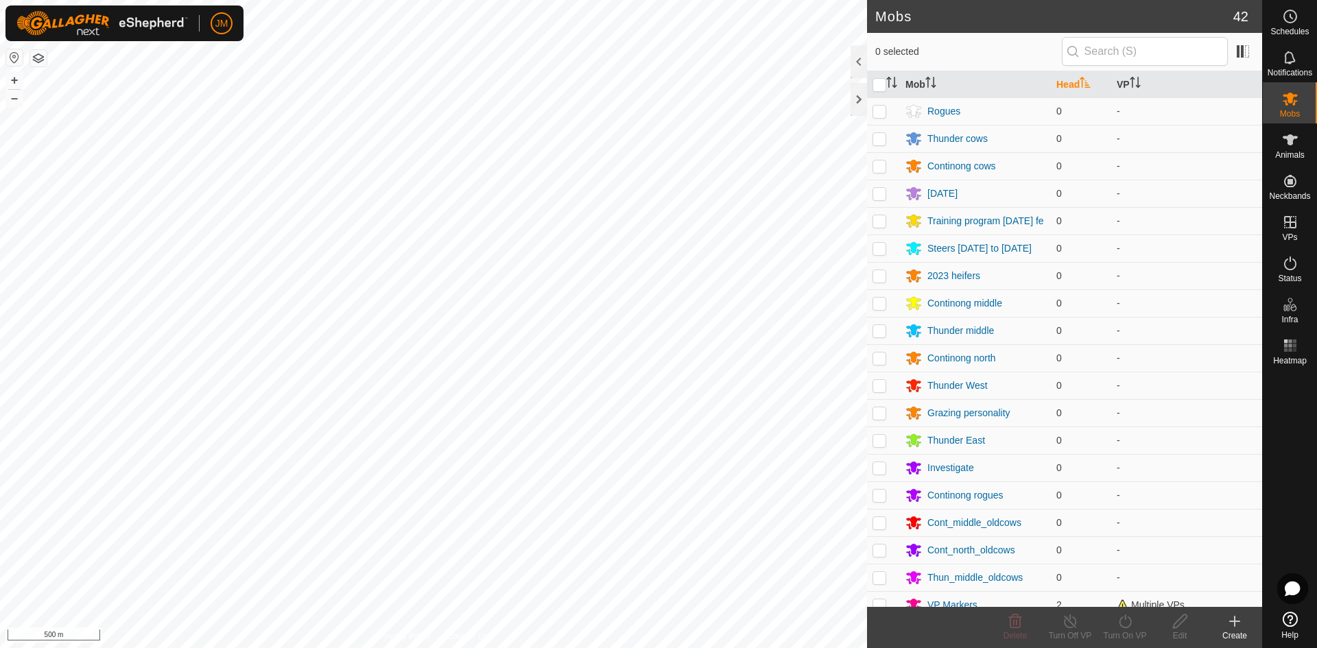
click at [1064, 80] on th "Head" at bounding box center [1081, 84] width 60 height 27
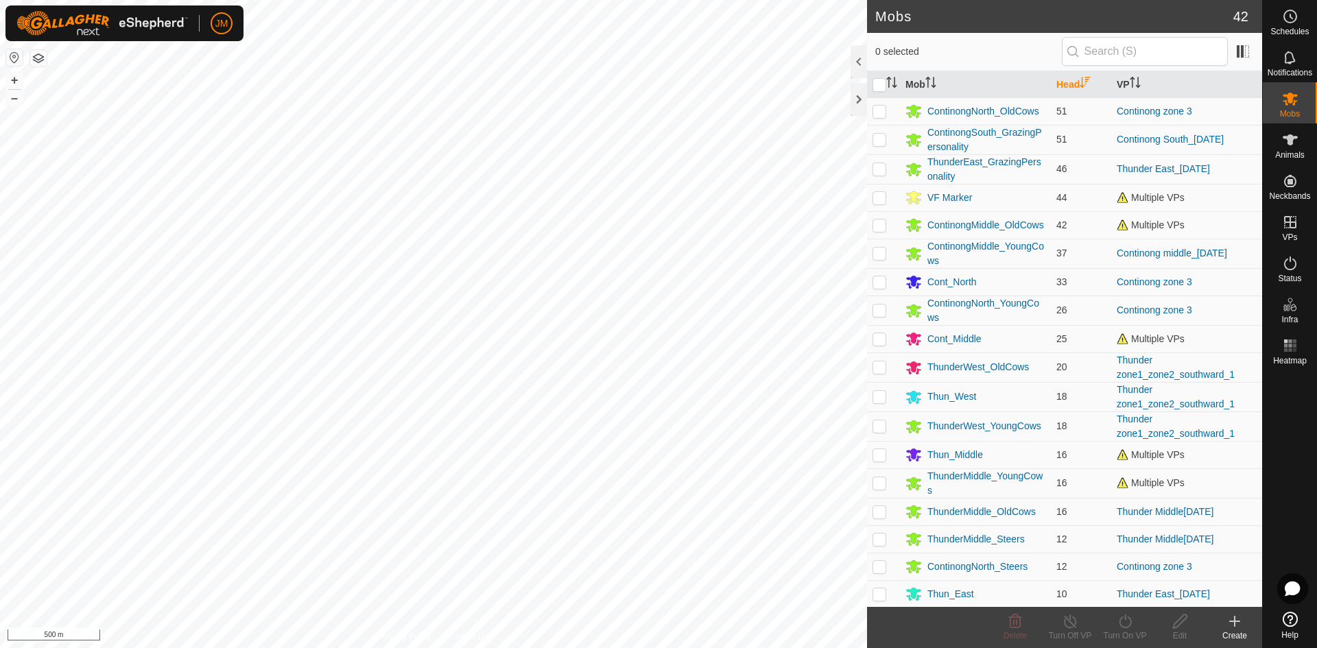
click at [1064, 80] on th "Head" at bounding box center [1081, 84] width 60 height 27
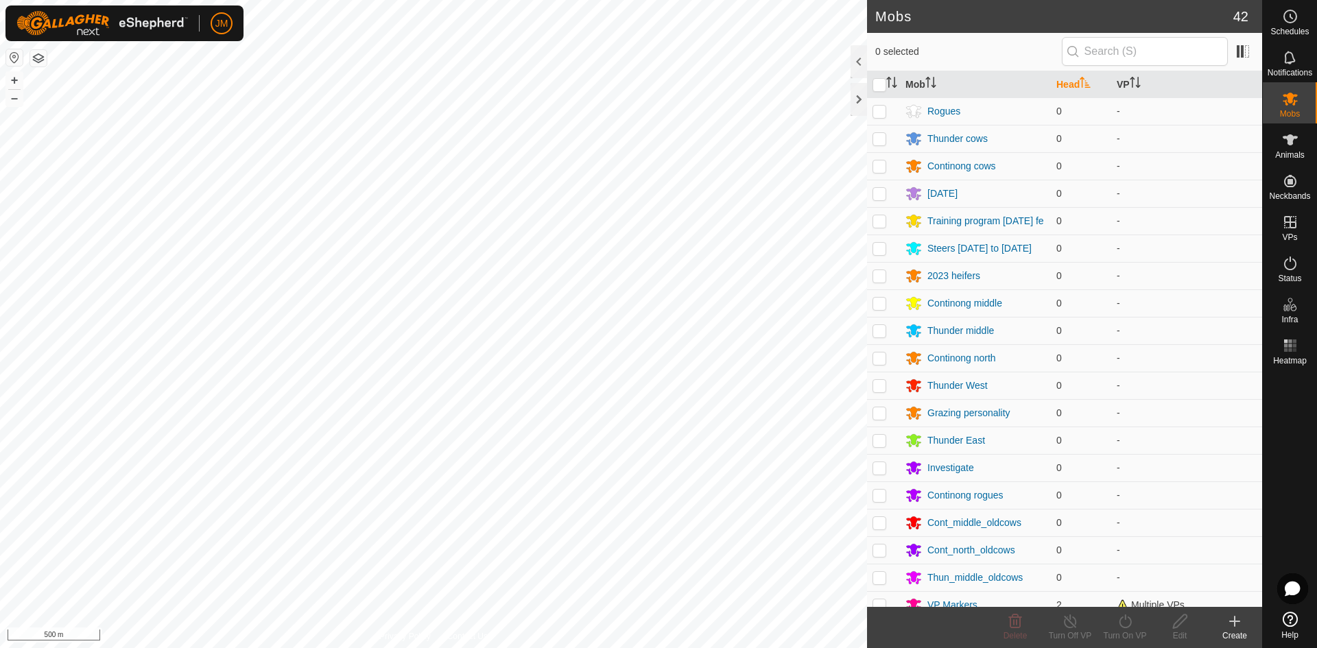
click at [1064, 80] on th "Head" at bounding box center [1081, 84] width 60 height 27
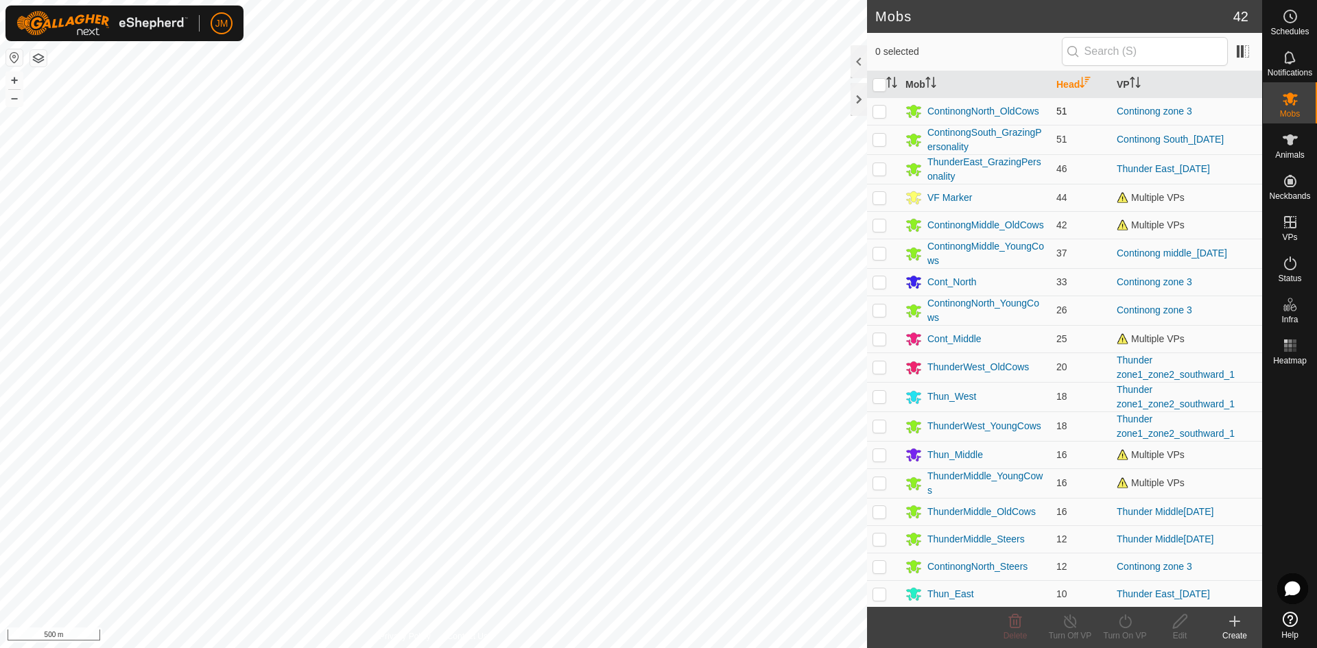
click at [881, 112] on p-checkbox at bounding box center [879, 111] width 14 height 11
click at [1287, 147] on icon at bounding box center [1290, 140] width 16 height 16
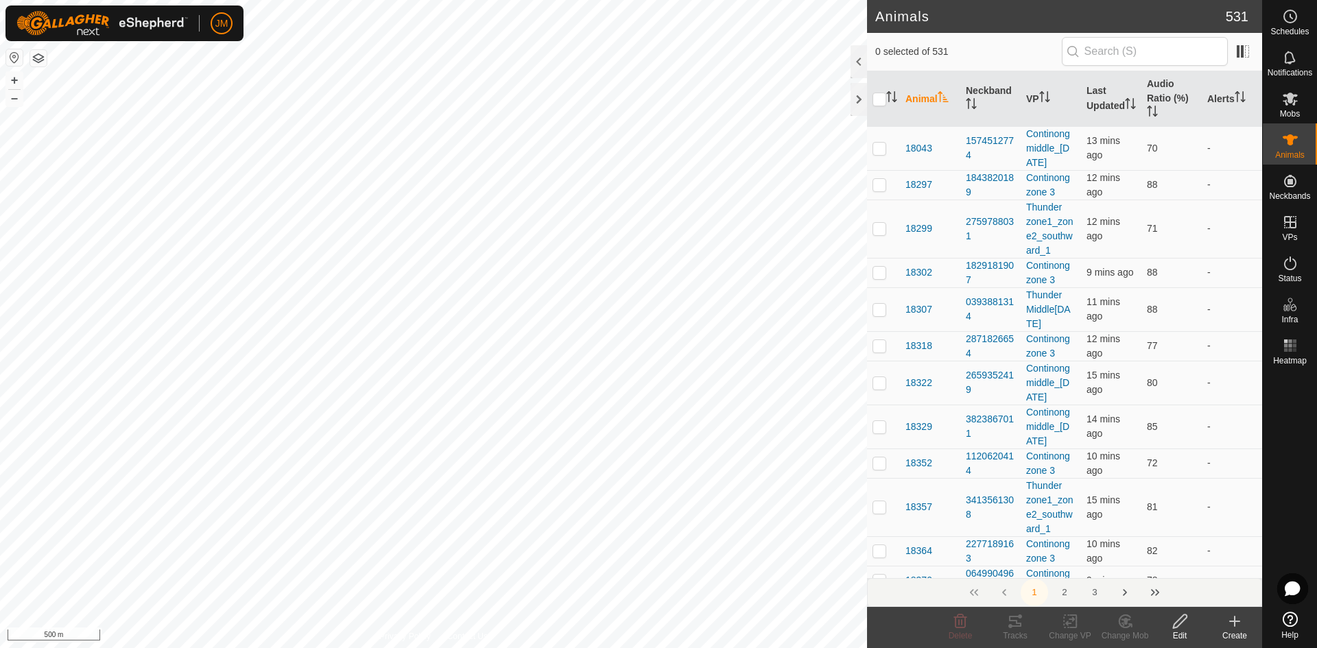
click at [1187, 627] on icon at bounding box center [1179, 621] width 17 height 16
click at [1290, 261] on icon at bounding box center [1290, 264] width 12 height 14
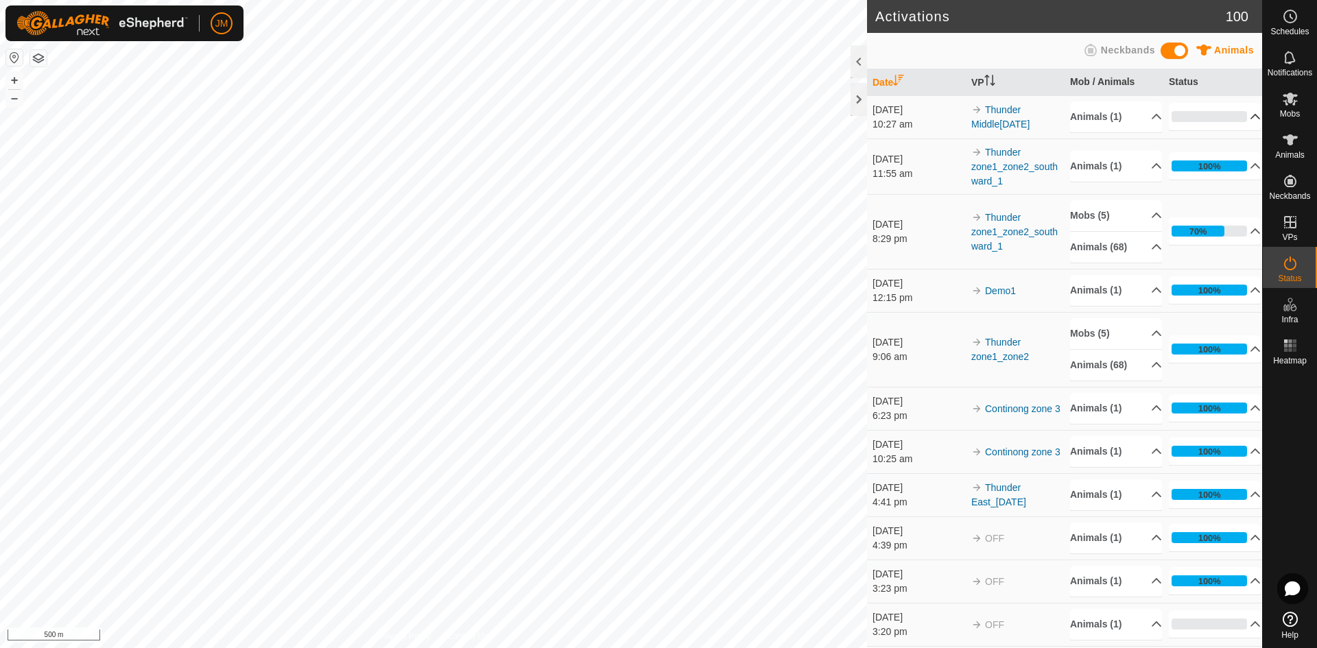
click at [1242, 123] on p-accordion-header "0%" at bounding box center [1215, 116] width 92 height 27
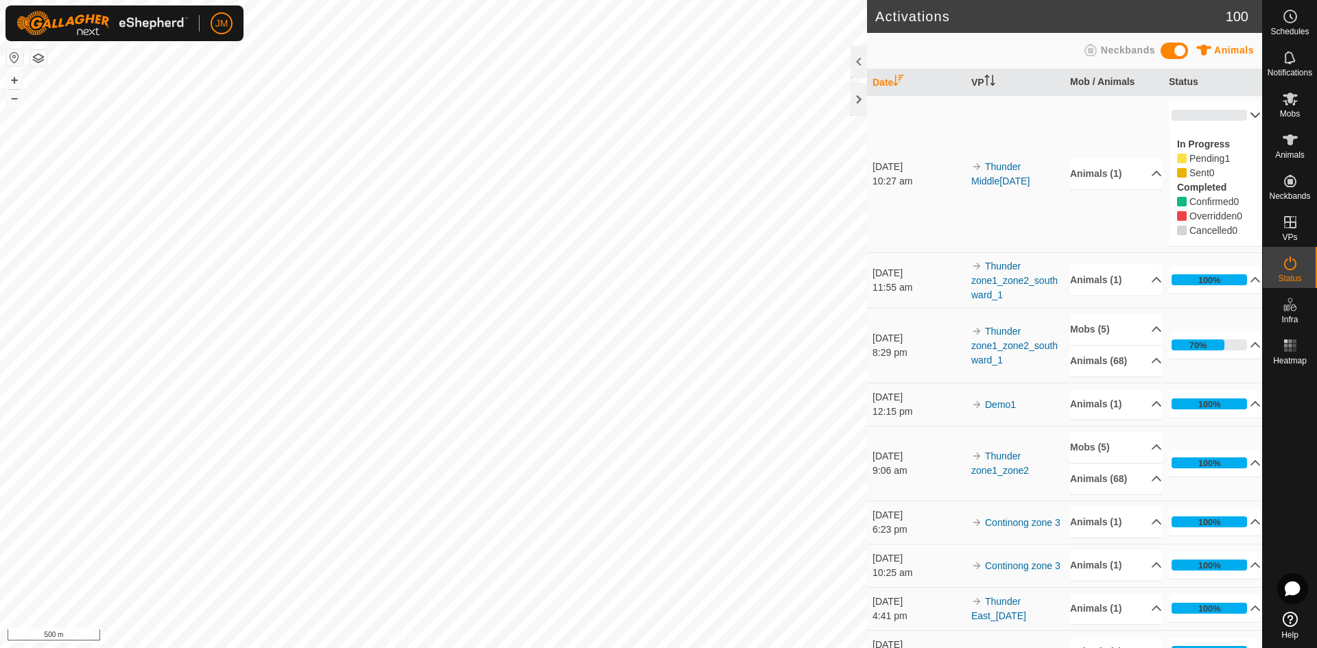
click at [1242, 123] on p-accordion-header "0%" at bounding box center [1215, 115] width 92 height 27
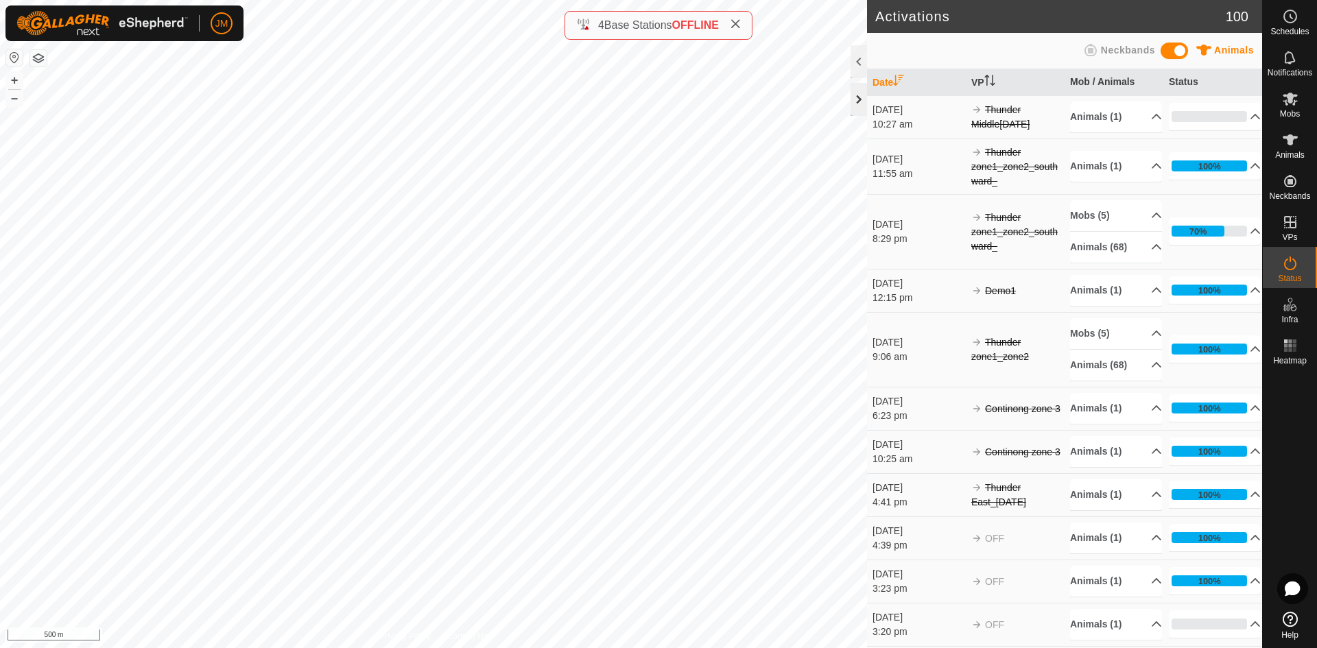
click at [859, 99] on div at bounding box center [858, 99] width 16 height 33
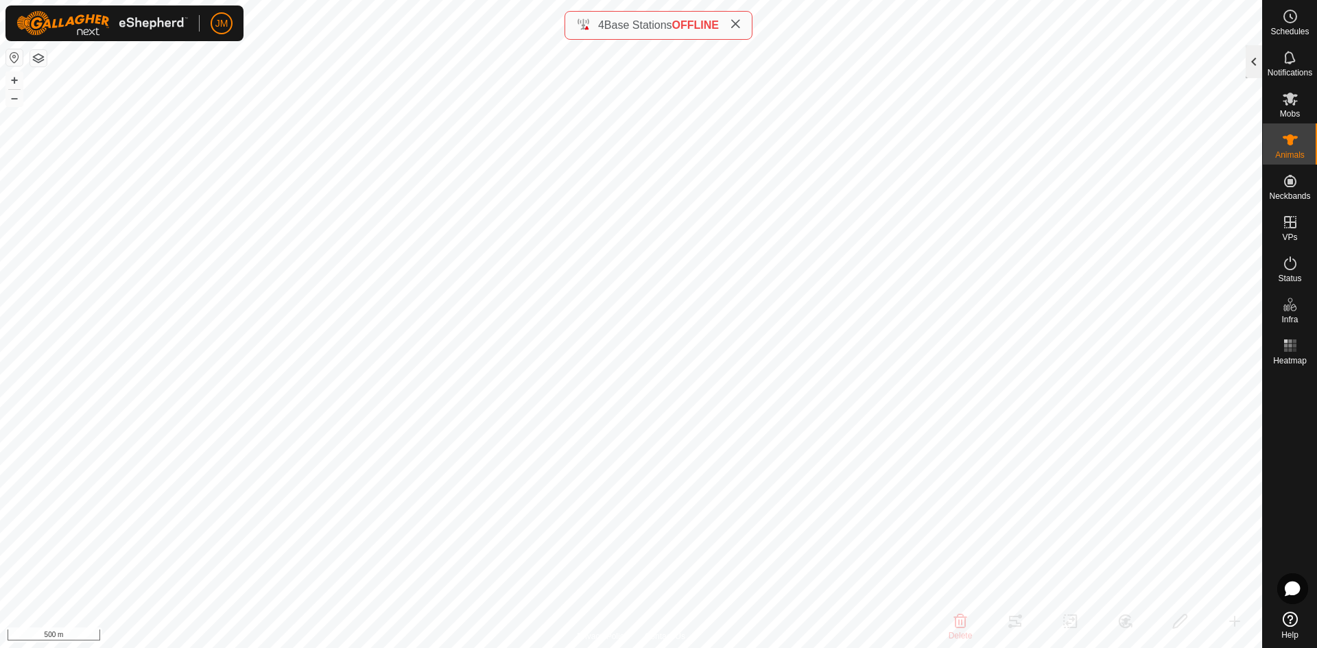
click at [1258, 60] on div at bounding box center [1254, 61] width 16 height 33
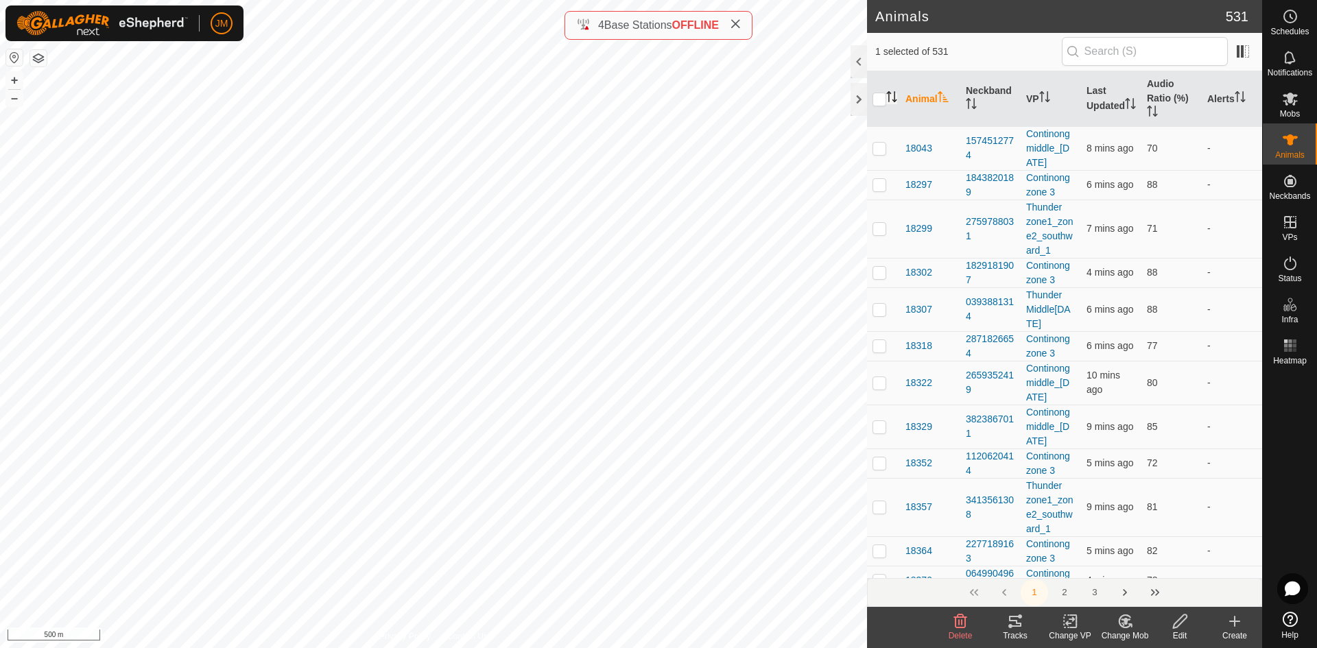
click at [894, 97] on icon "Activate to sort" at bounding box center [894, 96] width 1 height 11
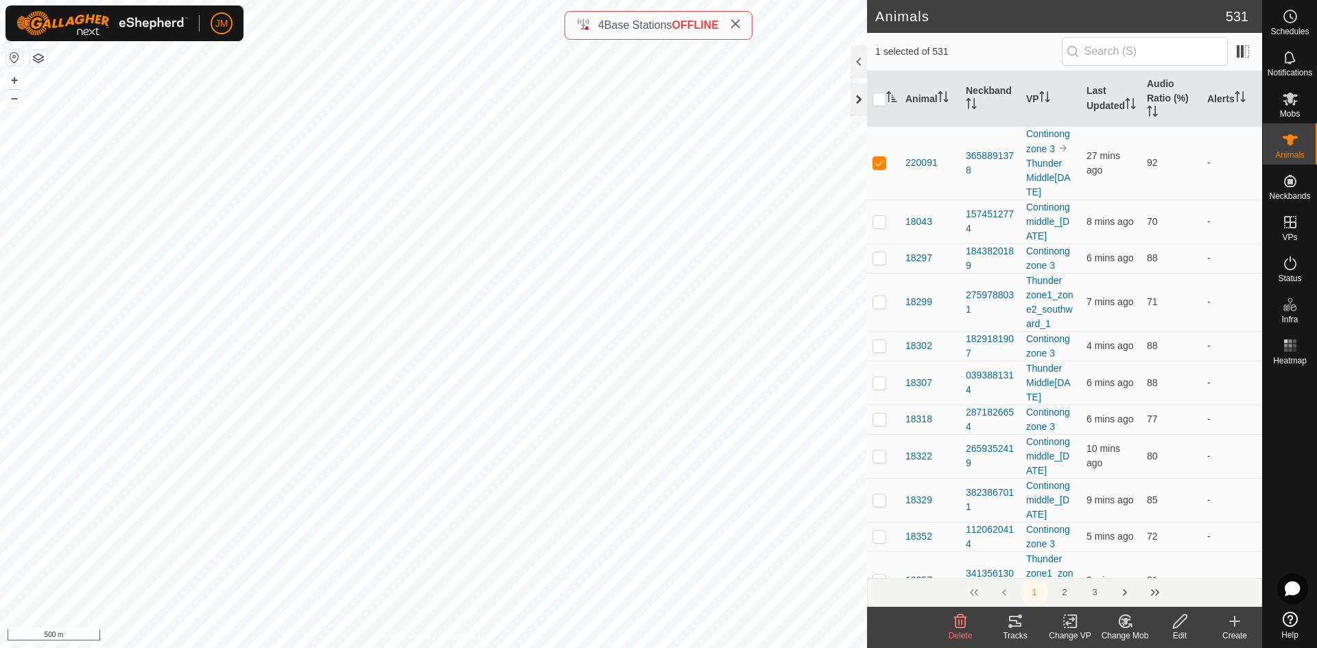
click at [856, 97] on div at bounding box center [858, 99] width 16 height 33
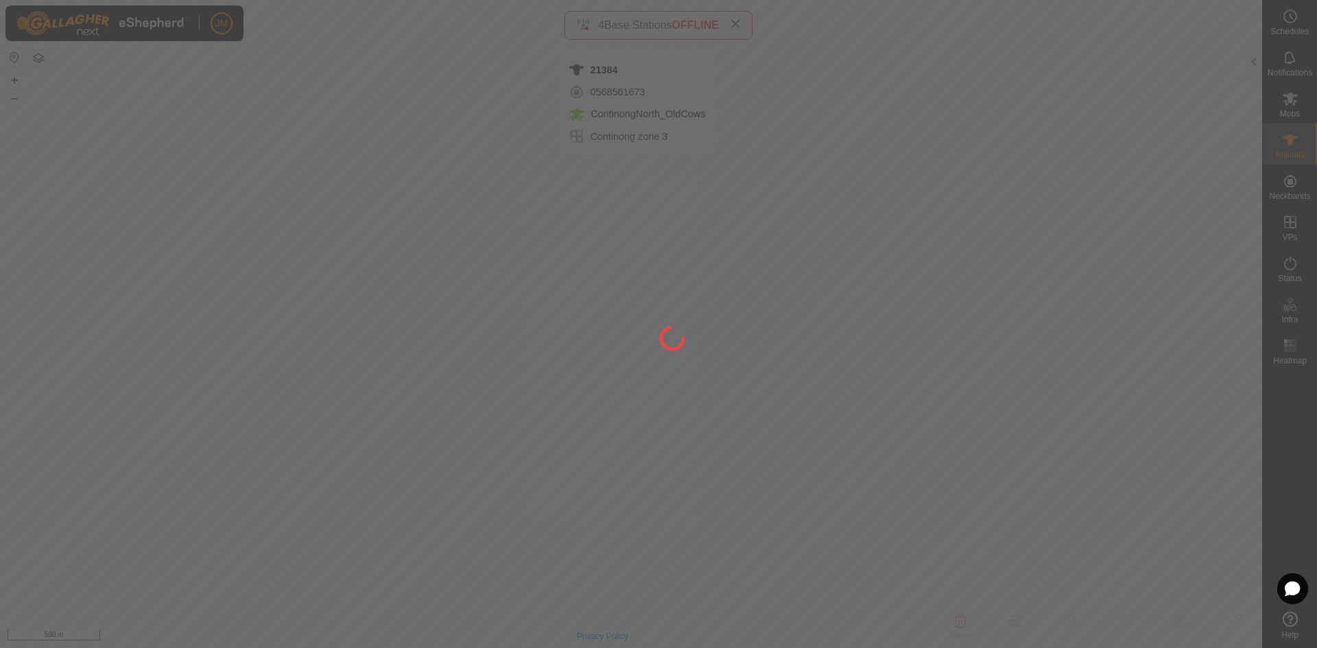
type input "21384"
type input "-"
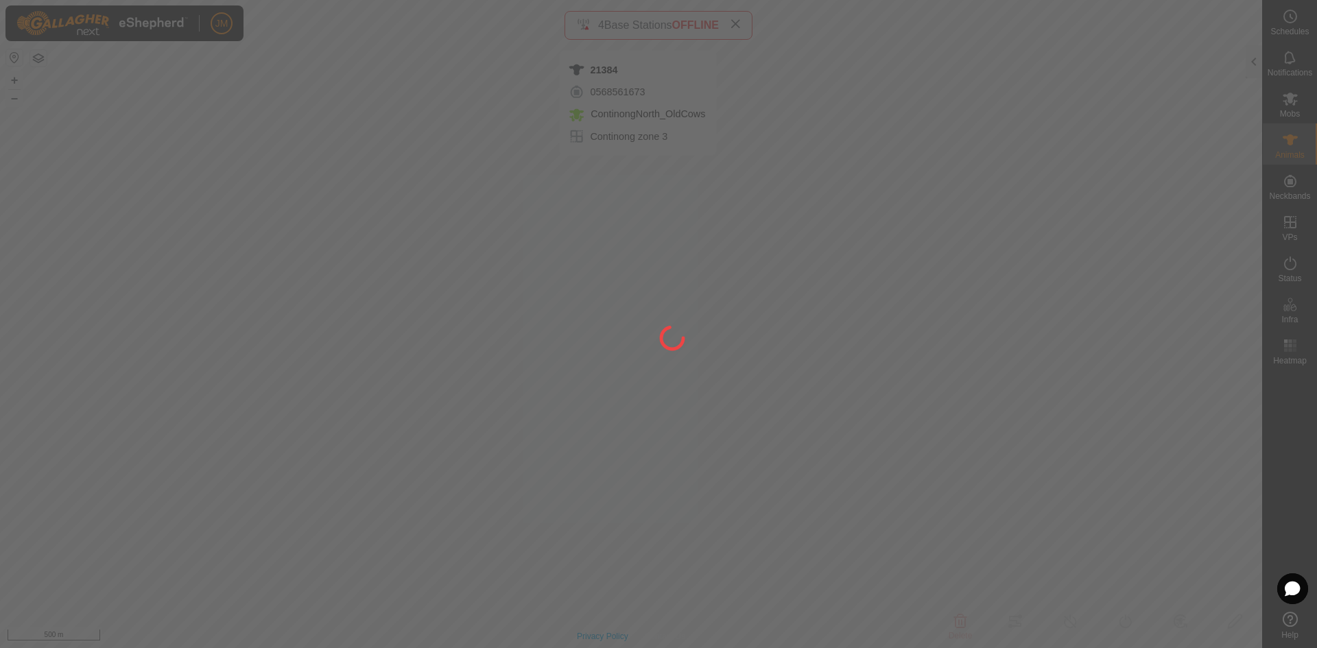
type input "-"
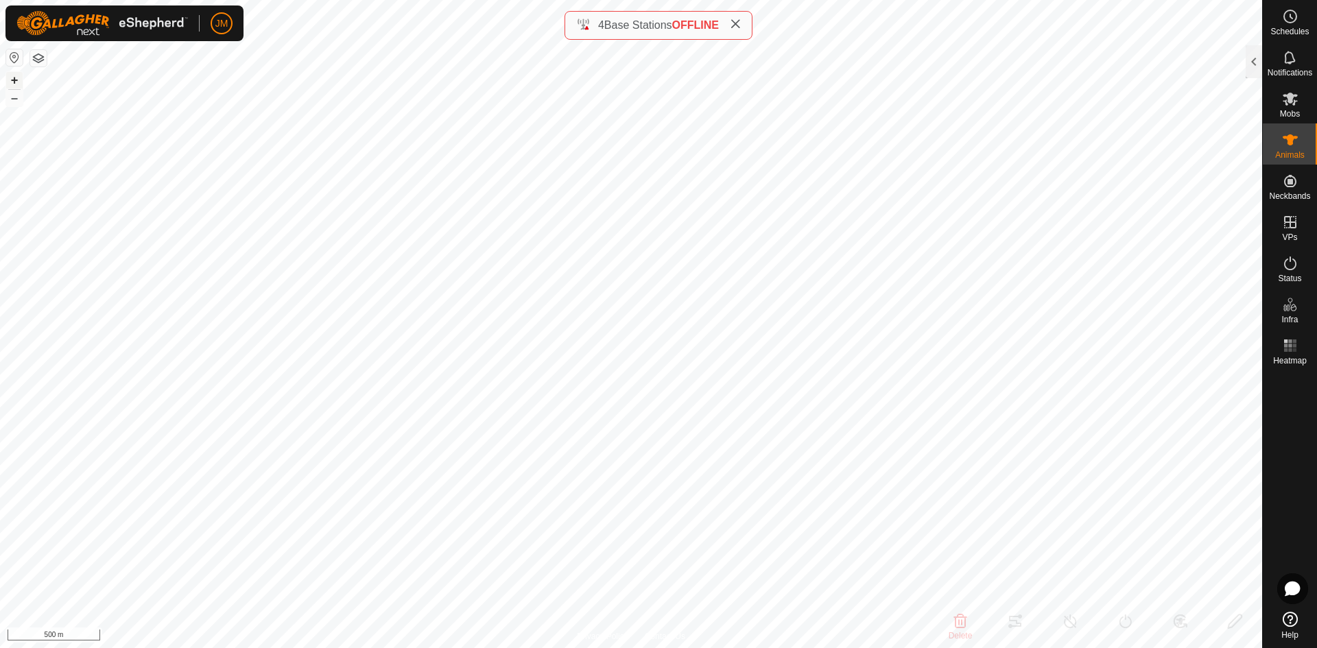
click at [18, 77] on button "+" at bounding box center [14, 80] width 16 height 16
click at [12, 99] on button "–" at bounding box center [14, 98] width 16 height 16
click at [1289, 104] on icon at bounding box center [1290, 99] width 16 height 16
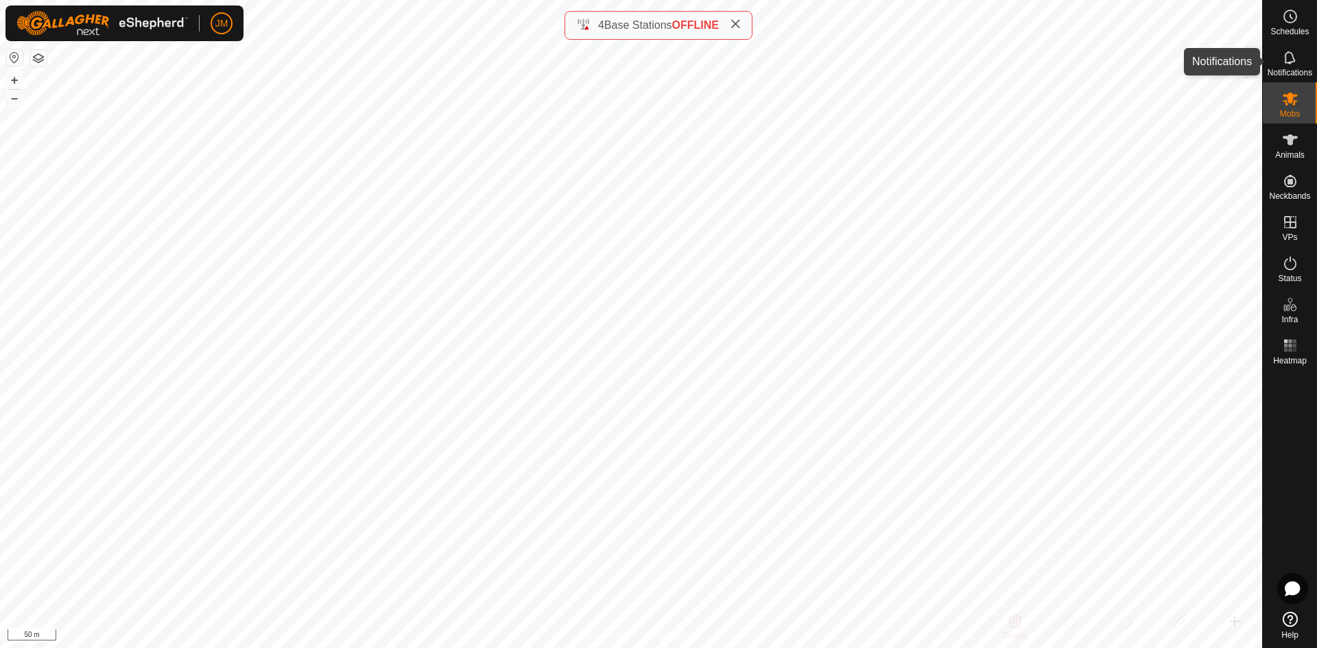
click at [1297, 78] on div "Notifications" at bounding box center [1290, 61] width 54 height 41
click at [1287, 128] on div "Animals" at bounding box center [1290, 143] width 54 height 41
click at [1259, 67] on div at bounding box center [1254, 61] width 16 height 33
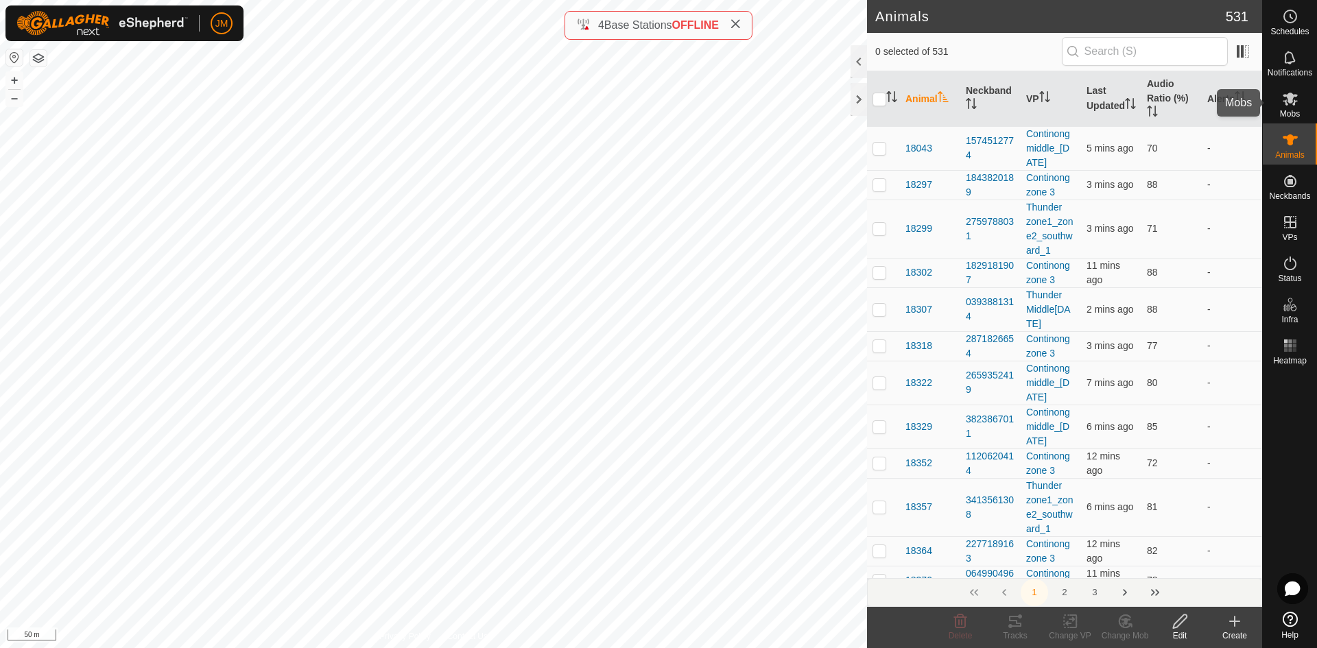
click at [1288, 112] on span "Mobs" at bounding box center [1290, 114] width 20 height 8
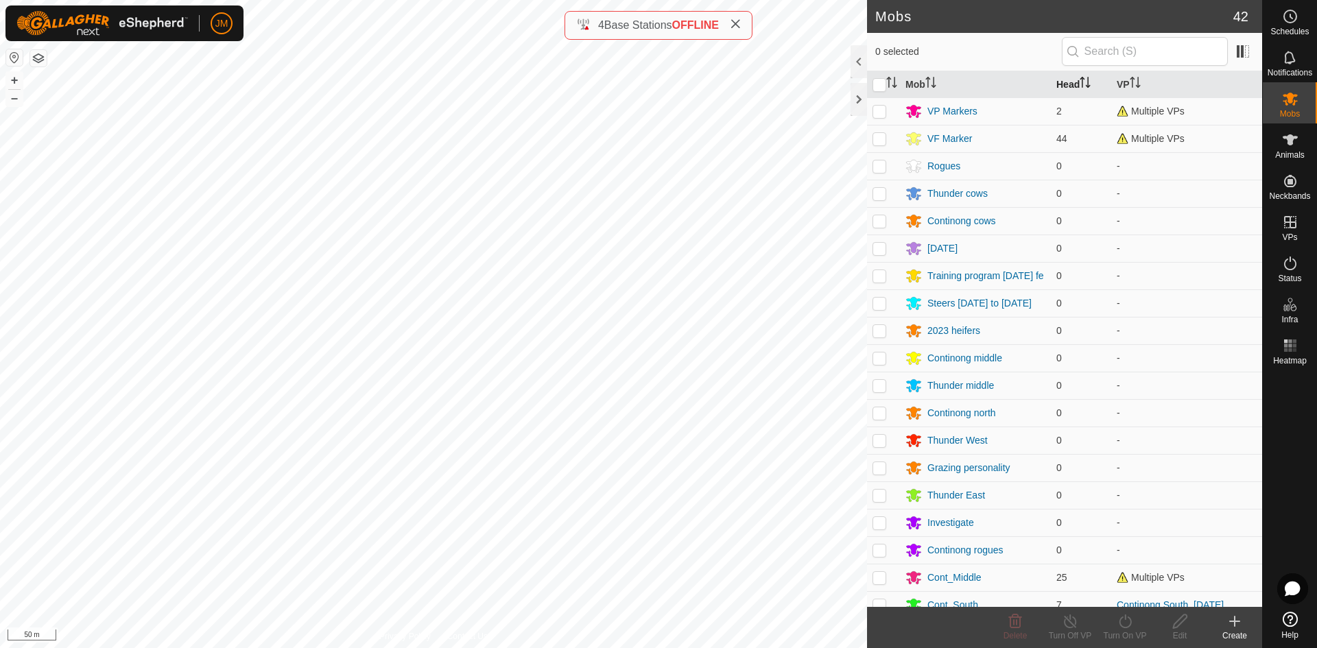
click at [1073, 88] on th "Head" at bounding box center [1081, 84] width 60 height 27
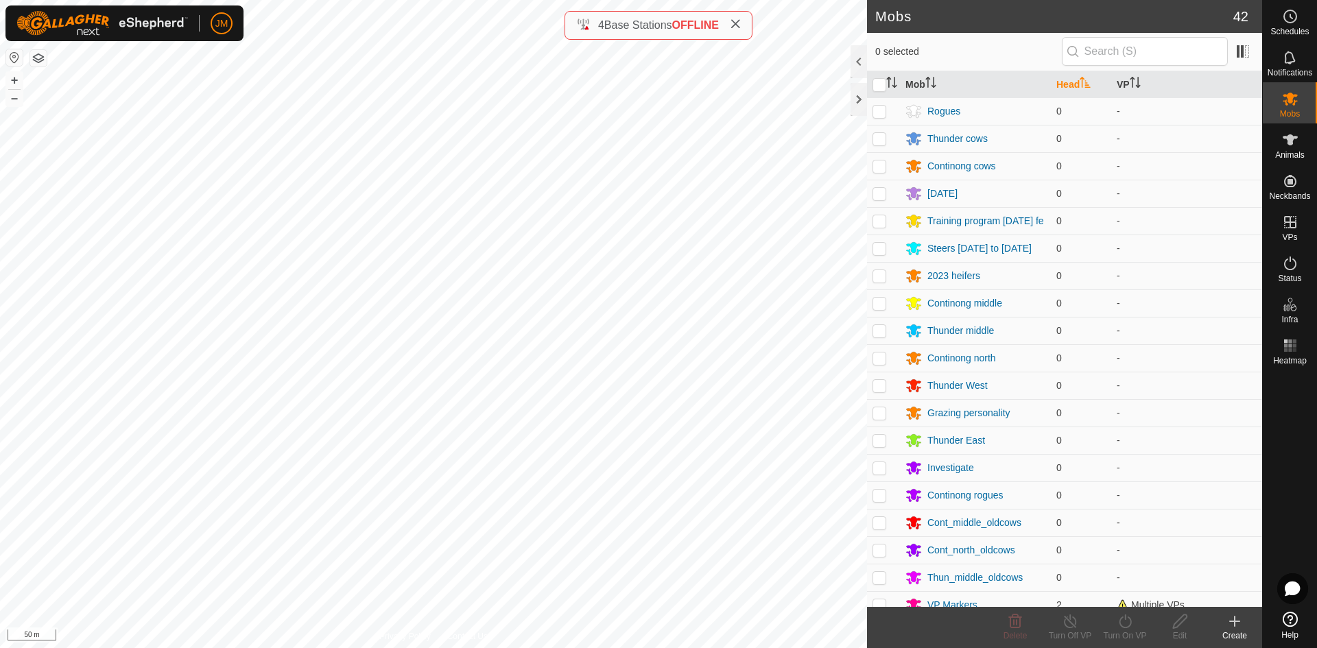
click at [1086, 88] on p-sorticon "Activate to sort" at bounding box center [1085, 84] width 11 height 11
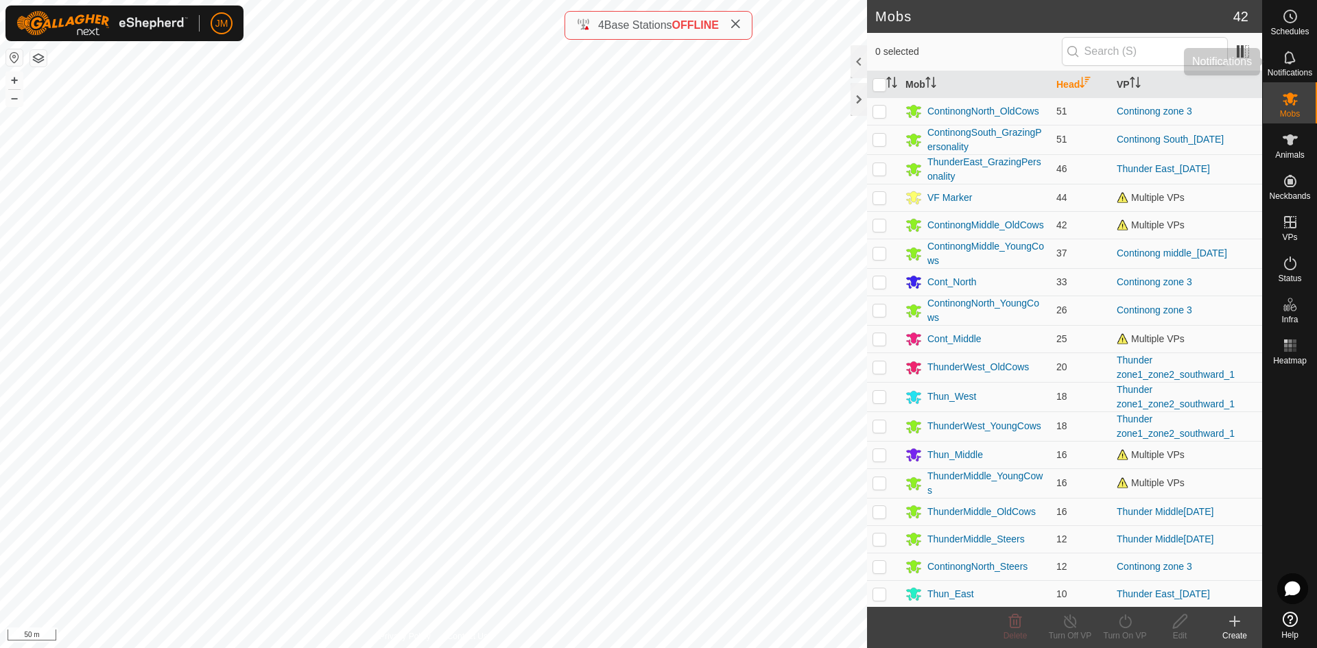
click at [1290, 69] on span "Notifications" at bounding box center [1290, 73] width 45 height 8
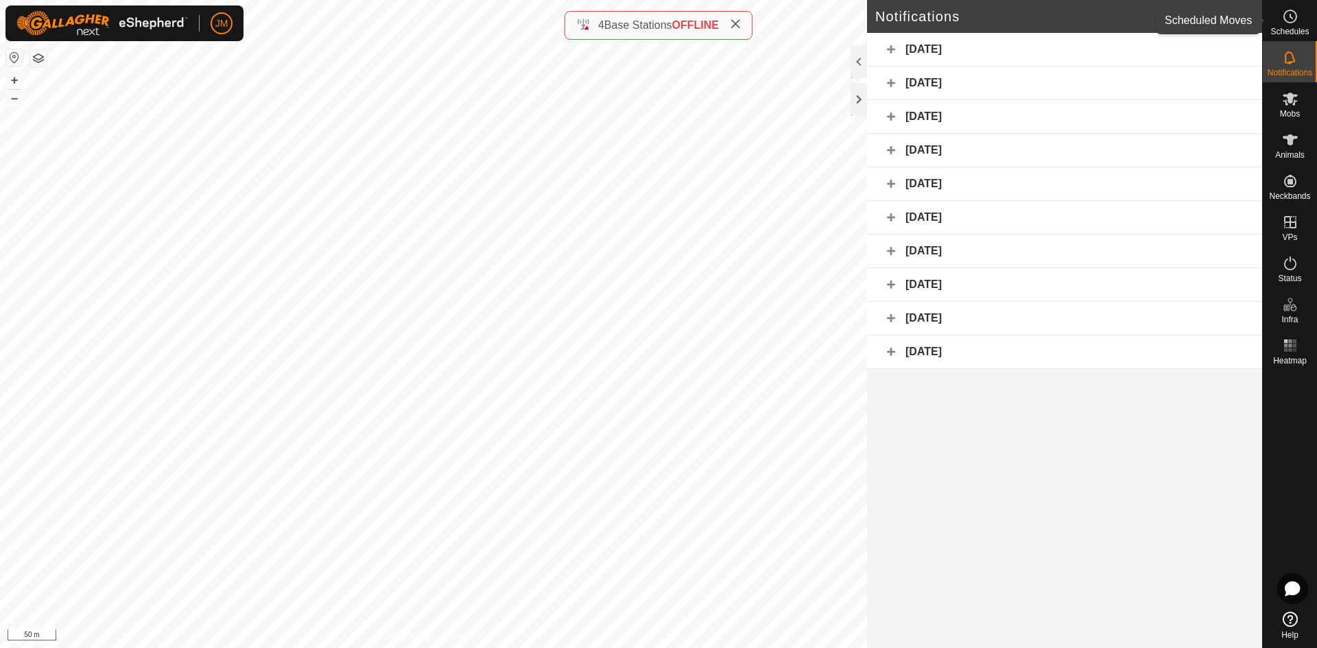
click at [1295, 21] on circle at bounding box center [1290, 16] width 12 height 12
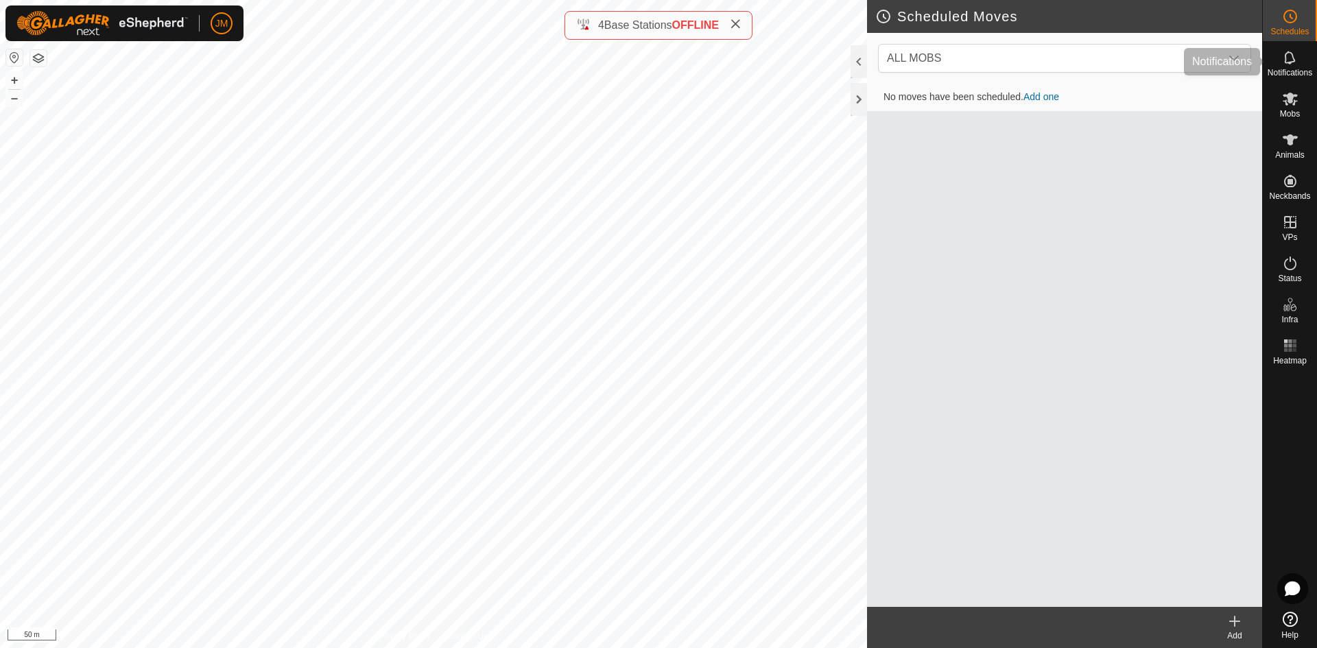
click at [1287, 64] on icon at bounding box center [1290, 57] width 16 height 16
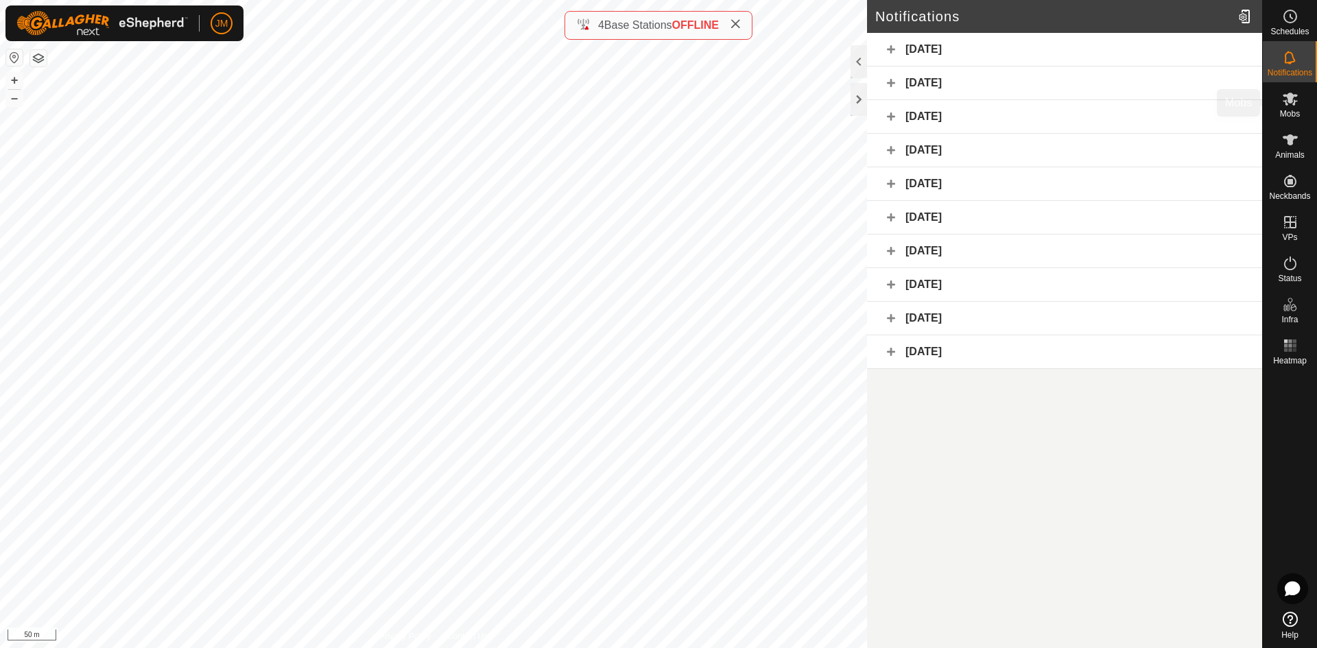
click at [1292, 108] on es-mob-svg-icon at bounding box center [1290, 99] width 25 height 22
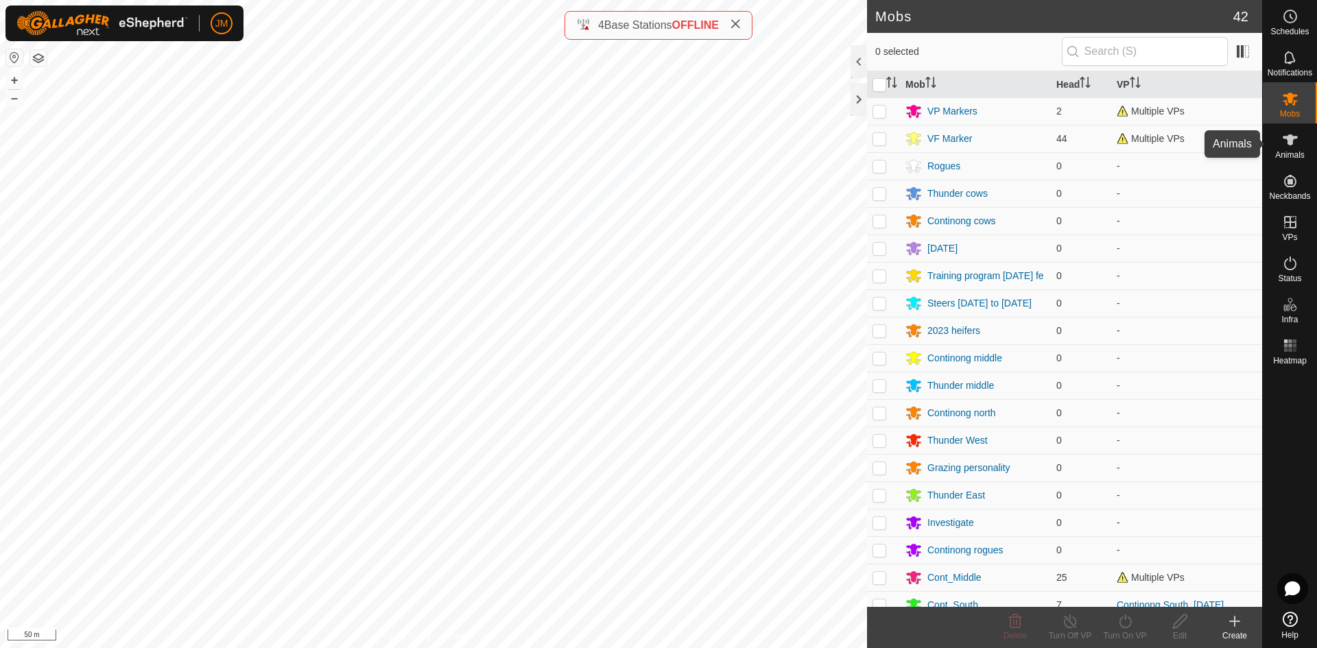
click at [1297, 147] on icon at bounding box center [1290, 140] width 16 height 16
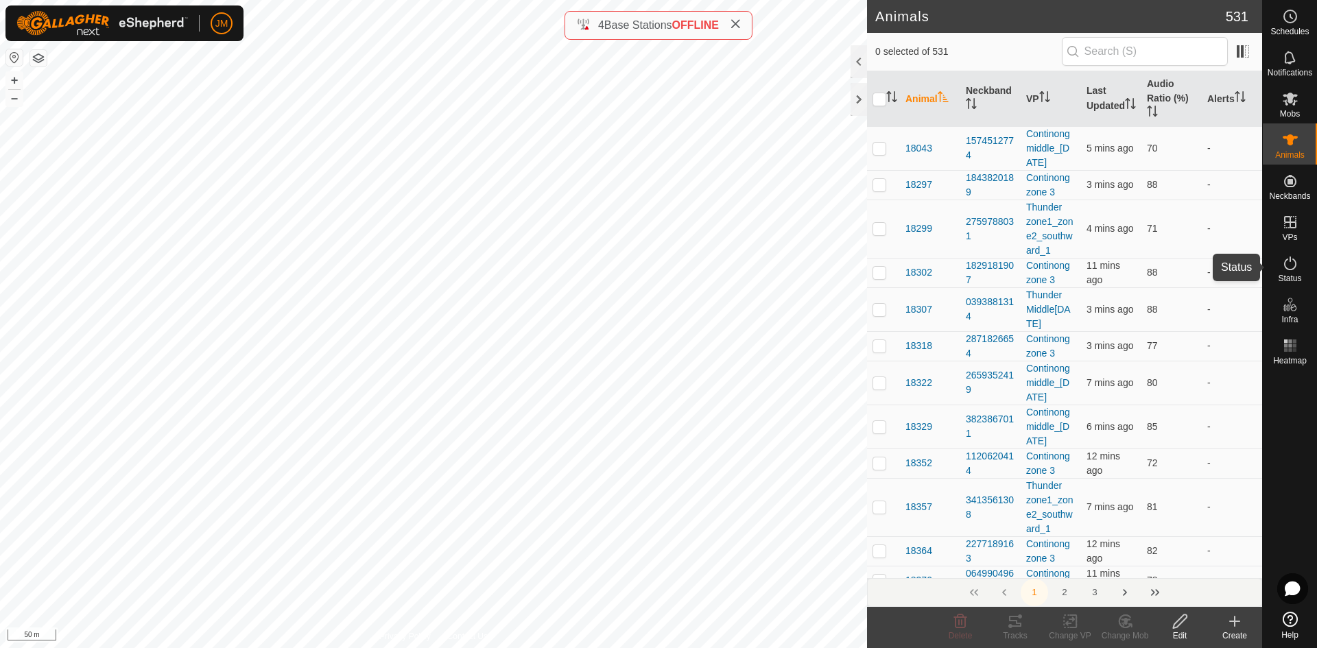
click at [1298, 262] on es-activation-svg-icon at bounding box center [1290, 263] width 25 height 22
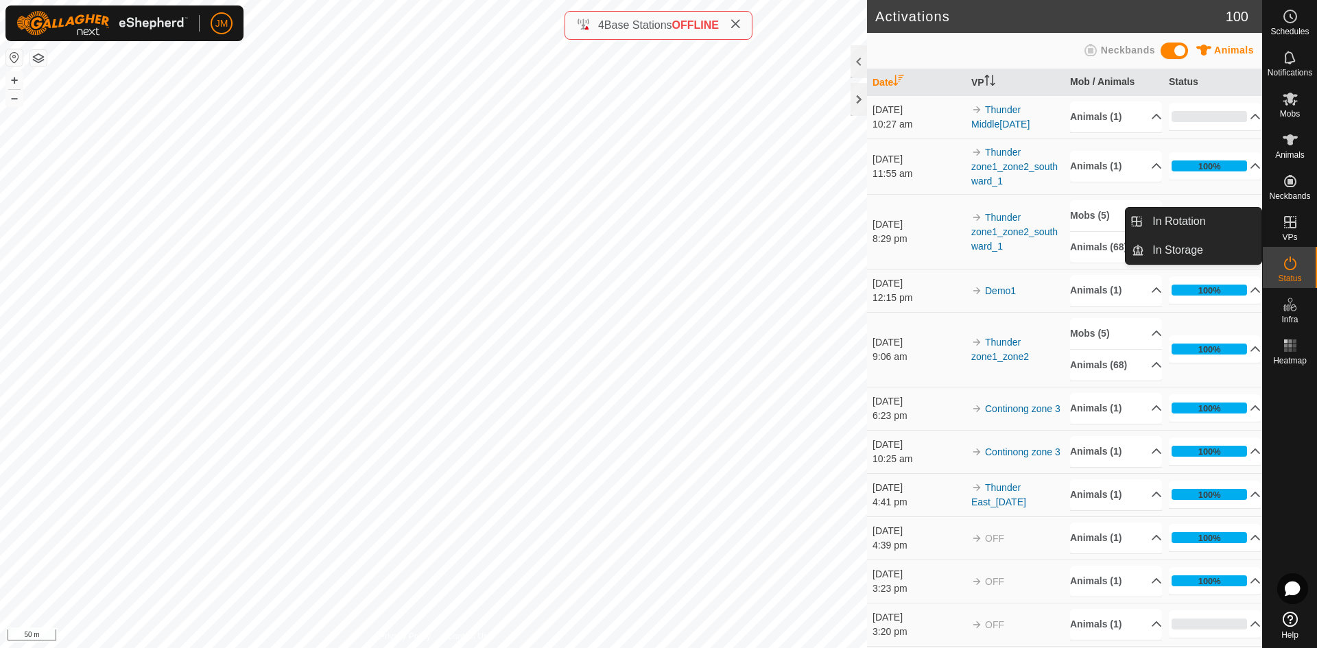
click at [1289, 222] on icon at bounding box center [1290, 222] width 12 height 12
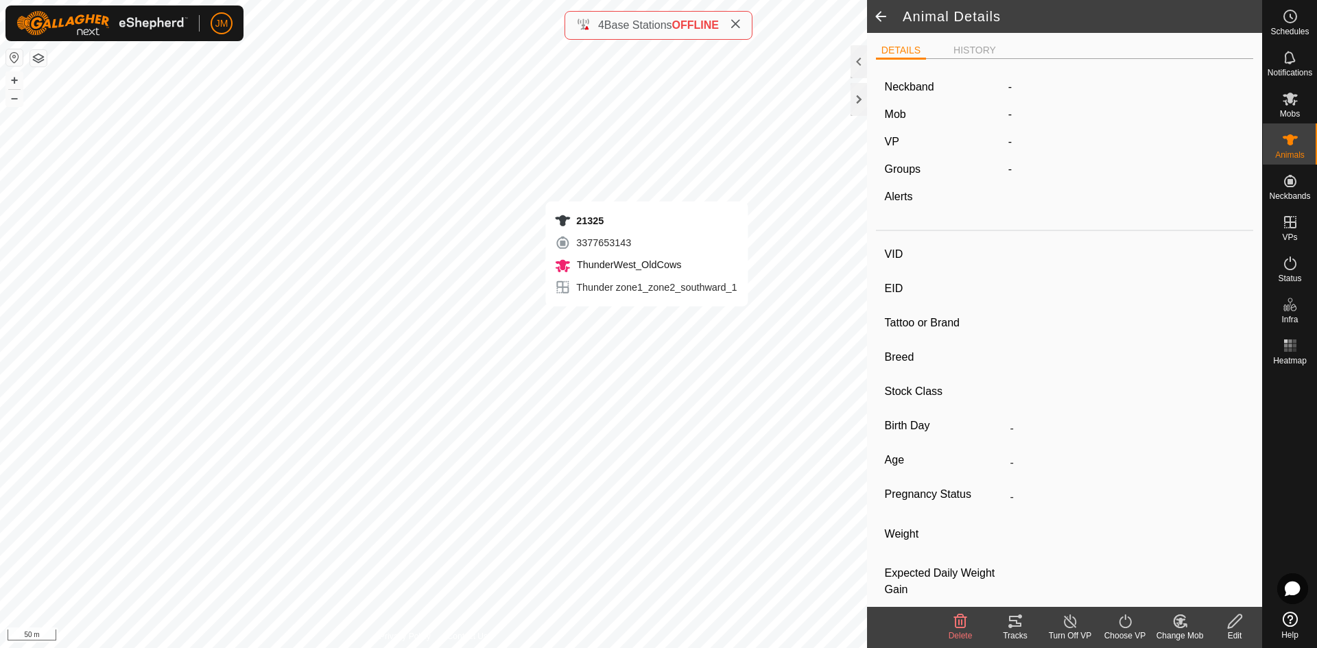
type input "21325"
type input "-"
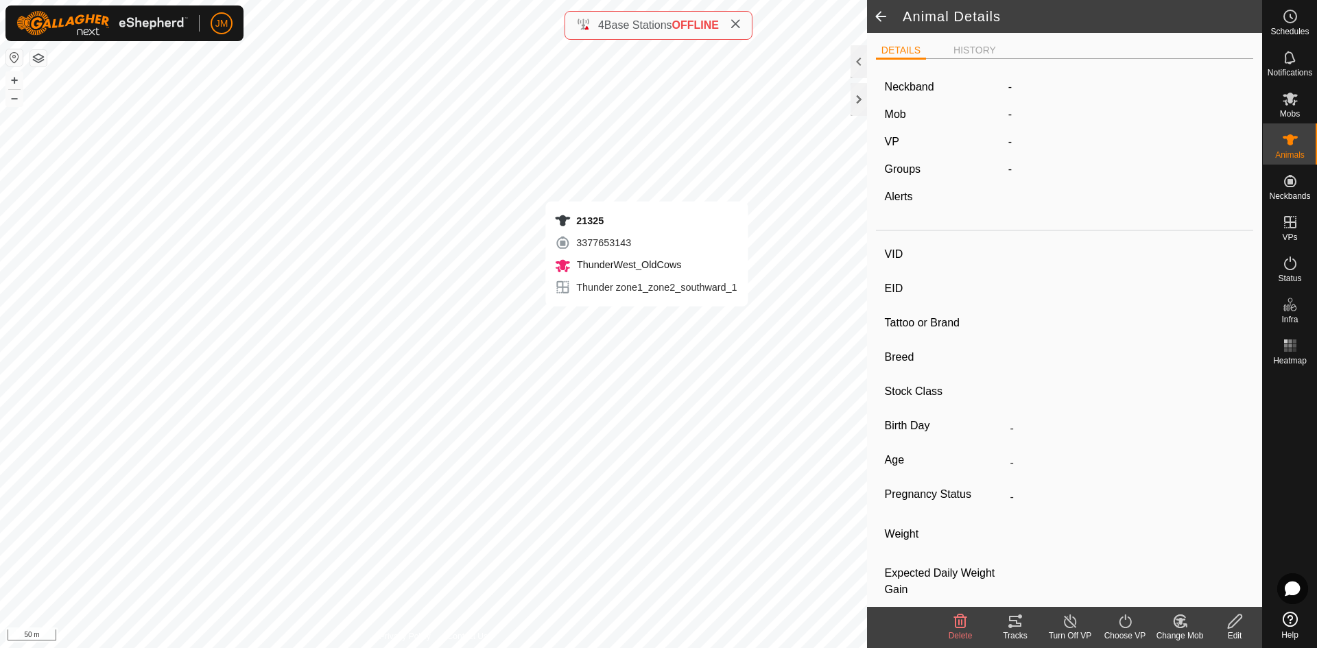
type input "-"
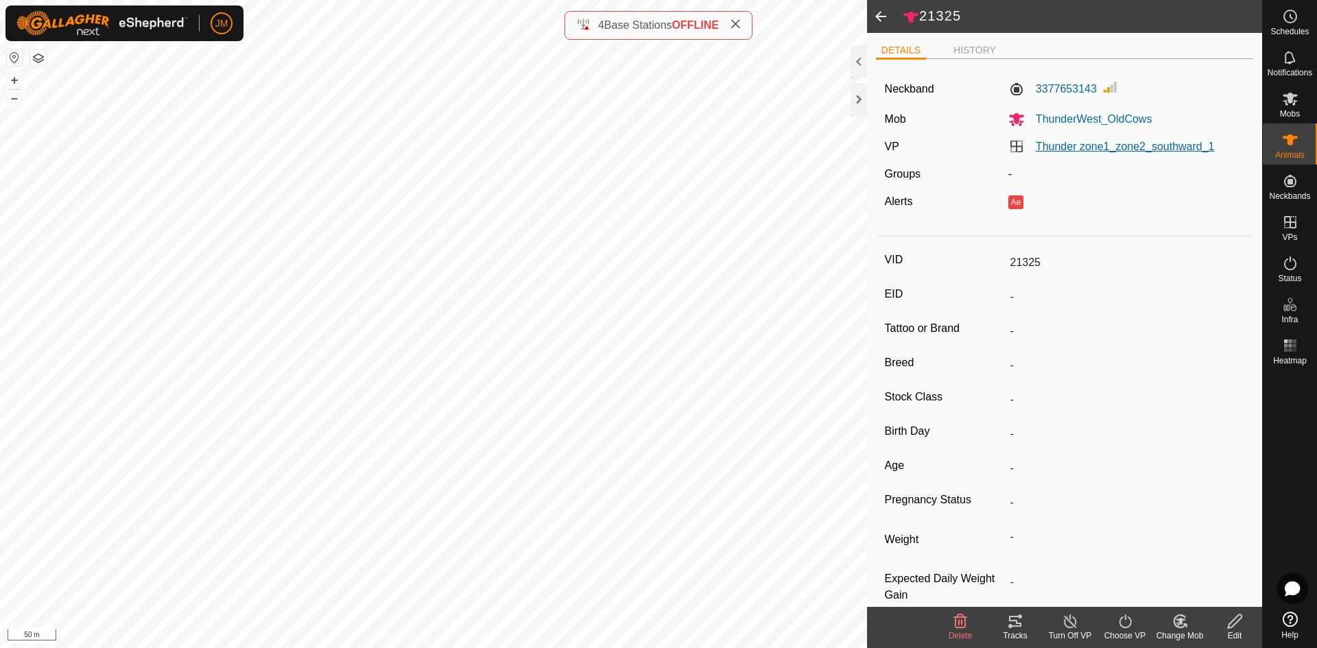
click at [1078, 142] on link "Thunder zone1_zone2_southward_1" at bounding box center [1125, 147] width 179 height 12
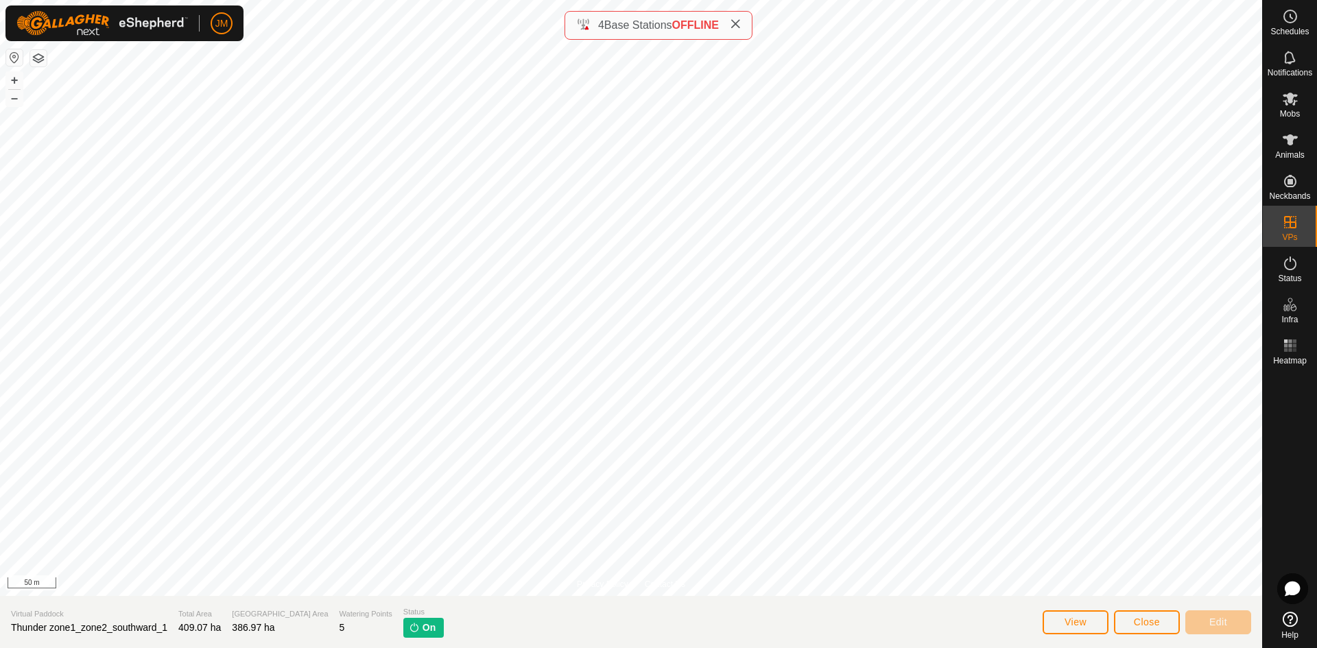
click at [423, 633] on span "On" at bounding box center [429, 628] width 13 height 14
click at [1089, 623] on button "View" at bounding box center [1076, 622] width 66 height 24
click at [1126, 621] on button "Close" at bounding box center [1147, 622] width 66 height 24
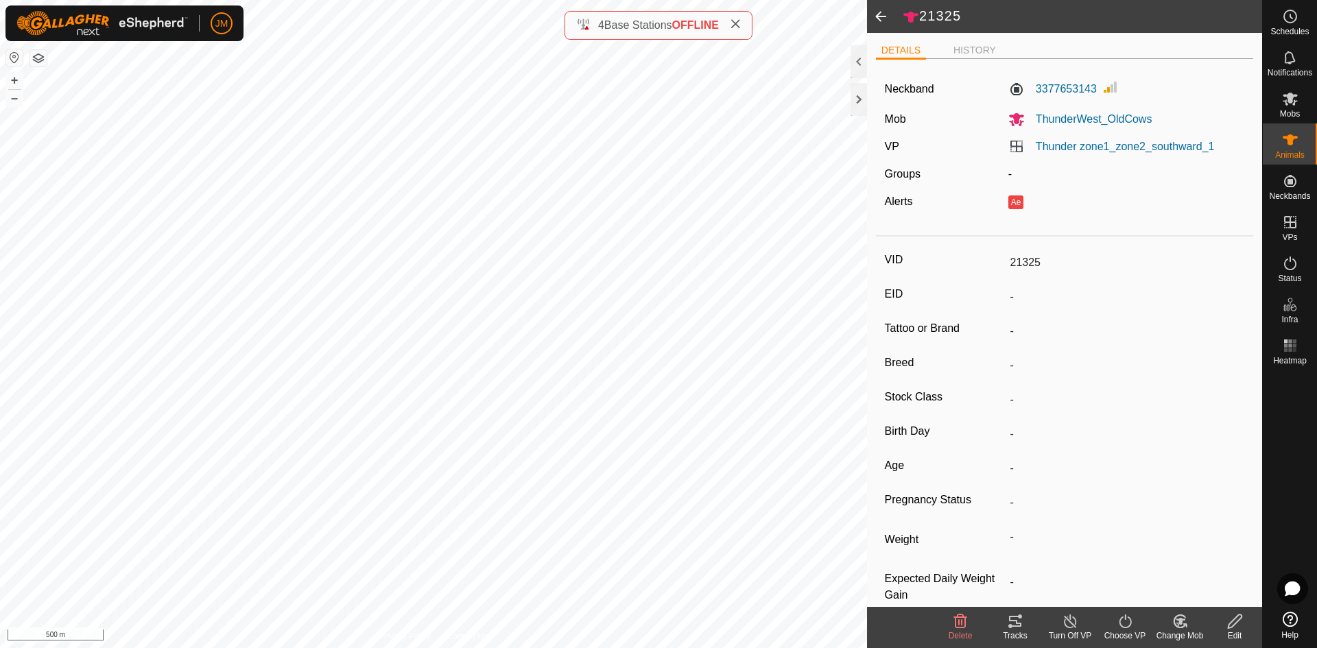
click at [875, 96] on div "DETAILS HISTORY Neckband 3377653143 Mob ThunderWest_OldCows VP Thunder zone1_zo…" at bounding box center [1064, 320] width 395 height 574
click at [856, 104] on div at bounding box center [858, 99] width 16 height 33
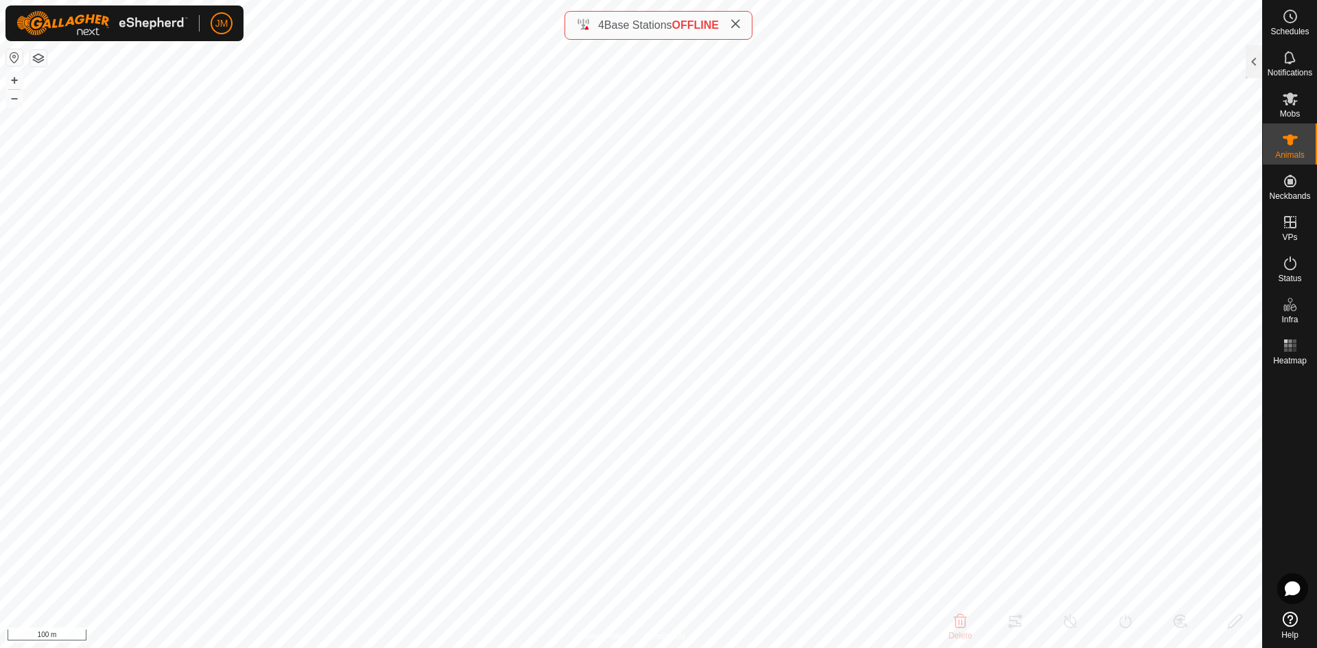
click at [735, 25] on icon at bounding box center [735, 24] width 11 height 11
